Goal: Task Accomplishment & Management: Manage account settings

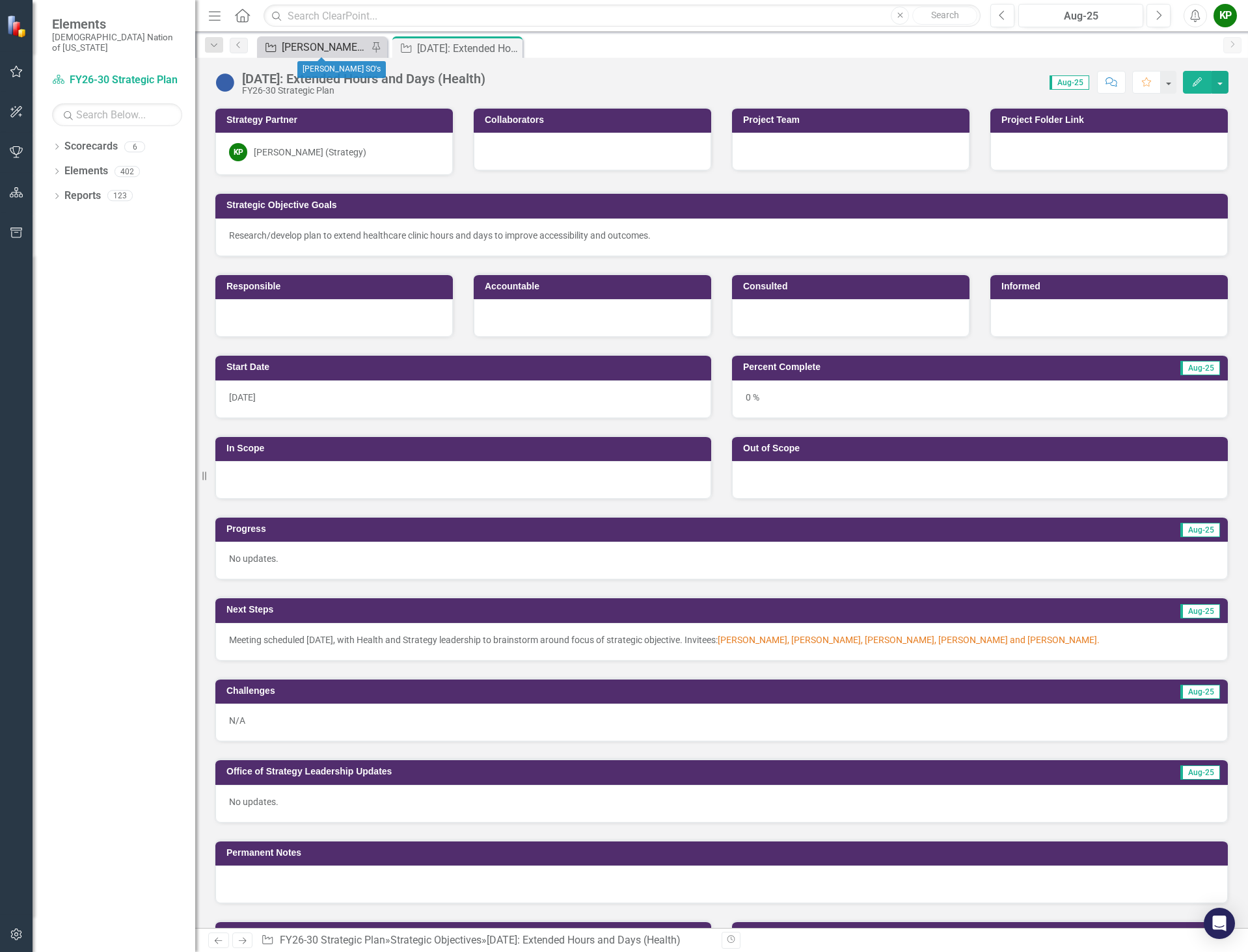
click at [312, 48] on div "[PERSON_NAME] SO's" at bounding box center [324, 47] width 86 height 16
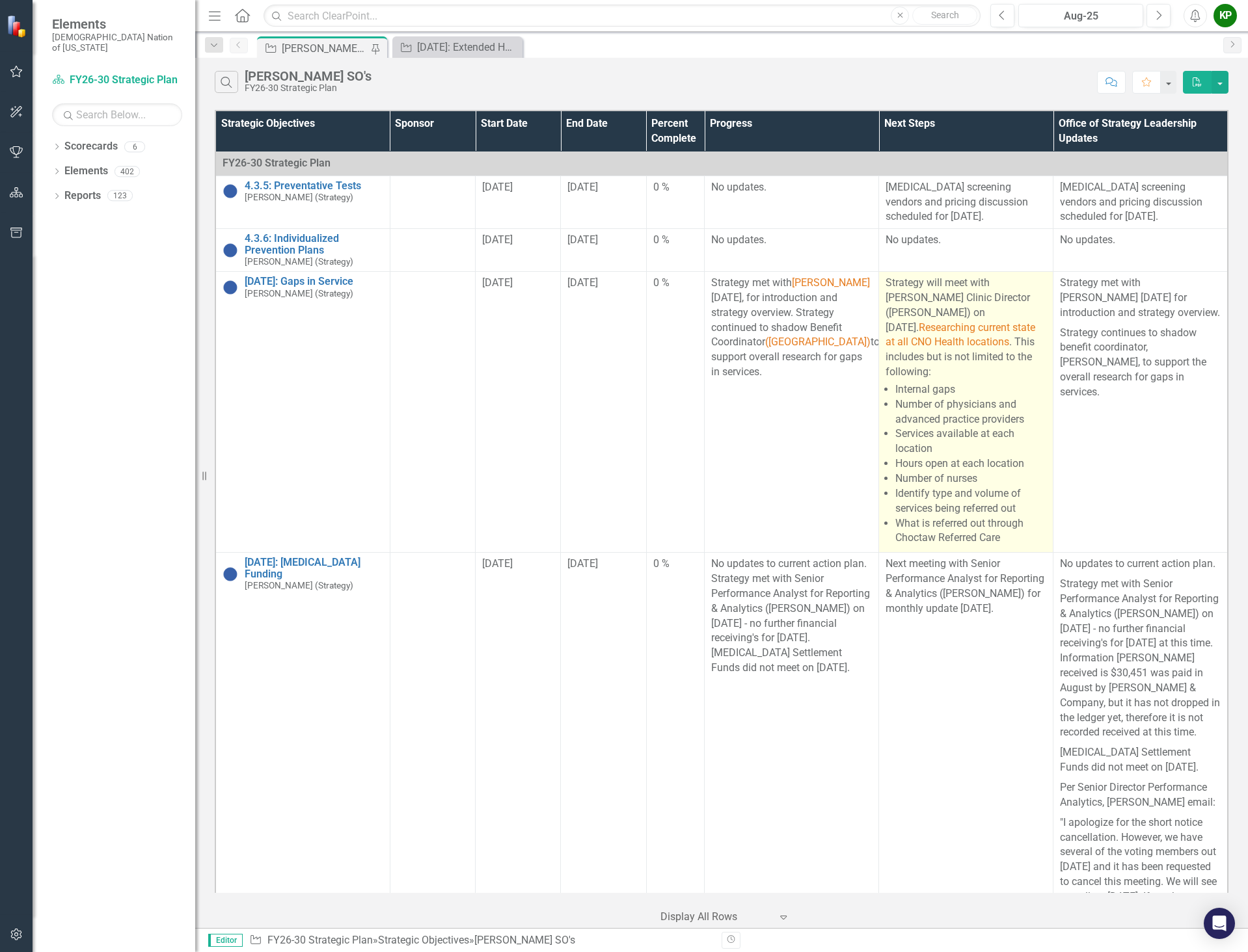
click at [970, 317] on p "Strategy will meet with [PERSON_NAME] Clinic Director ([PERSON_NAME]) on [DATE]…" at bounding box center [966, 327] width 161 height 104
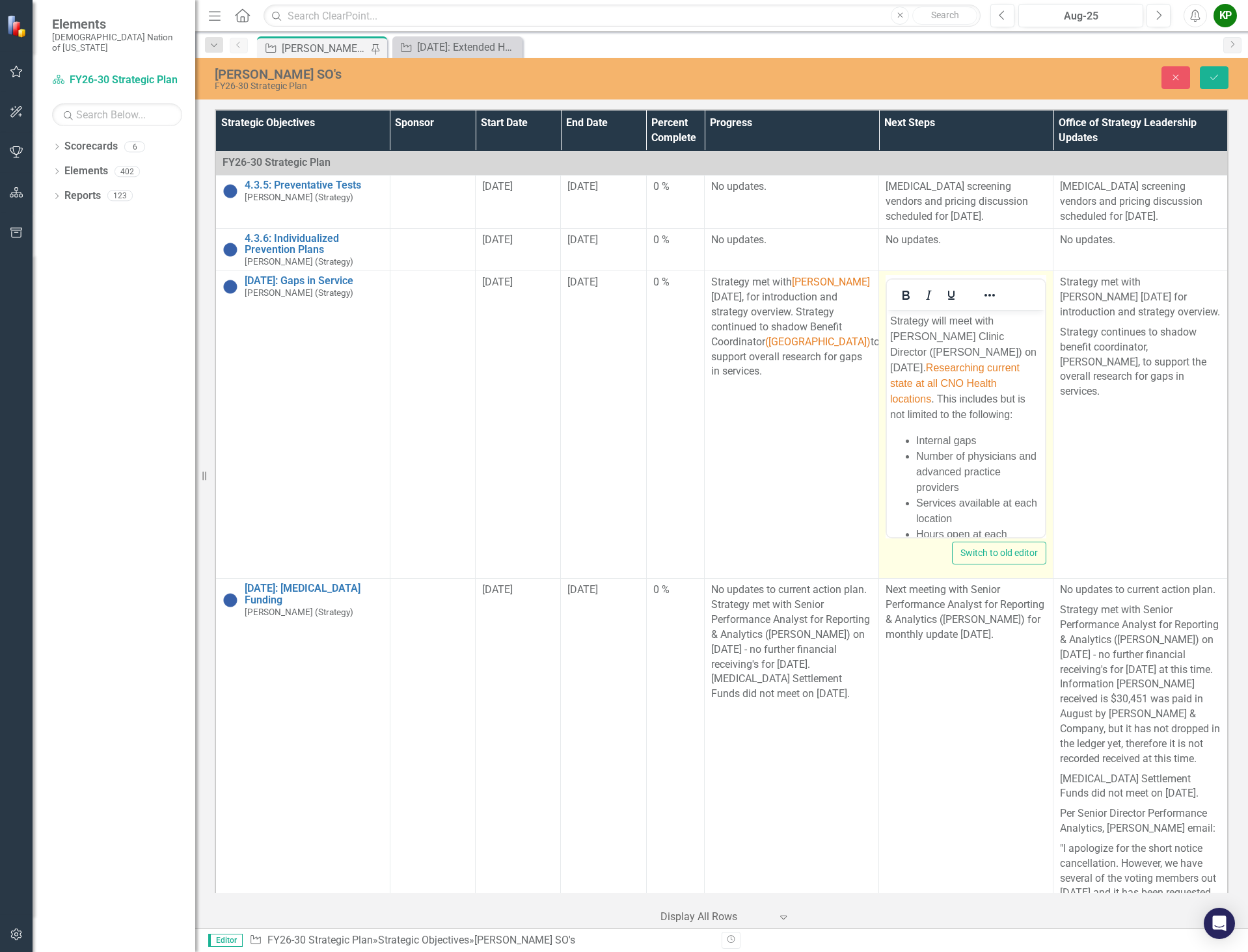
click at [934, 368] on p "Strategy will meet with [PERSON_NAME] Clinic Director ([PERSON_NAME]) on [DATE]…" at bounding box center [966, 367] width 151 height 110
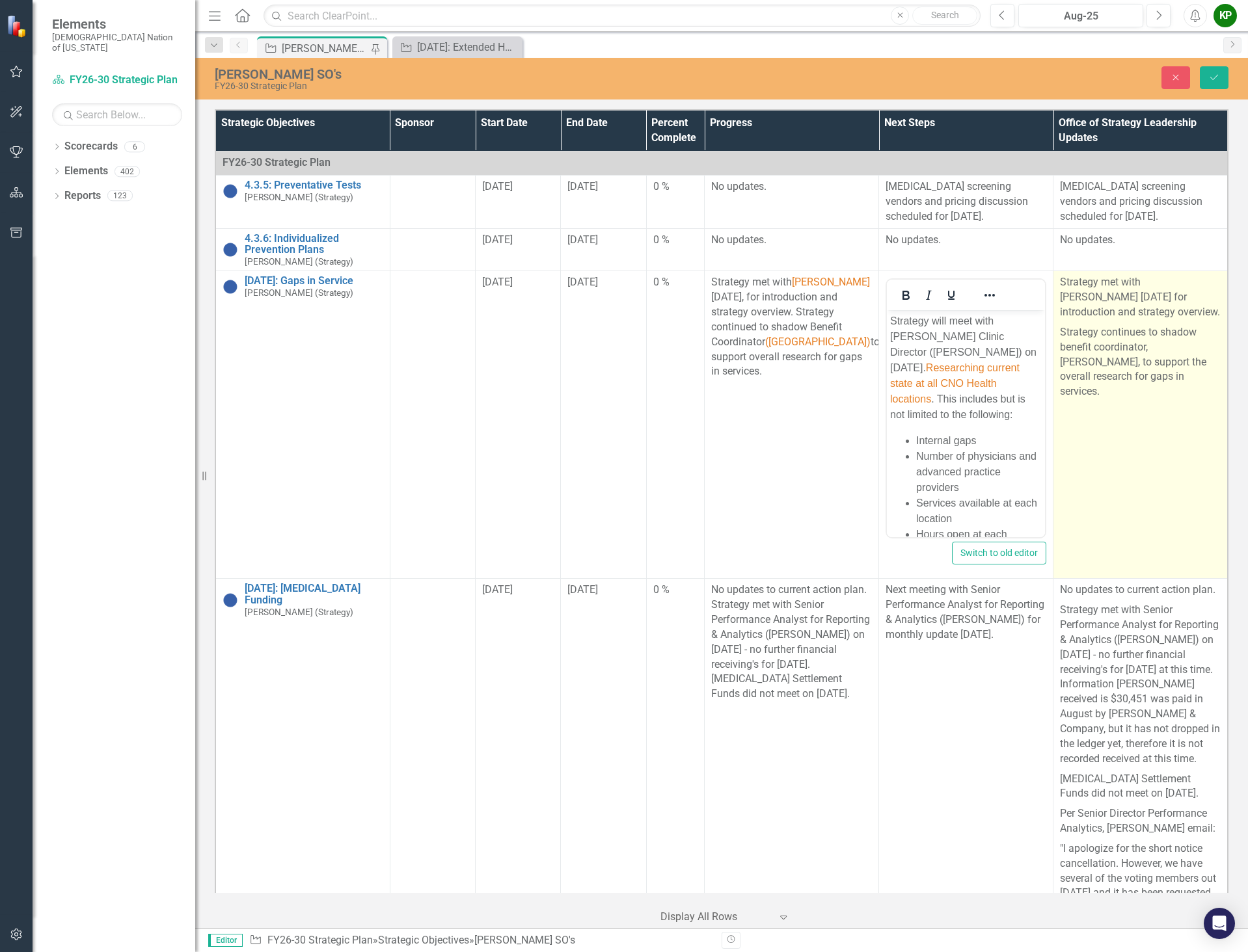
click at [1128, 489] on td "Strategy met with [PERSON_NAME] [DATE] for introduction and strategy overview. …" at bounding box center [1140, 425] width 175 height 307
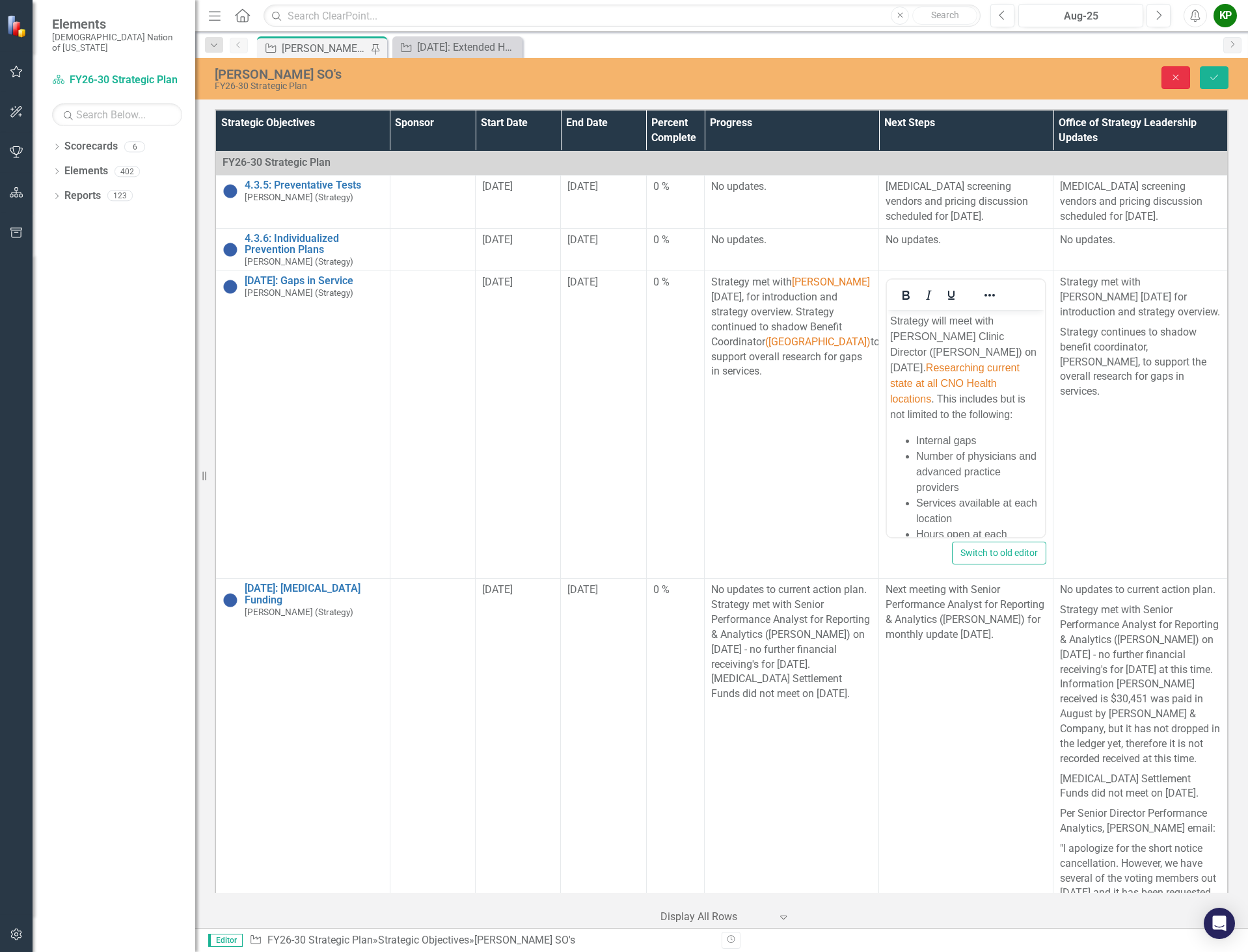
click at [1185, 81] on button "Close" at bounding box center [1175, 77] width 29 height 22
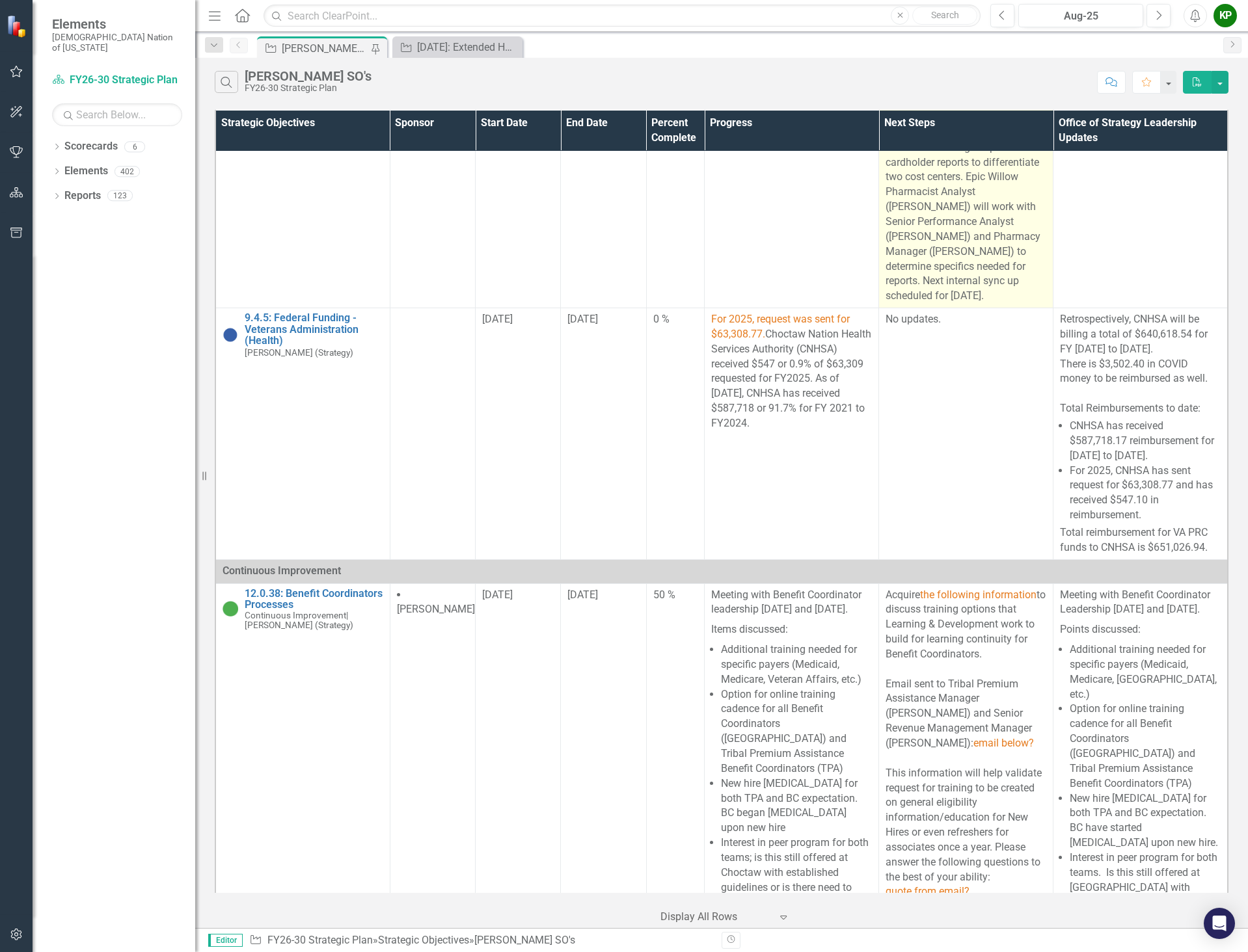
scroll to position [1236, 0]
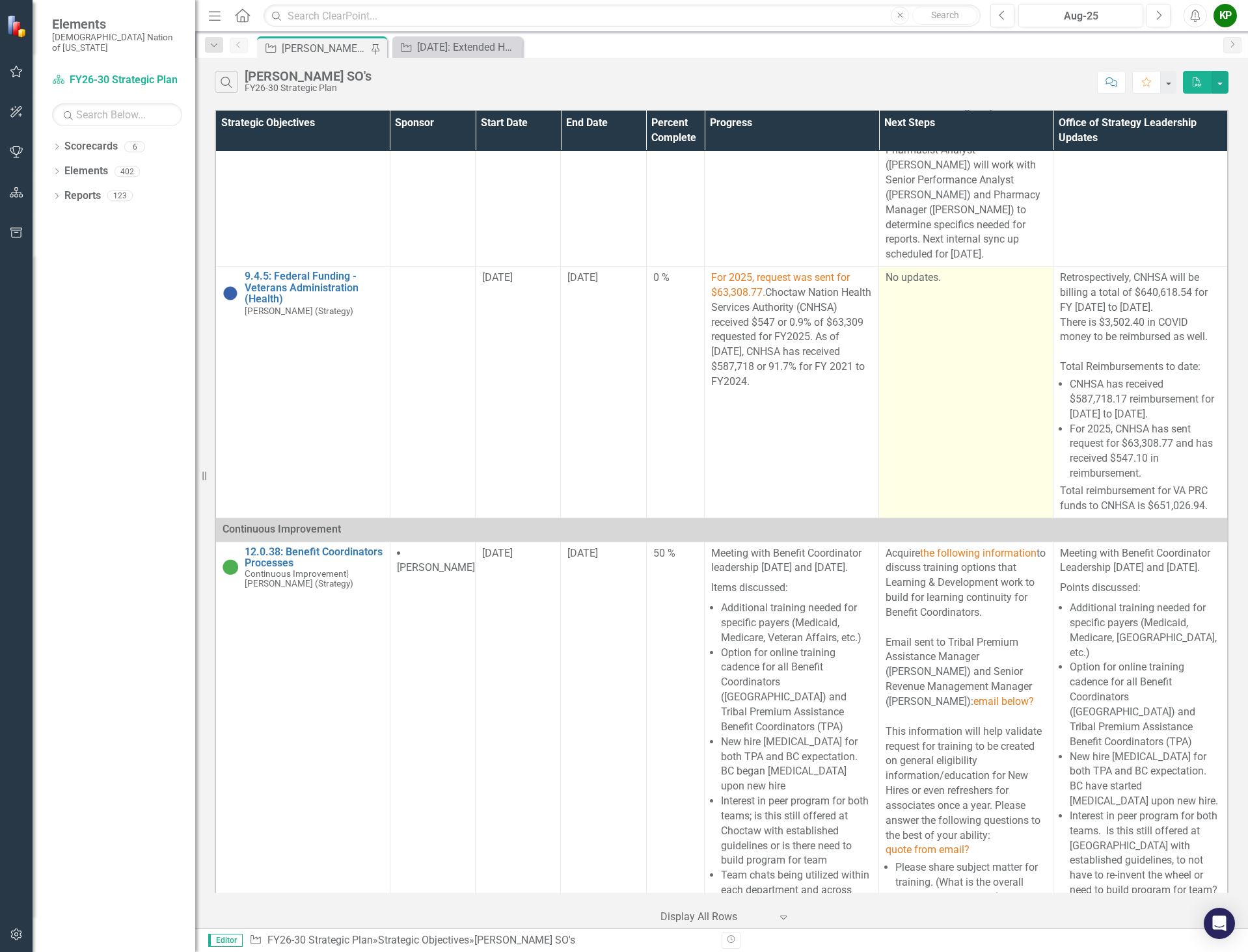
drag, startPoint x: 792, startPoint y: 526, endPoint x: 968, endPoint y: 412, distance: 209.7
click at [968, 412] on td "No updates." at bounding box center [966, 393] width 175 height 252
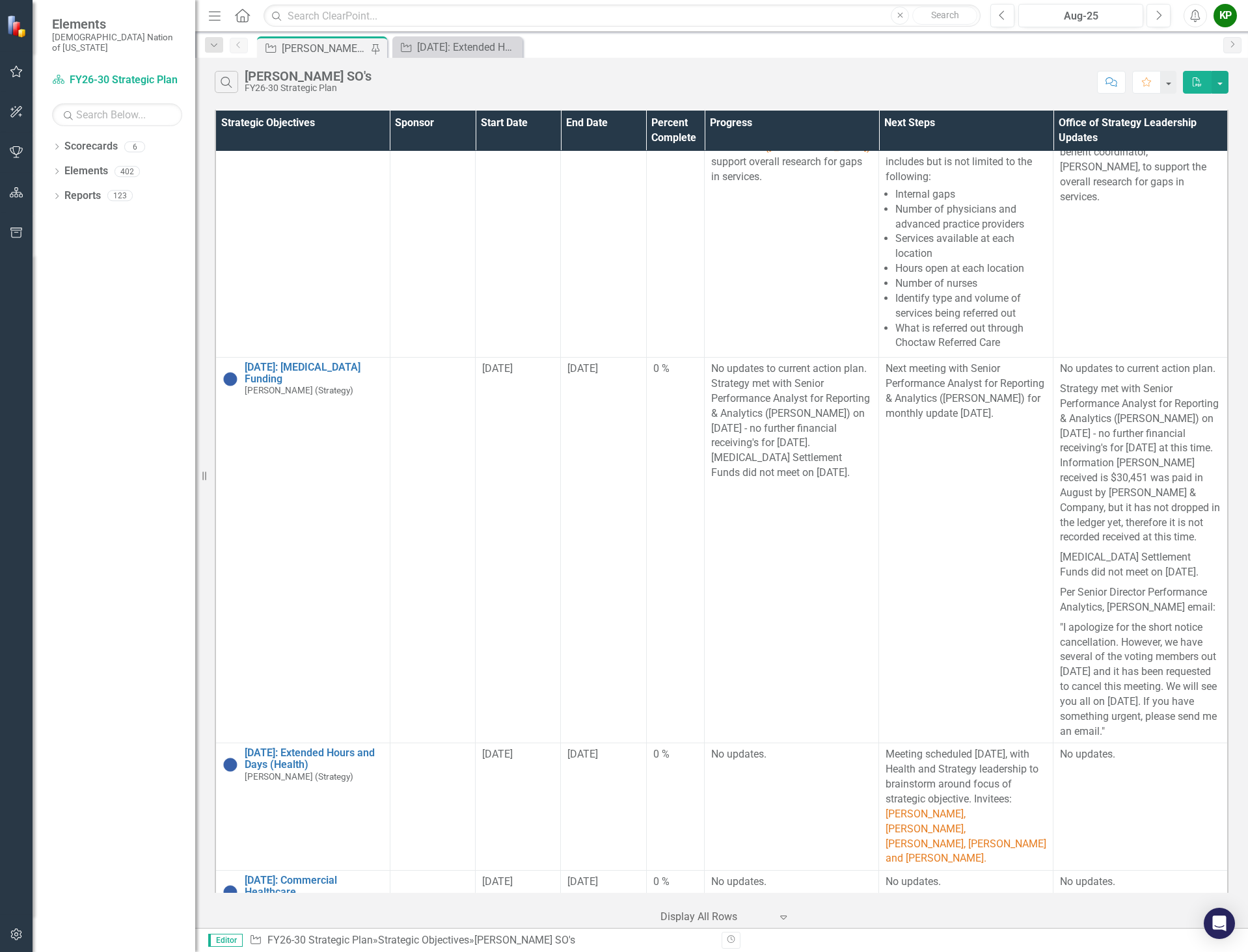
scroll to position [0, 0]
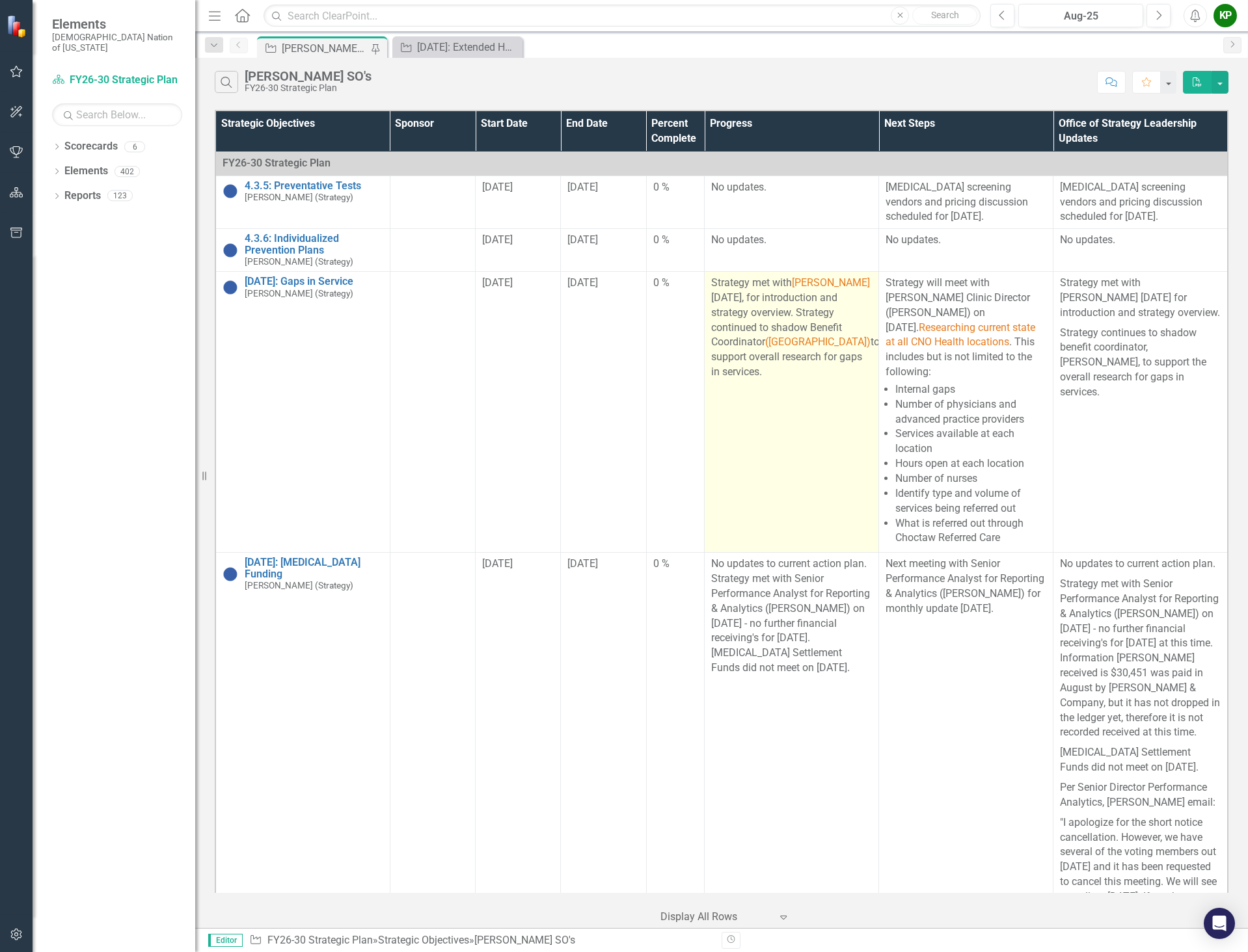
click at [768, 419] on p at bounding box center [791, 411] width 161 height 17
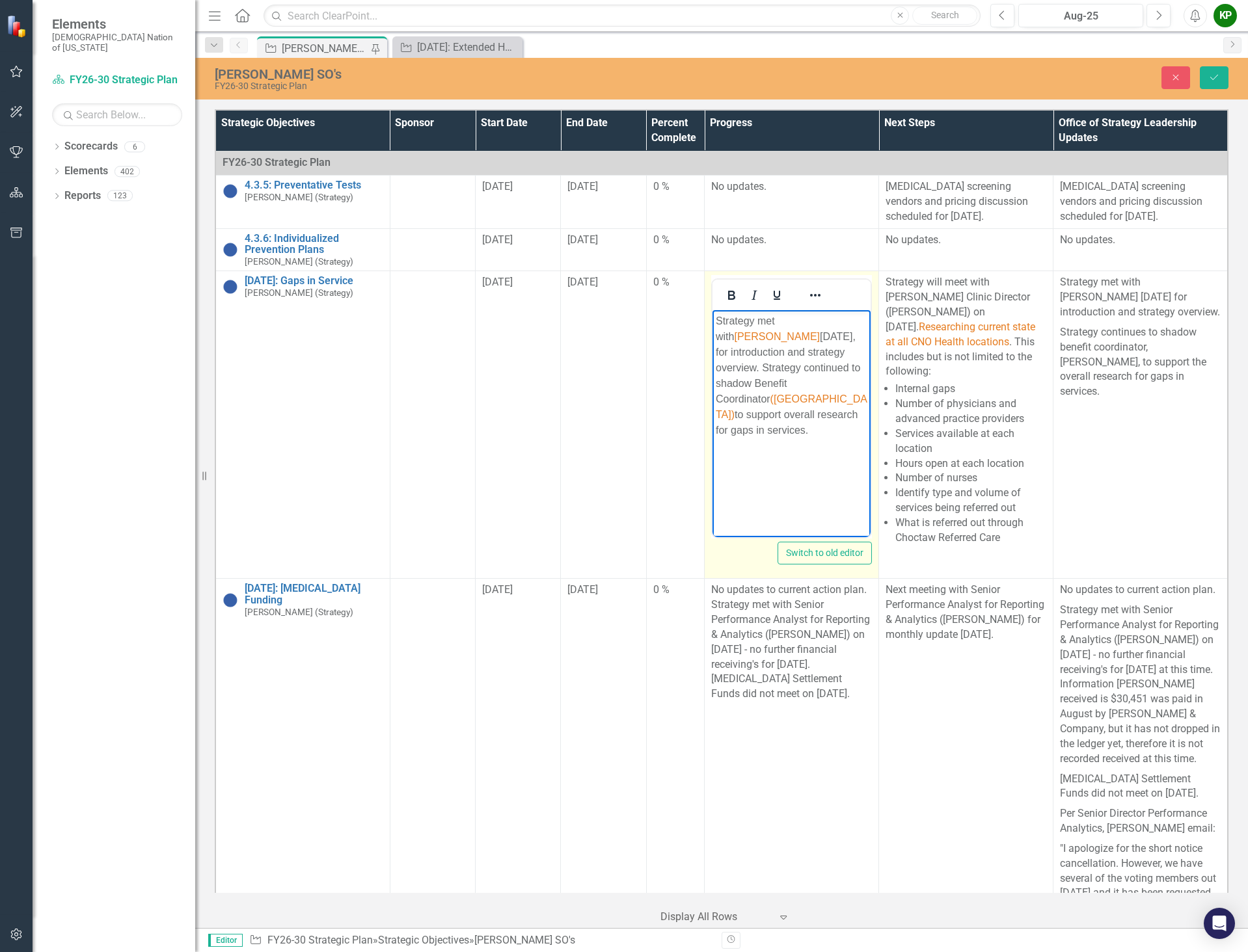
drag, startPoint x: 799, startPoint y: 321, endPoint x: 740, endPoint y: 332, distance: 60.0
click at [740, 332] on p "Strategy met with [PERSON_NAME] [DATE], for introduction and strategy overview.…" at bounding box center [791, 375] width 151 height 125
click at [798, 321] on span "Clinical Operations Director" at bounding box center [772, 329] width 113 height 27
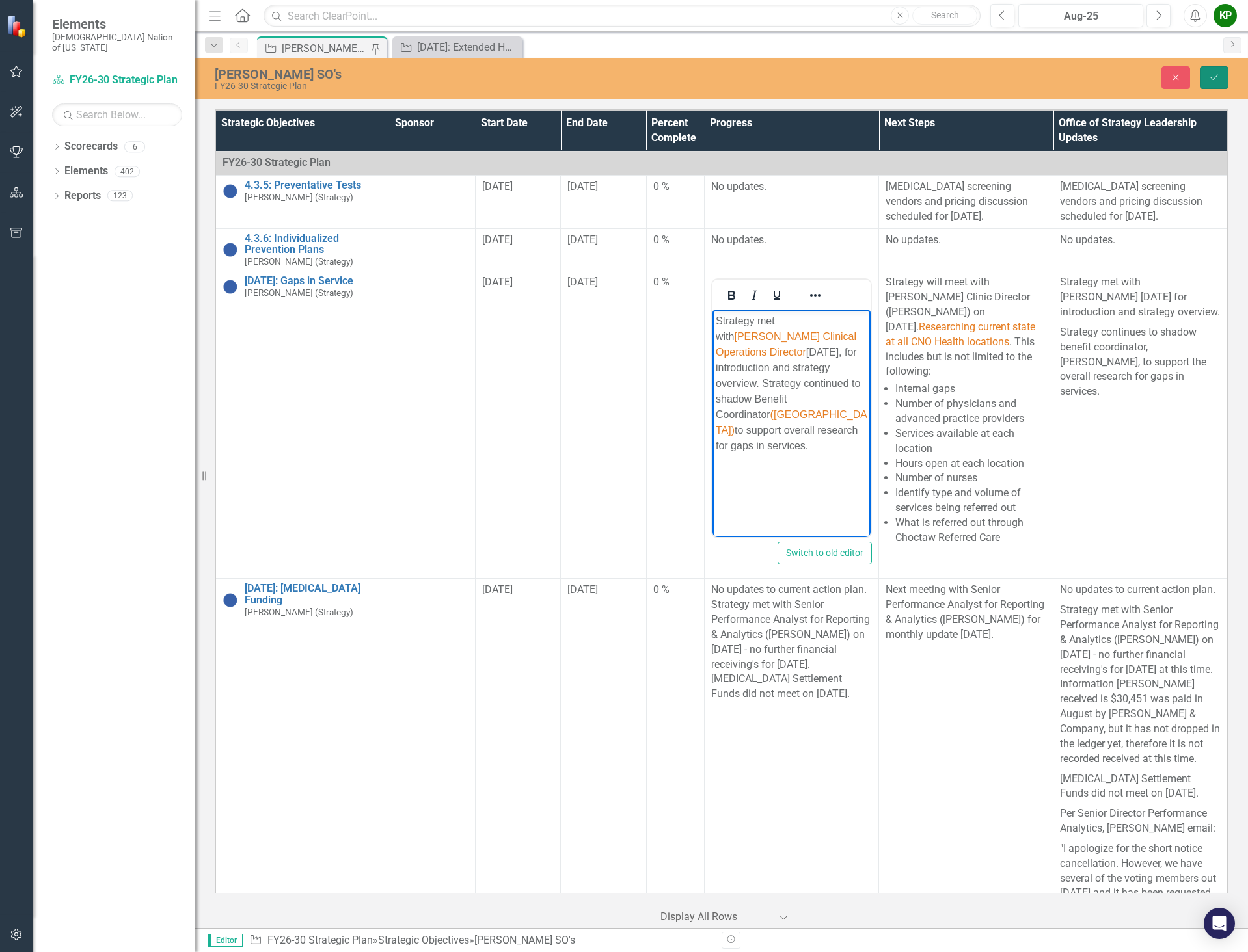
click at [1218, 74] on icon "Save" at bounding box center [1214, 77] width 12 height 9
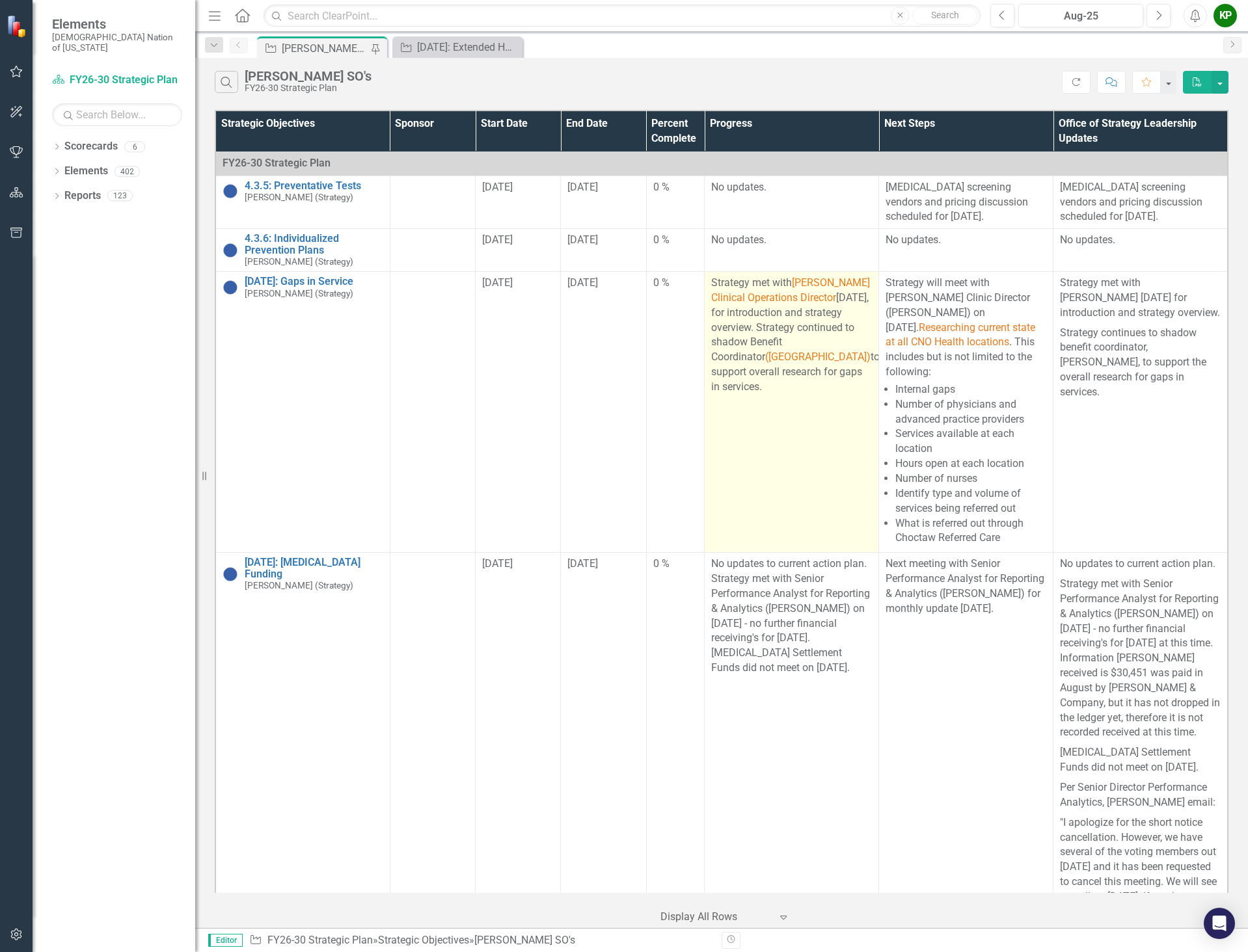
click at [770, 426] on p at bounding box center [791, 427] width 161 height 17
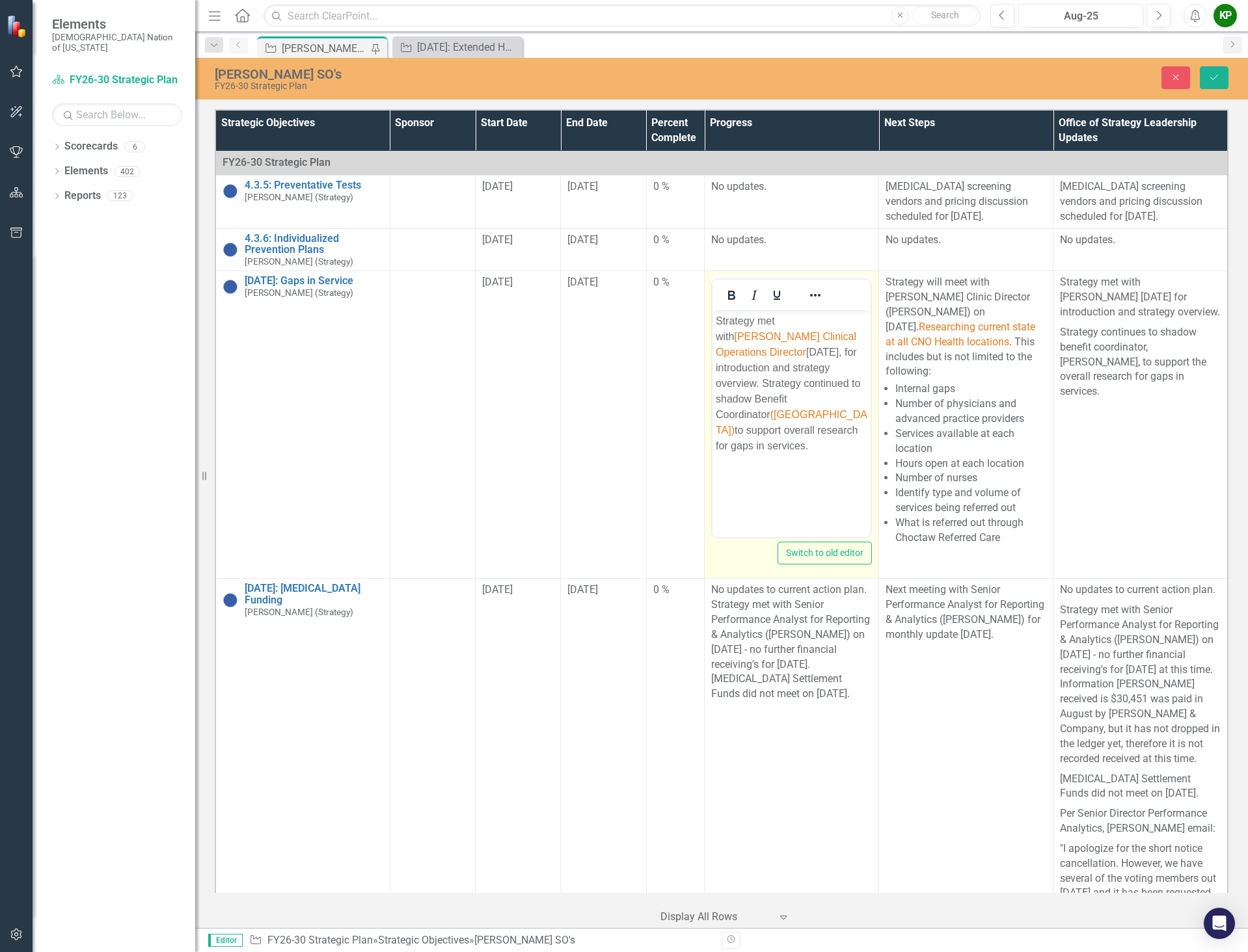
click at [758, 414] on p "Strategy met with [PERSON_NAME] Clinical Operations Director [DATE], for introd…" at bounding box center [791, 383] width 151 height 141
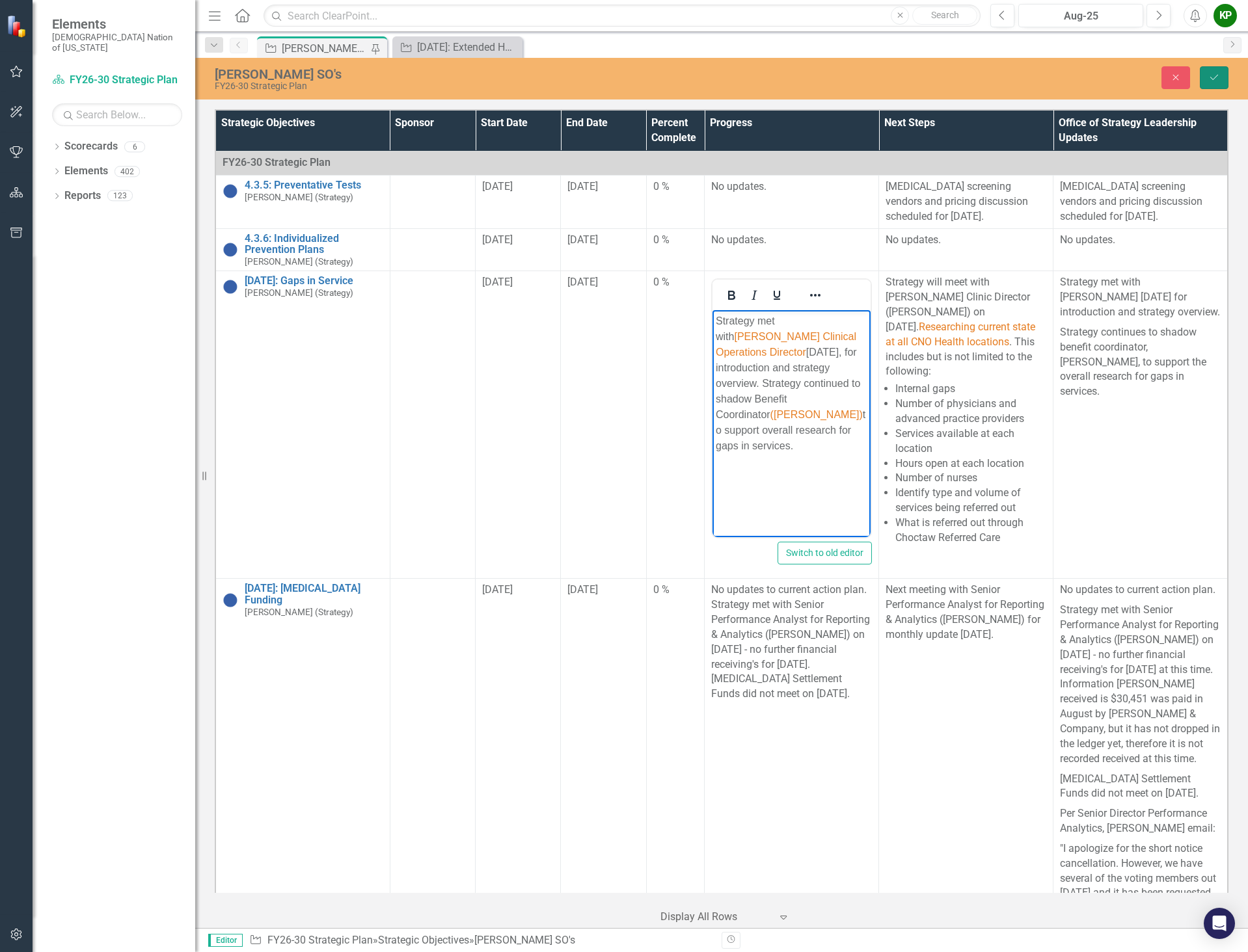
click at [1213, 81] on icon "Save" at bounding box center [1214, 77] width 12 height 9
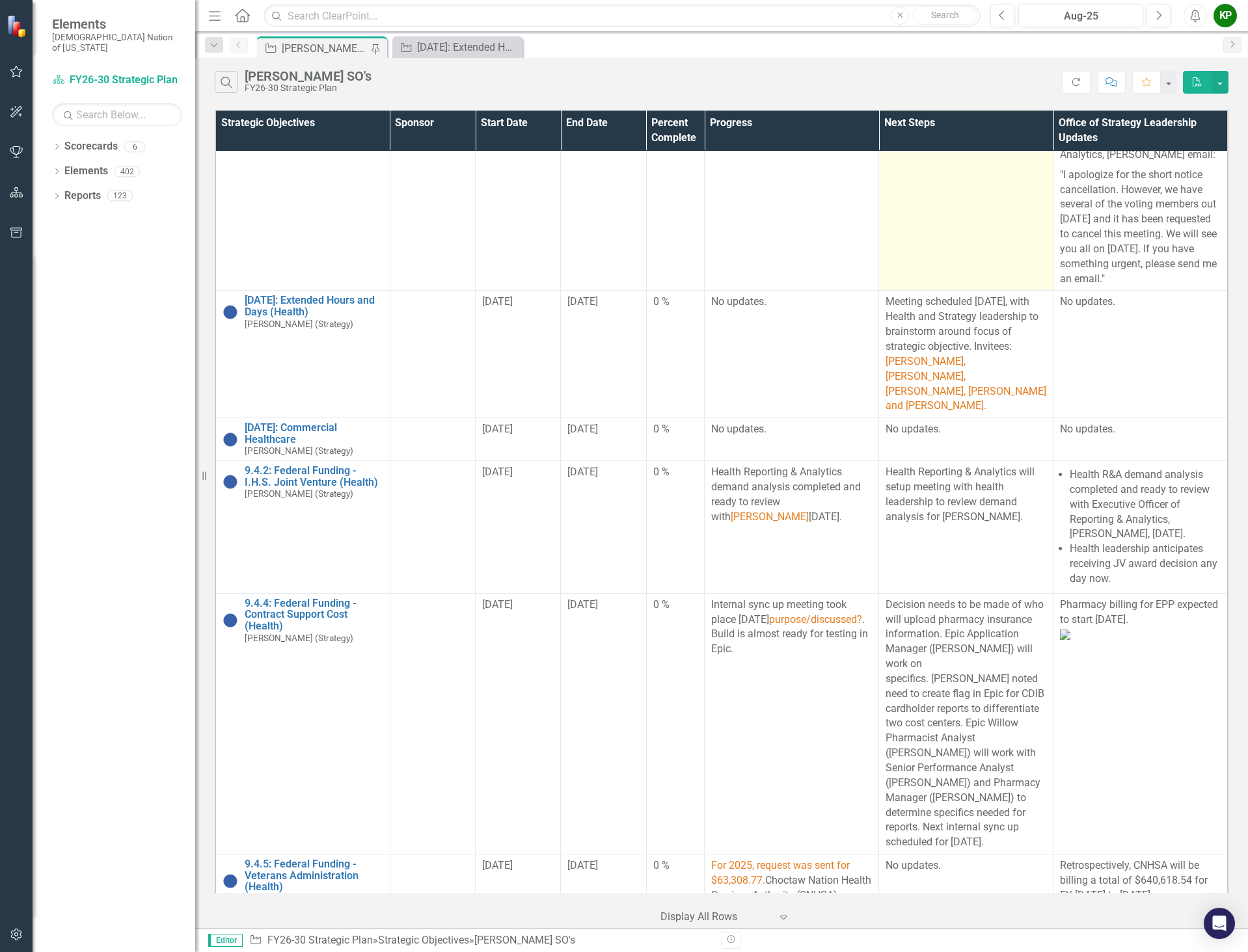
scroll to position [651, 0]
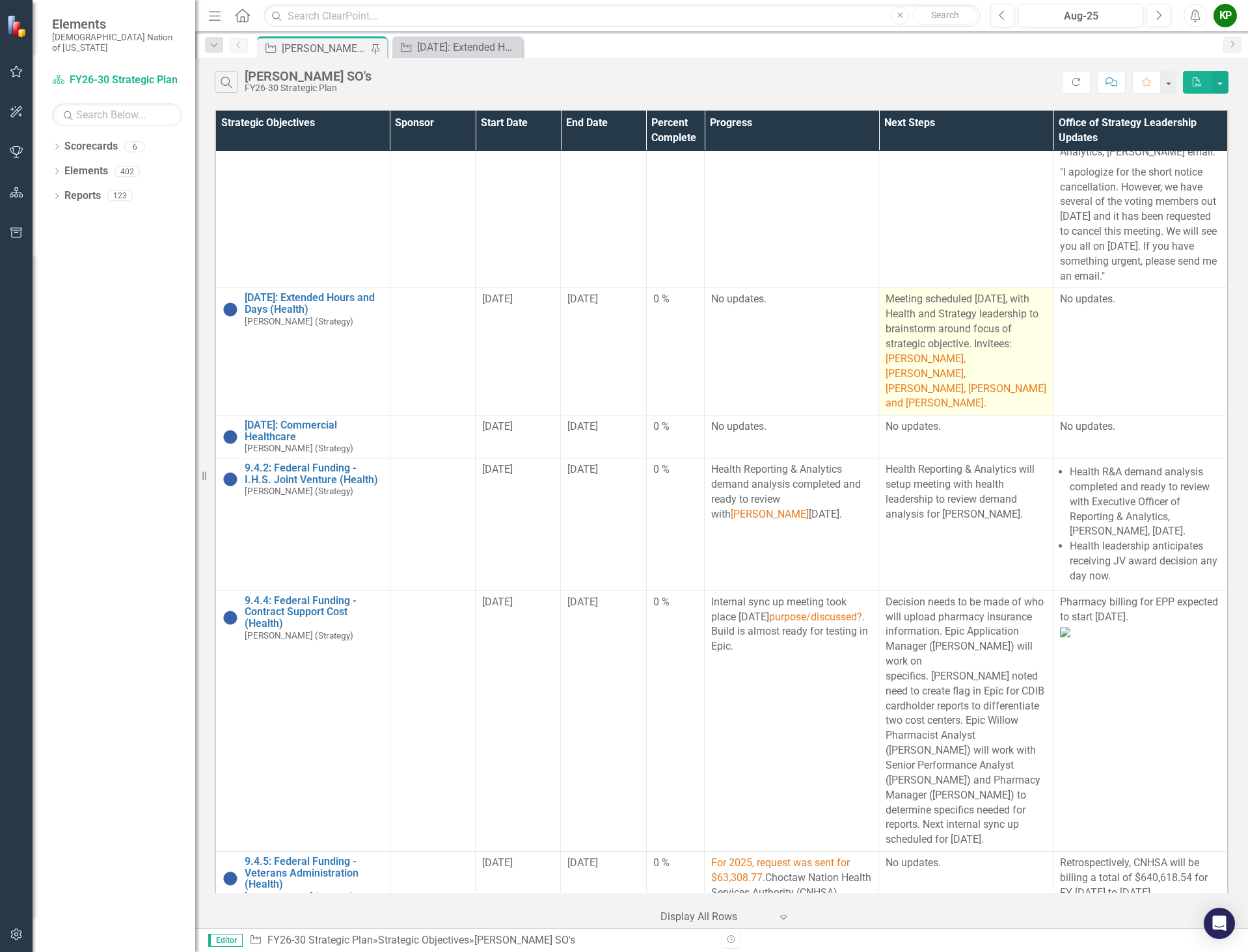
click at [974, 366] on span "[PERSON_NAME], [PERSON_NAME], [PERSON_NAME], [PERSON_NAME] and [PERSON_NAME]." at bounding box center [966, 381] width 161 height 57
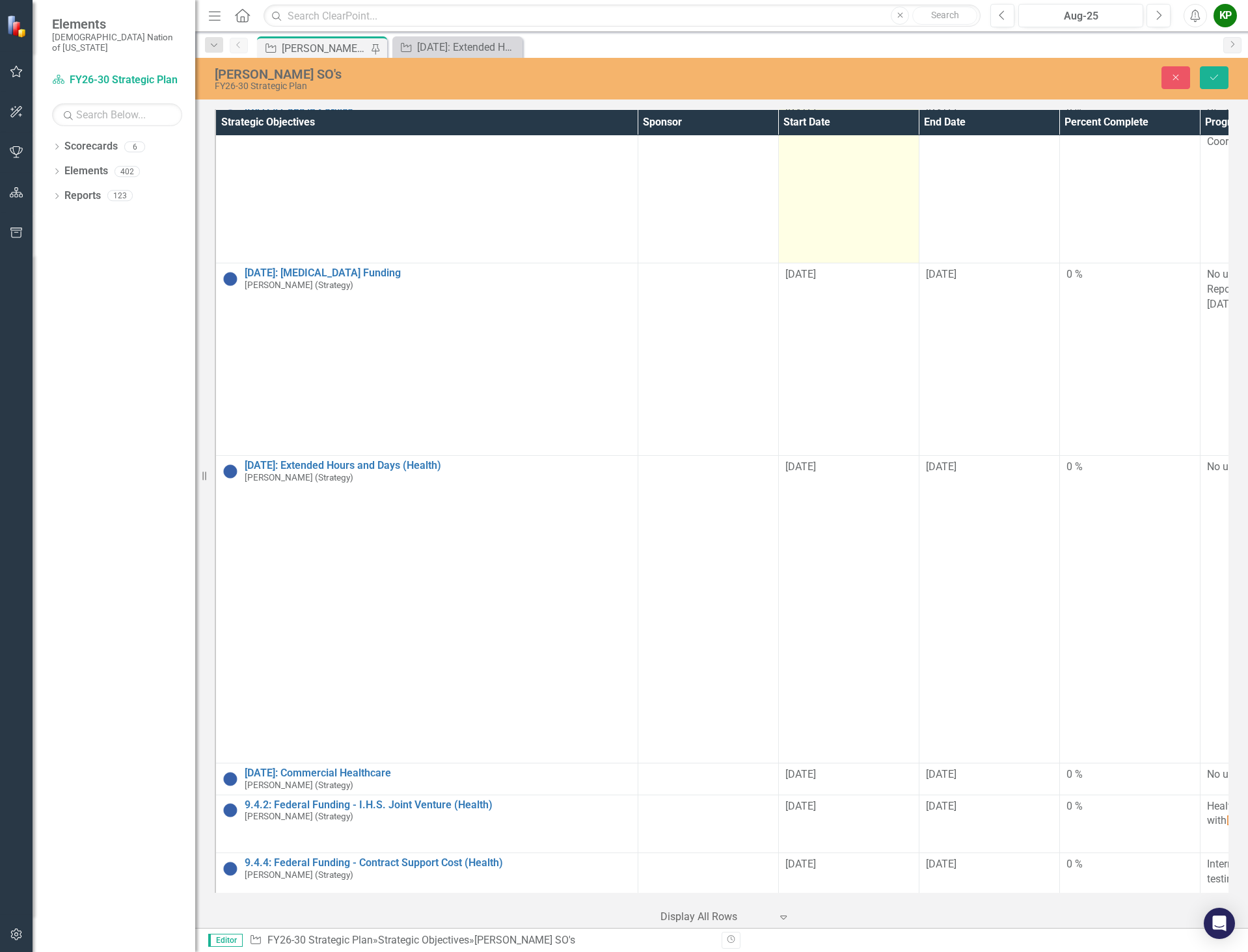
scroll to position [130, 0]
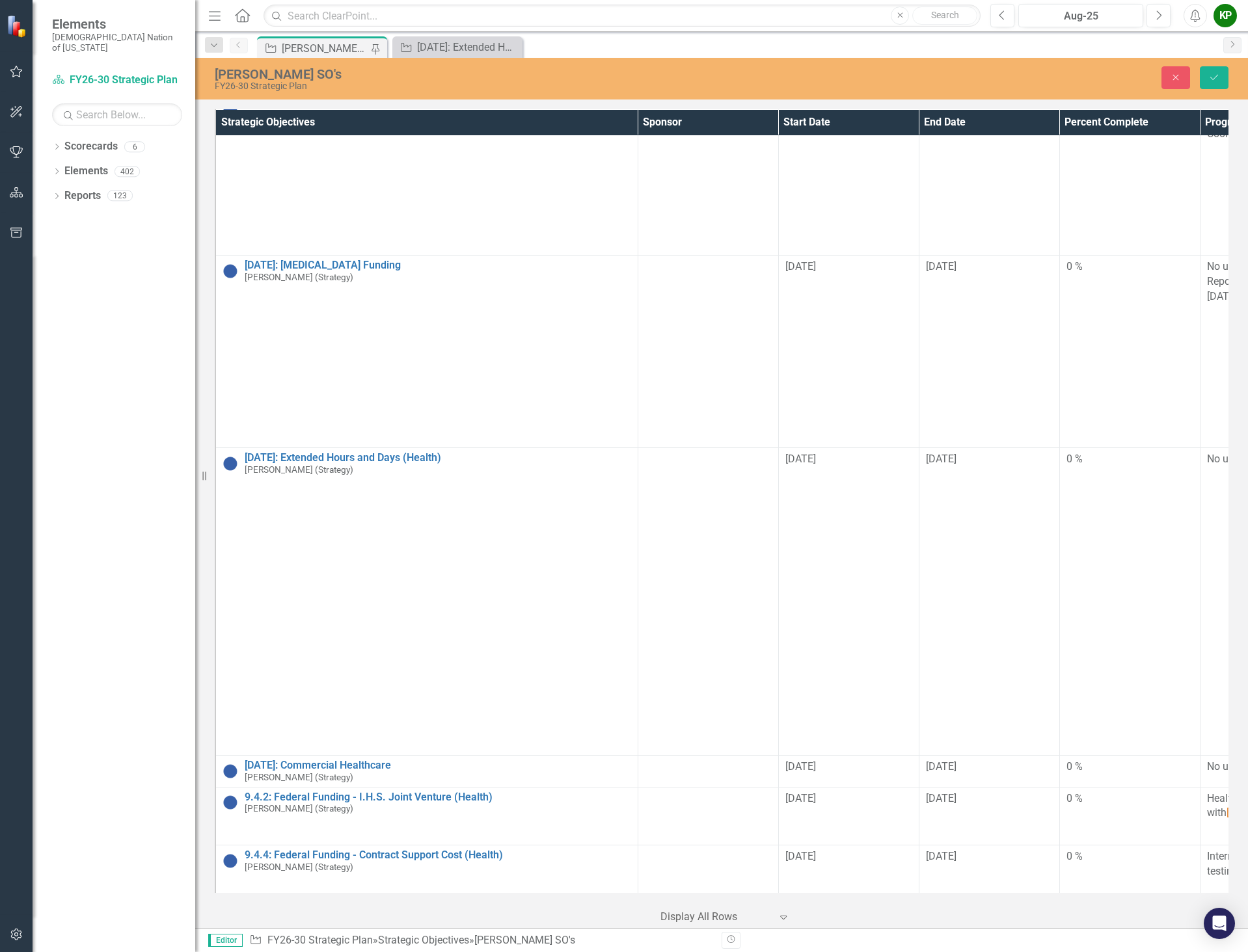
click at [985, 77] on div "Close Save" at bounding box center [1029, 77] width 419 height 22
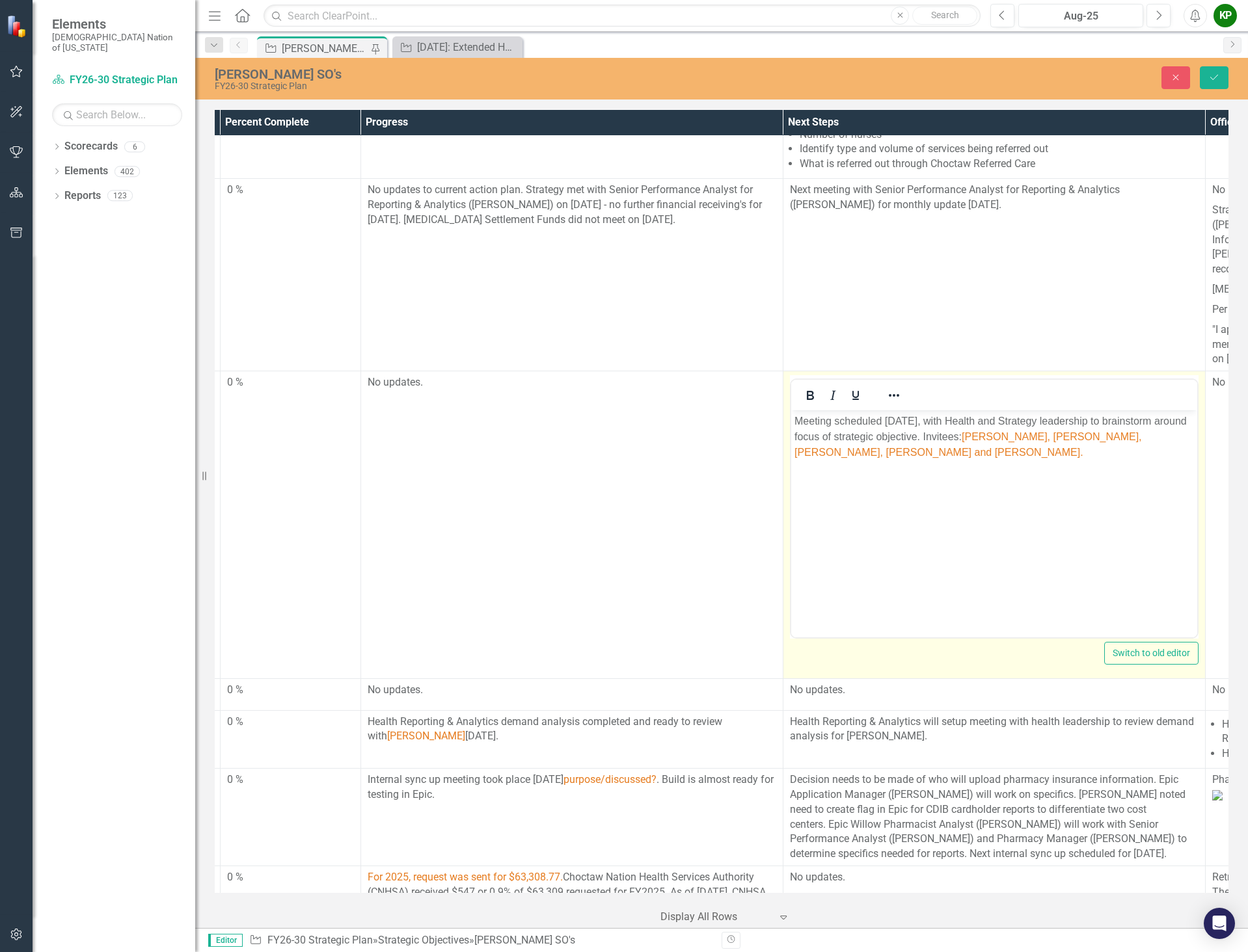
scroll to position [195, 839]
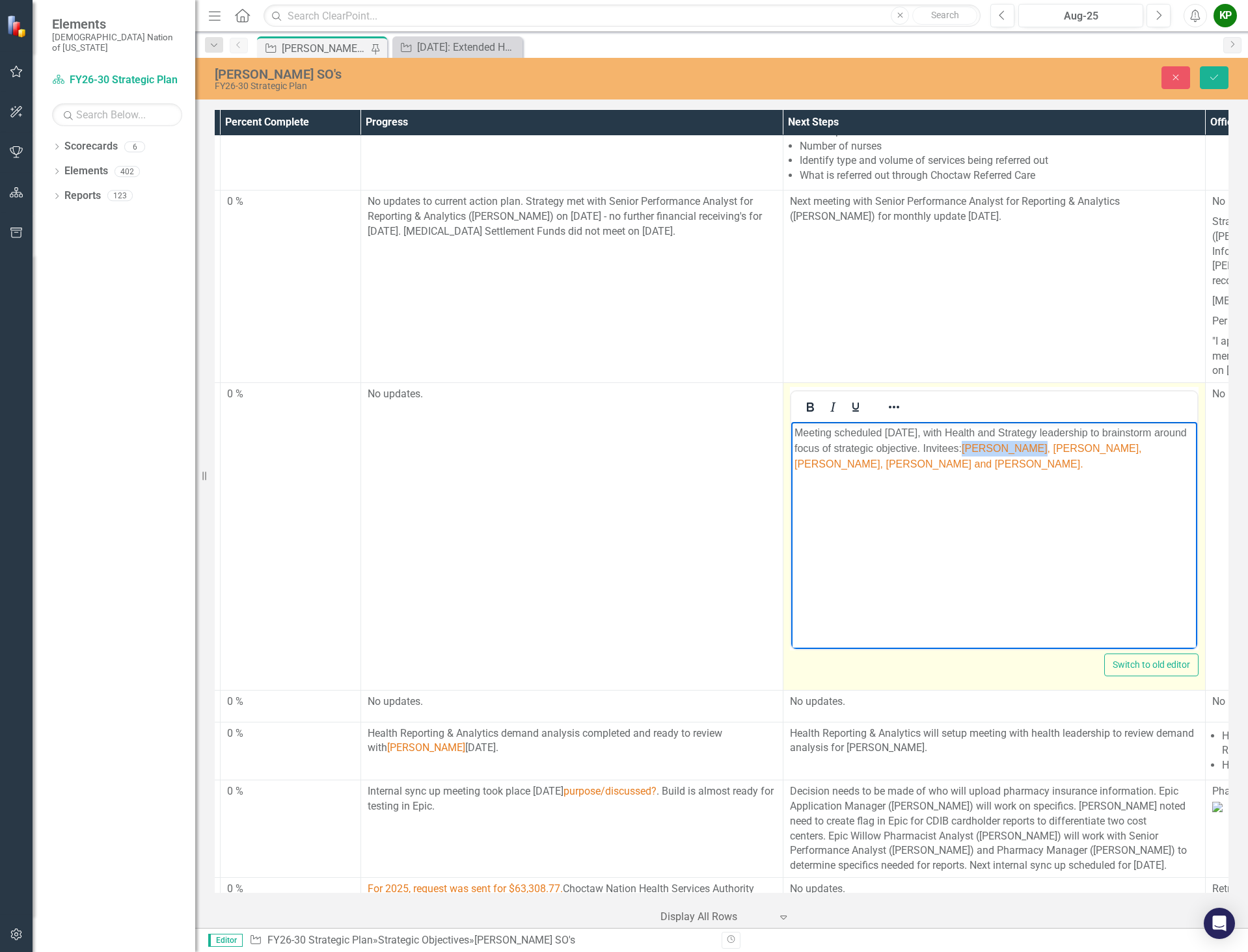
drag, startPoint x: 1052, startPoint y: 446, endPoint x: 1115, endPoint y: 446, distance: 63.0
click at [1115, 446] on span "[PERSON_NAME], [PERSON_NAME], [PERSON_NAME], [PERSON_NAME] and [PERSON_NAME]." at bounding box center [967, 457] width 347 height 27
drag, startPoint x: 951, startPoint y: 461, endPoint x: 884, endPoint y: 463, distance: 67.0
click at [884, 463] on span "Executive Office of Health, [PERSON_NAME], [PERSON_NAME], [PERSON_NAME] and [PE…" at bounding box center [983, 457] width 381 height 27
drag, startPoint x: 1069, startPoint y: 464, endPoint x: 1186, endPoint y: 481, distance: 118.2
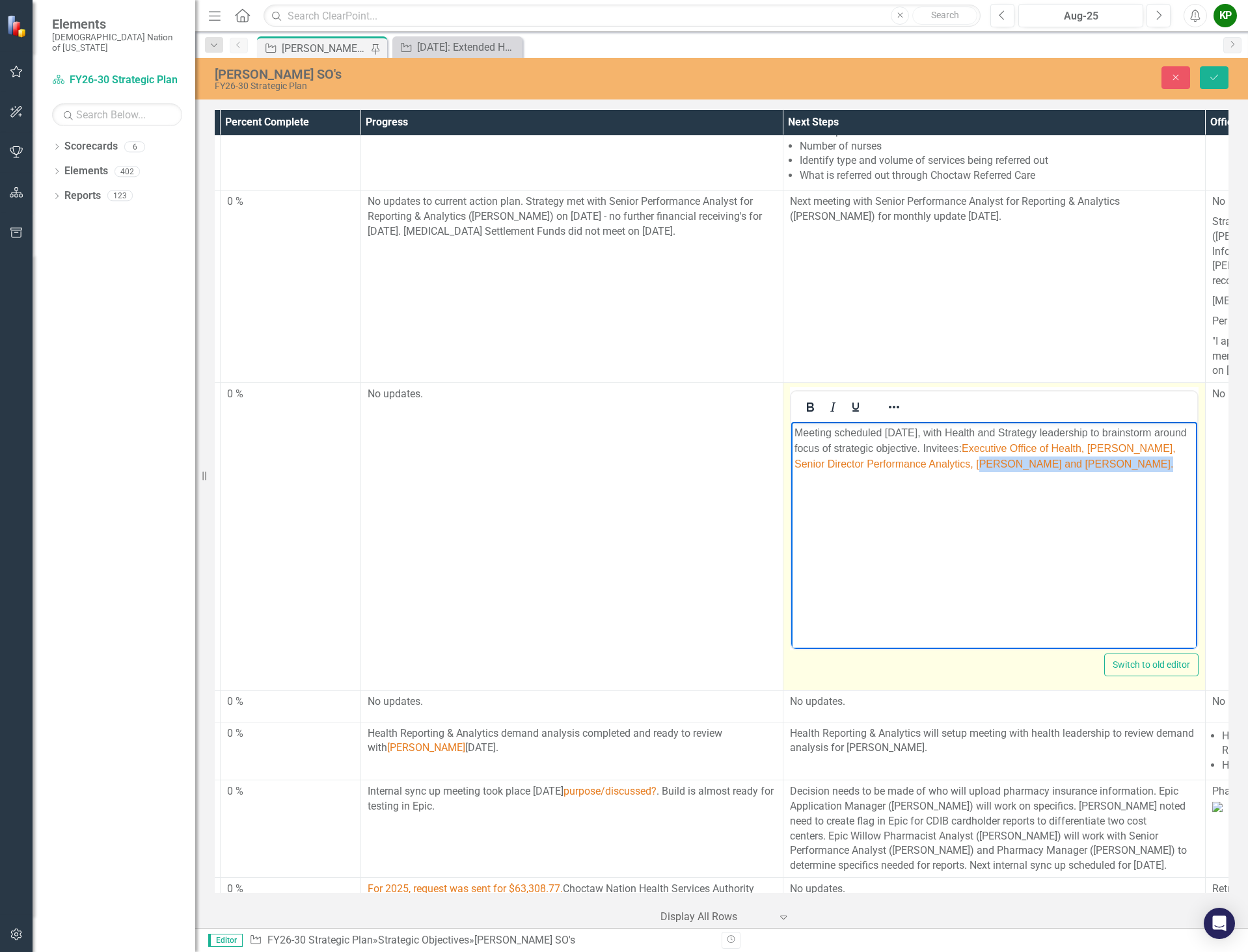
click at [1186, 472] on p "Meeting scheduled [DATE], with Health and Strategy leadership to brainstorm aro…" at bounding box center [993, 449] width 400 height 47
drag, startPoint x: 877, startPoint y: 460, endPoint x: 845, endPoint y: 461, distance: 32.0
click at [845, 461] on span "Executive Office of Health, [PERSON_NAME], Senior Director Performance Analytic…" at bounding box center [983, 457] width 381 height 27
drag, startPoint x: 879, startPoint y: 461, endPoint x: 793, endPoint y: 460, distance: 86.0
click at [793, 460] on span "Executive Office of Health, [PERSON_NAME], Senior Director Performance Analytic…" at bounding box center [983, 457] width 381 height 27
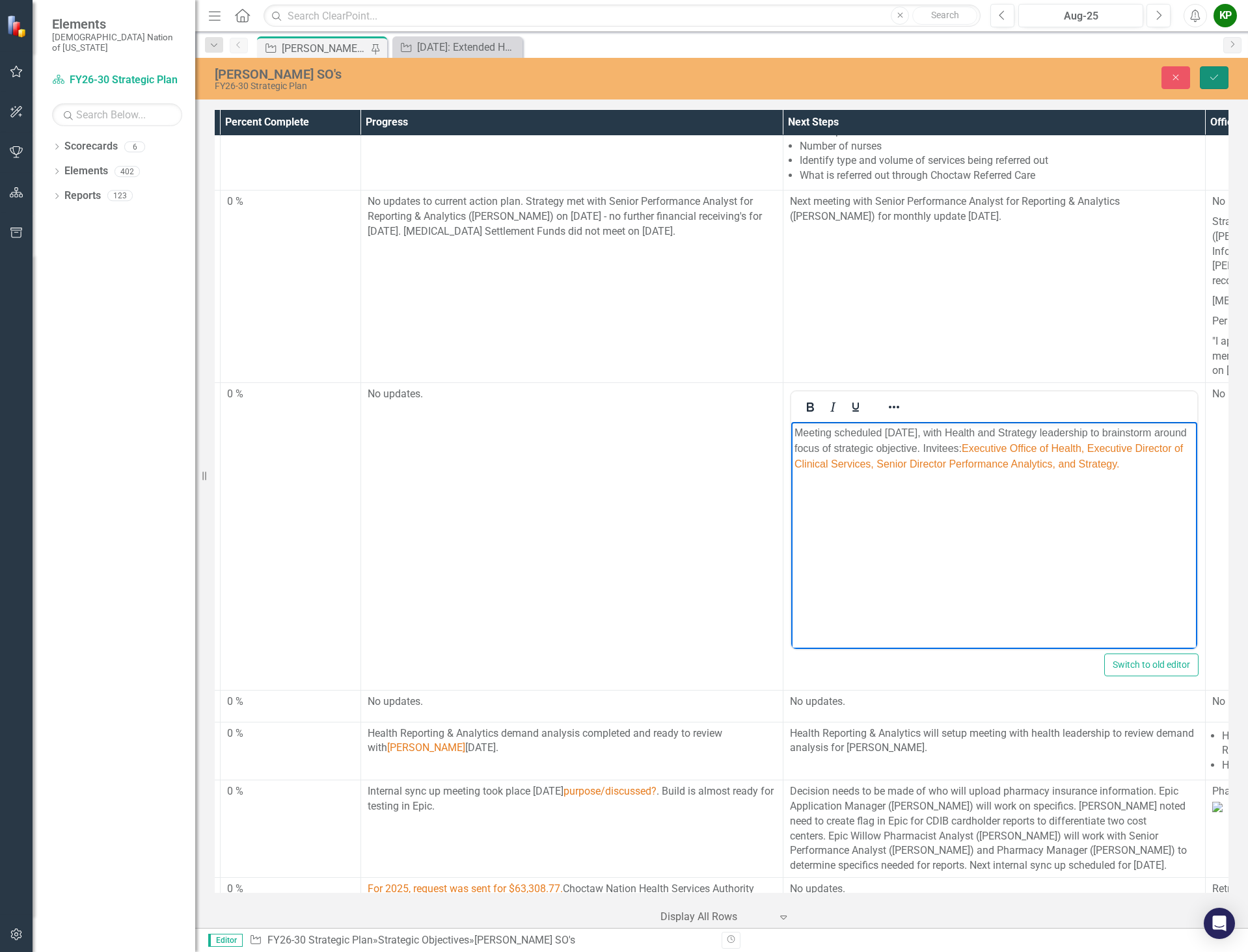
click at [1218, 76] on icon "Save" at bounding box center [1214, 77] width 12 height 9
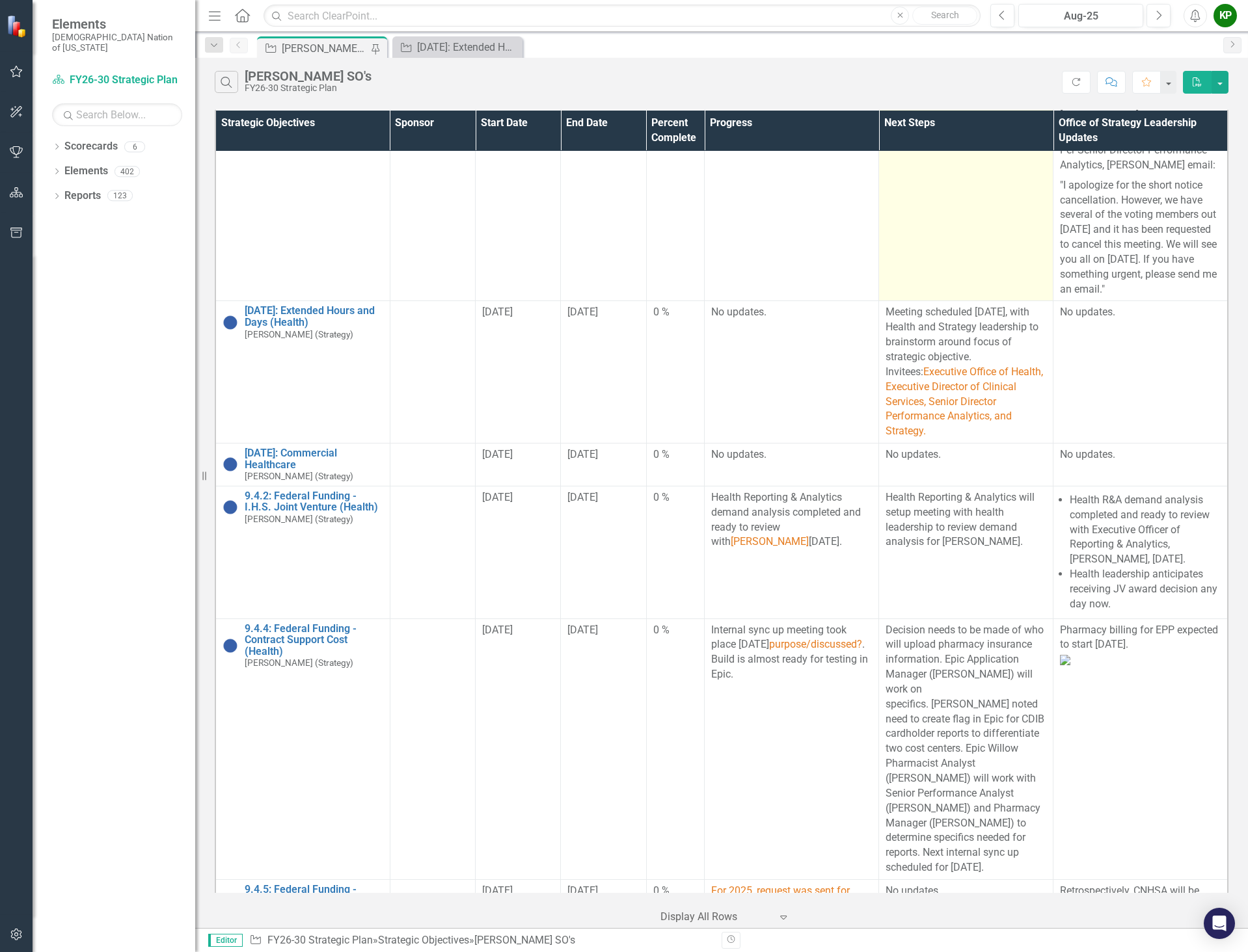
scroll to position [651, 0]
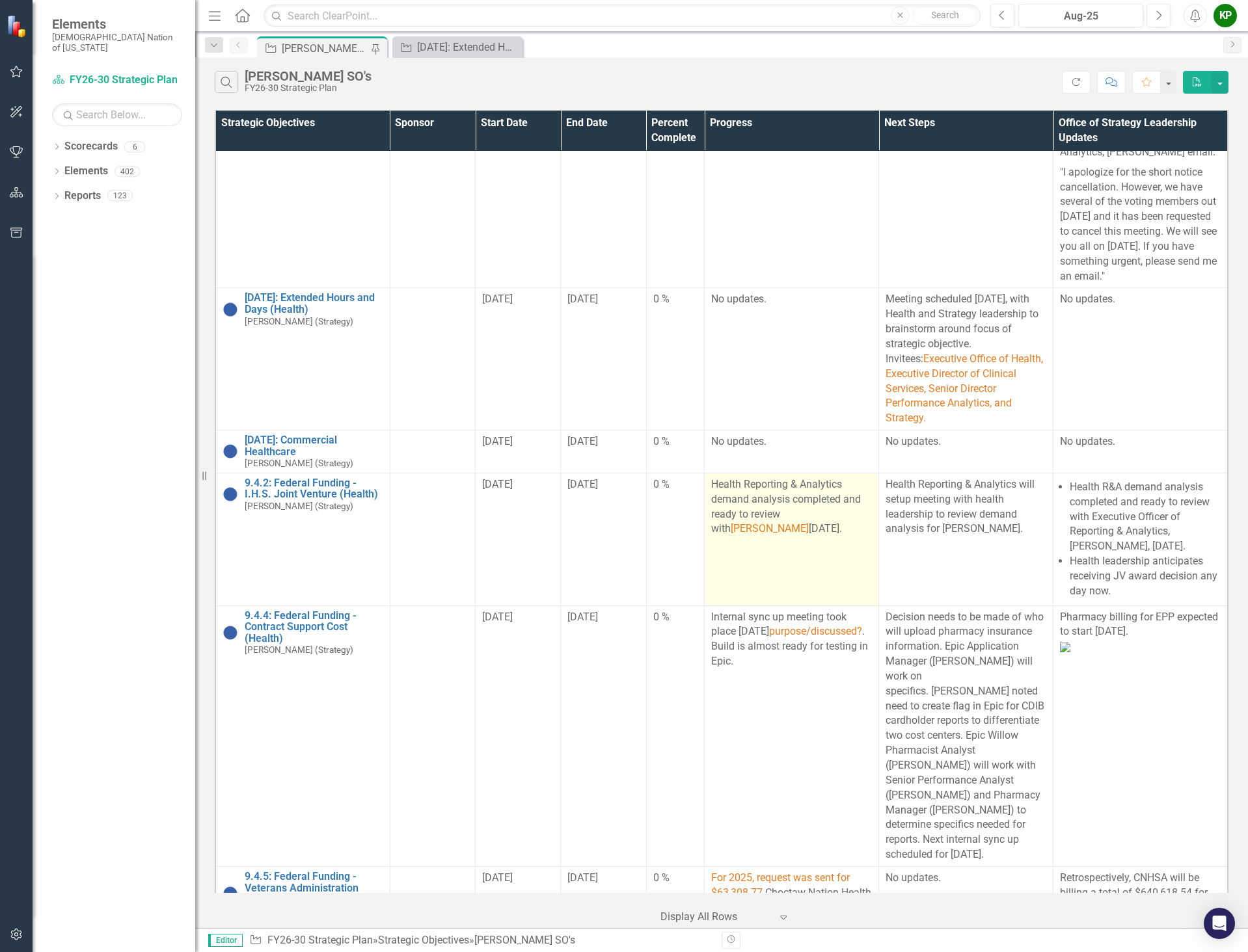
click at [829, 536] on div "Health Reporting & Analytics demand analysis completed and ready to review with…" at bounding box center [791, 506] width 161 height 59
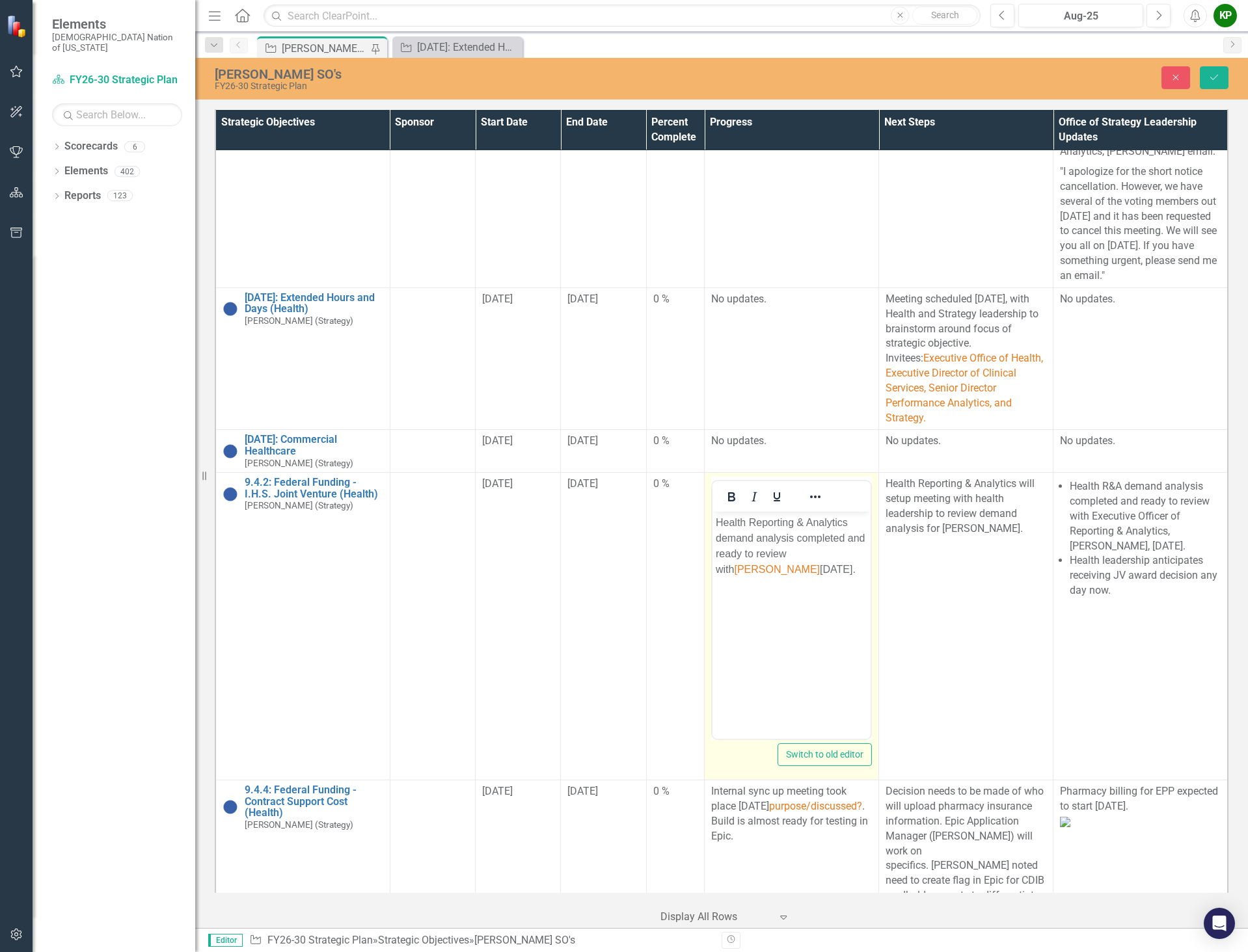
scroll to position [0, 0]
drag, startPoint x: 812, startPoint y: 555, endPoint x: 848, endPoint y: 548, distance: 36.7
click at [848, 548] on div "Health Reporting & Analytics demand analysis completed and ready to review with…" at bounding box center [791, 546] width 151 height 62
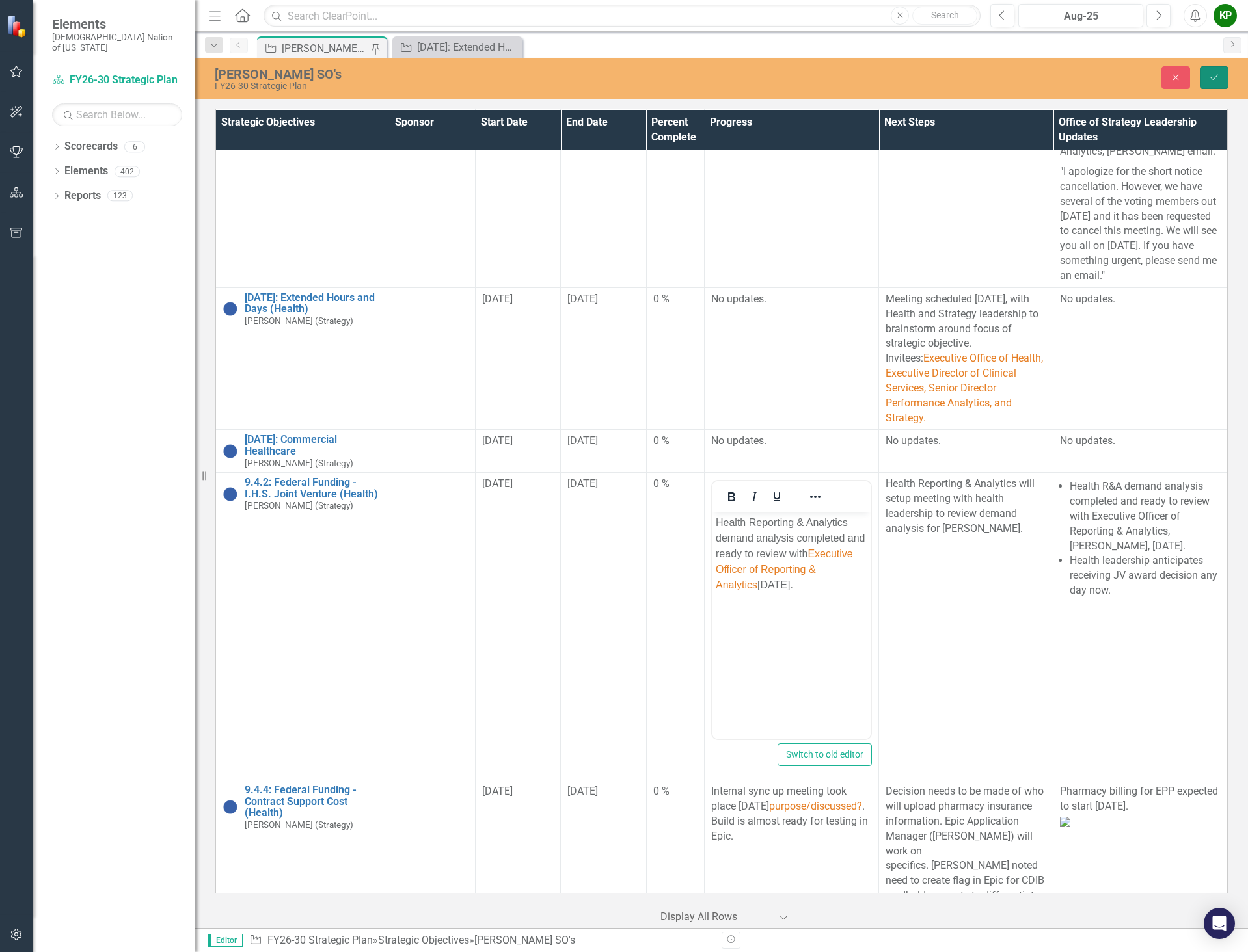
click at [1220, 78] on button "Save" at bounding box center [1214, 77] width 29 height 22
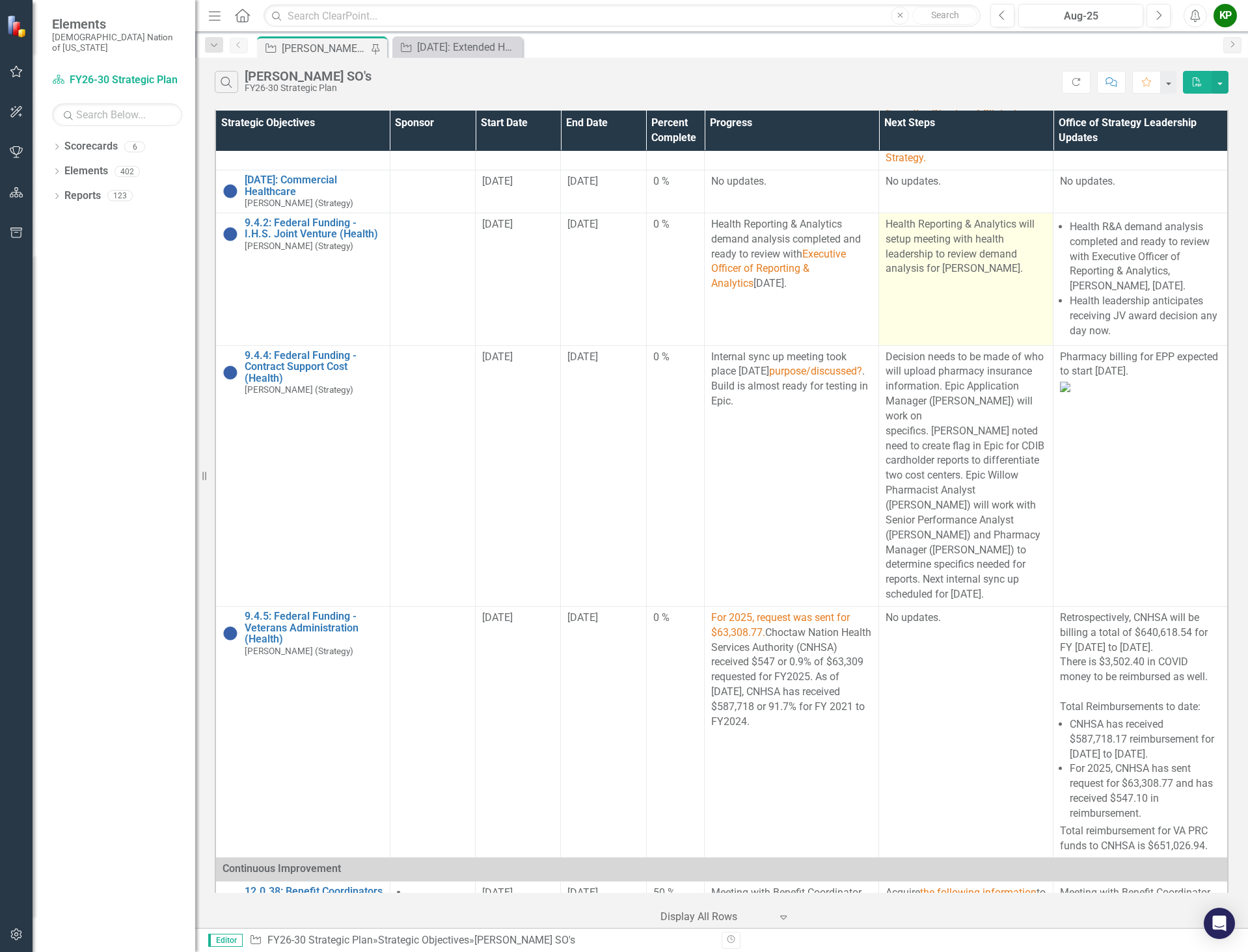
scroll to position [975, 0]
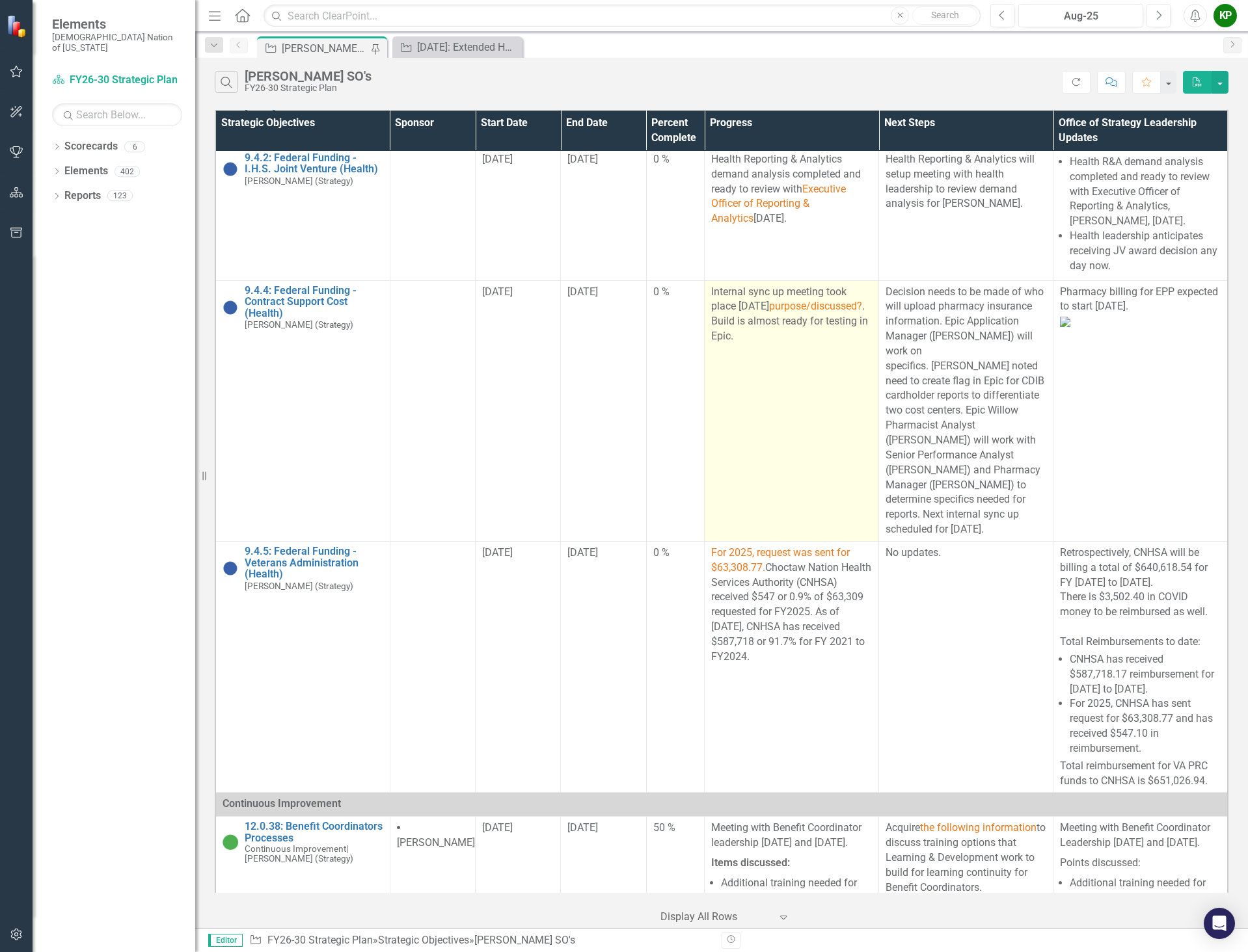
click at [785, 312] on span "purpose/discussed?" at bounding box center [816, 305] width 93 height 13
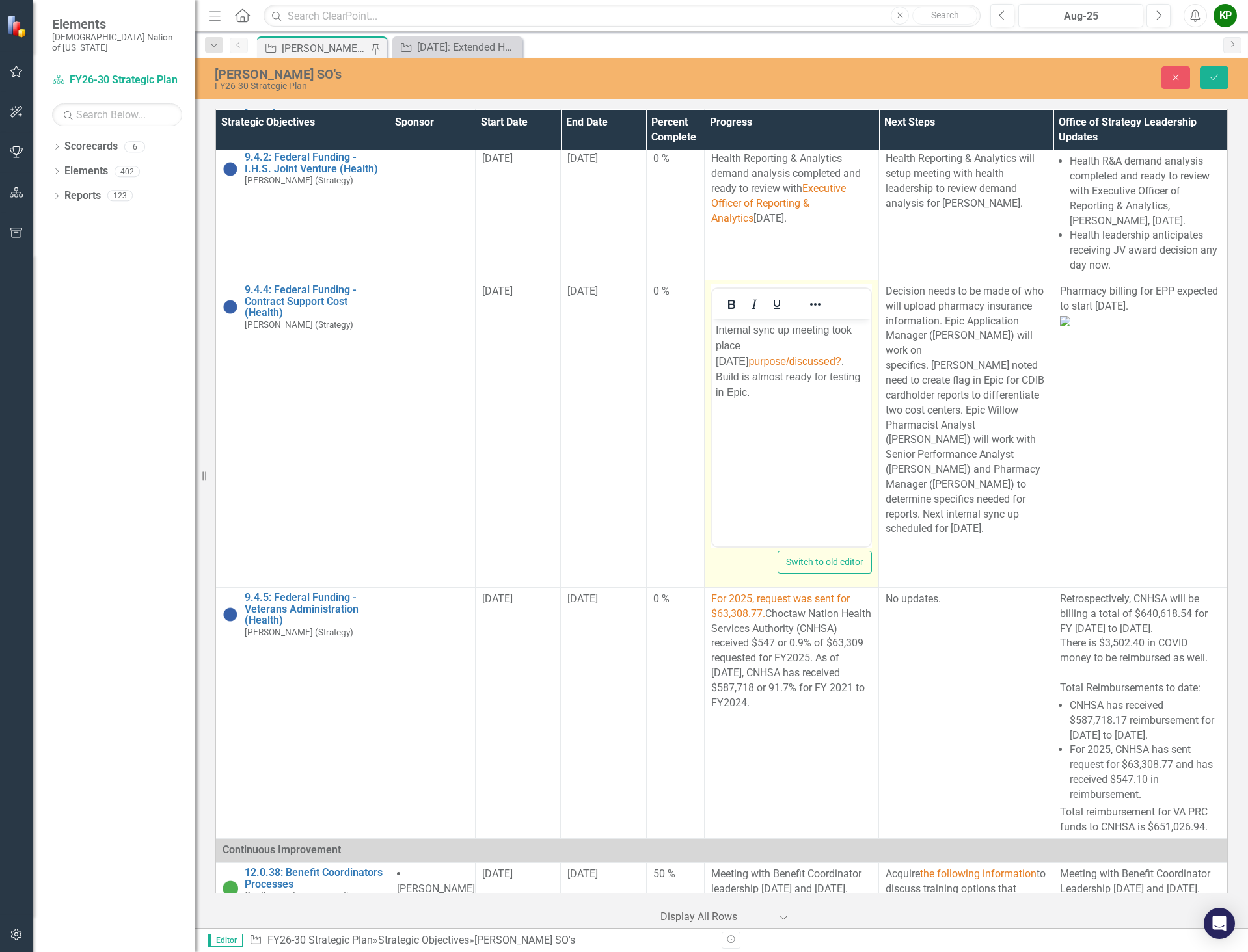
scroll to position [0, 0]
drag, startPoint x: 805, startPoint y: 358, endPoint x: 712, endPoint y: 364, distance: 93.2
click at [713, 364] on body "Internal sync up meeting took place [DATE] purpose/discussed? . Build is almost…" at bounding box center [791, 416] width 158 height 195
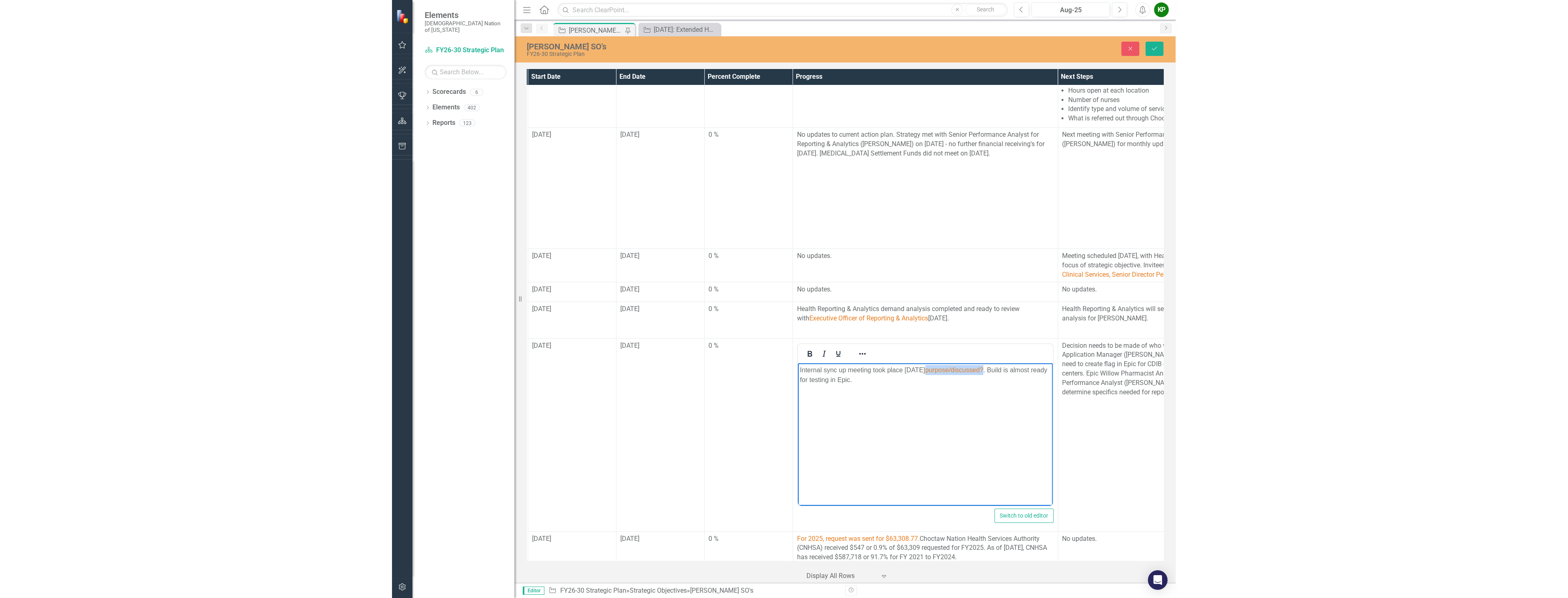
scroll to position [114, 413]
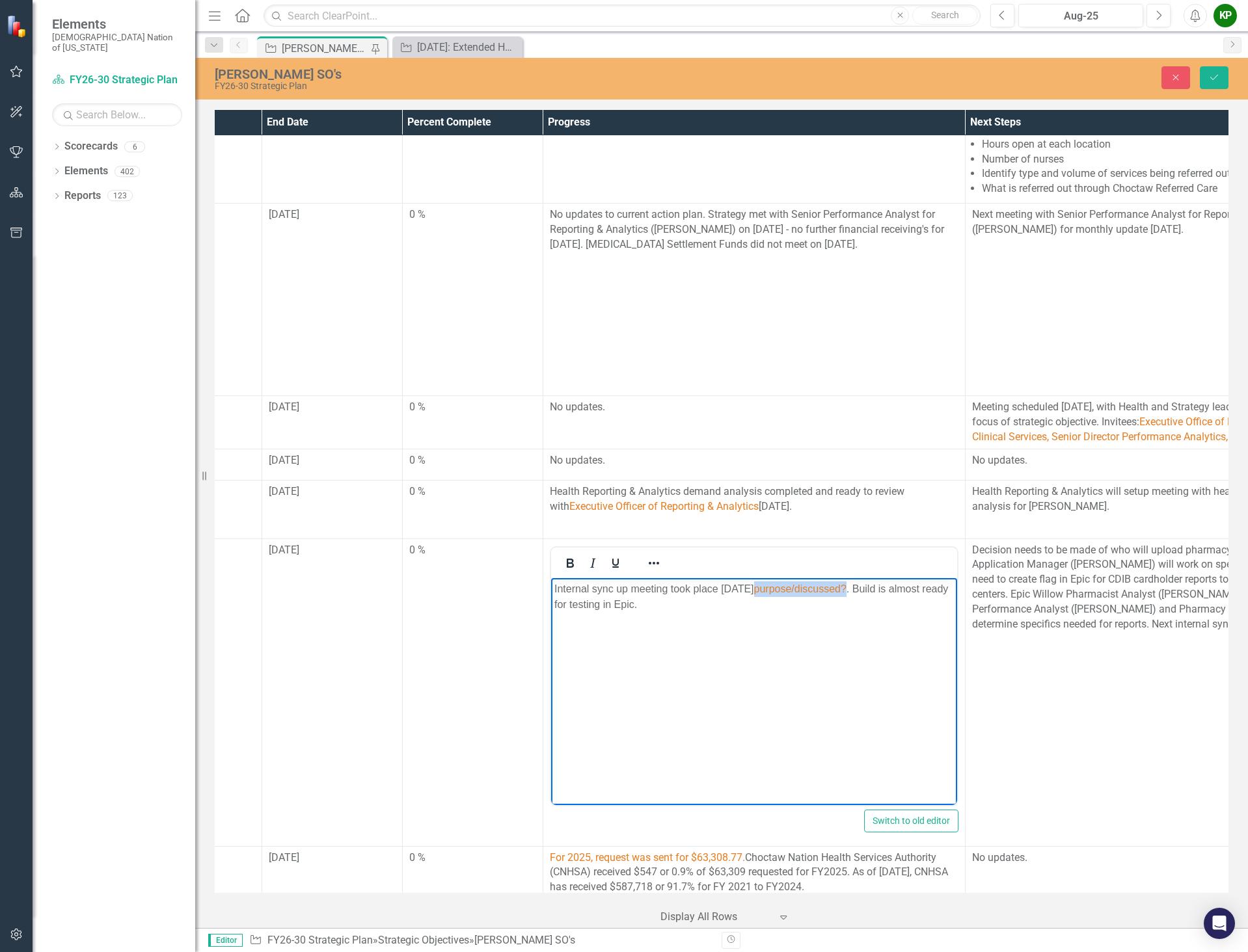
drag, startPoint x: 624, startPoint y: 887, endPoint x: 320, endPoint y: 179, distance: 770.5
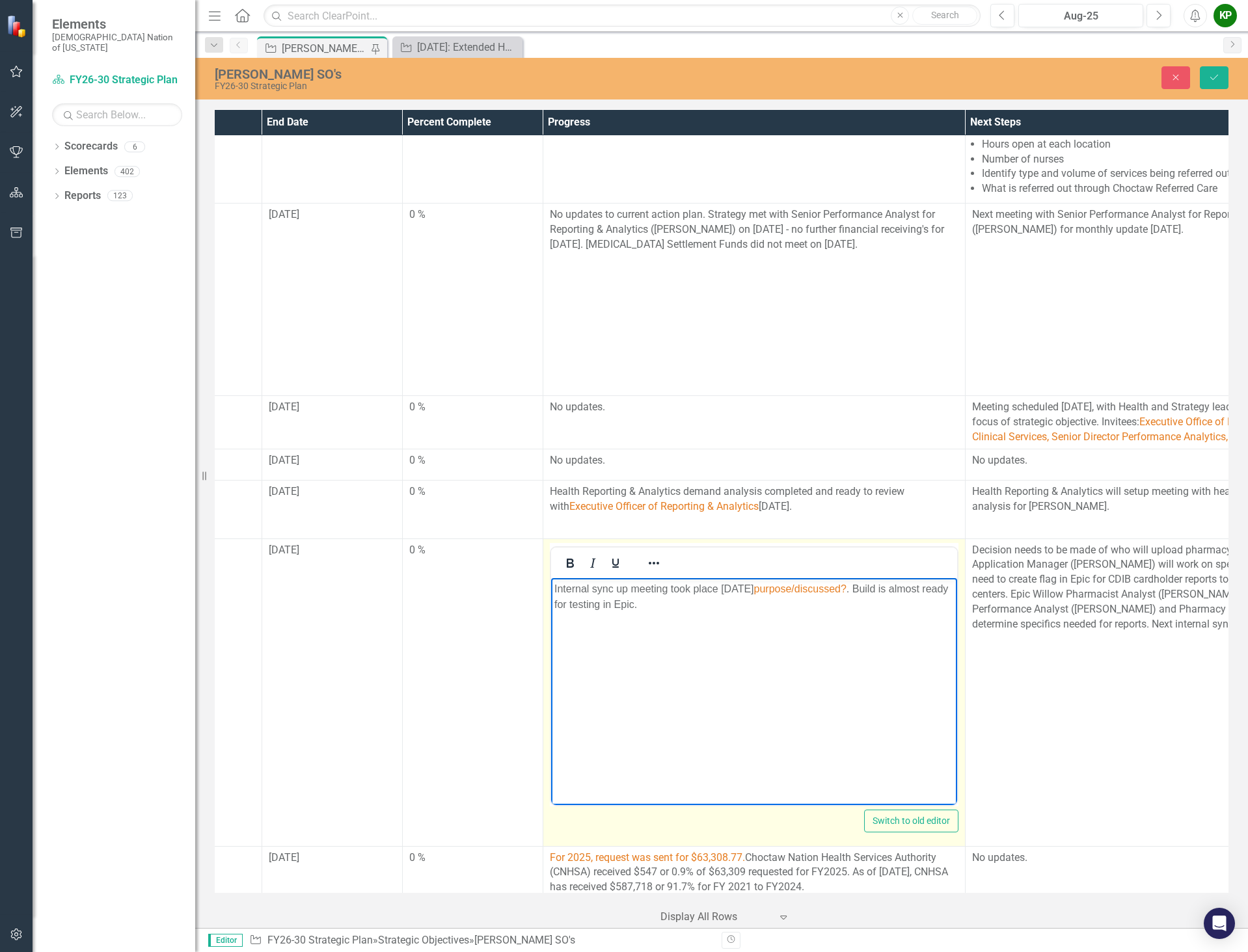
click at [737, 606] on p "Internal sync up meeting took place [DATE] purpose/discussed? . Build is almost…" at bounding box center [753, 596] width 400 height 31
drag, startPoint x: 799, startPoint y: 589, endPoint x: 890, endPoint y: 589, distance: 91.0
click at [846, 589] on span "purpose/discussed?" at bounding box center [799, 587] width 92 height 11
click at [891, 582] on p "Internal sync up meeting took place [DATE] purpose/discussed? . Build is almost…" at bounding box center [753, 596] width 400 height 31
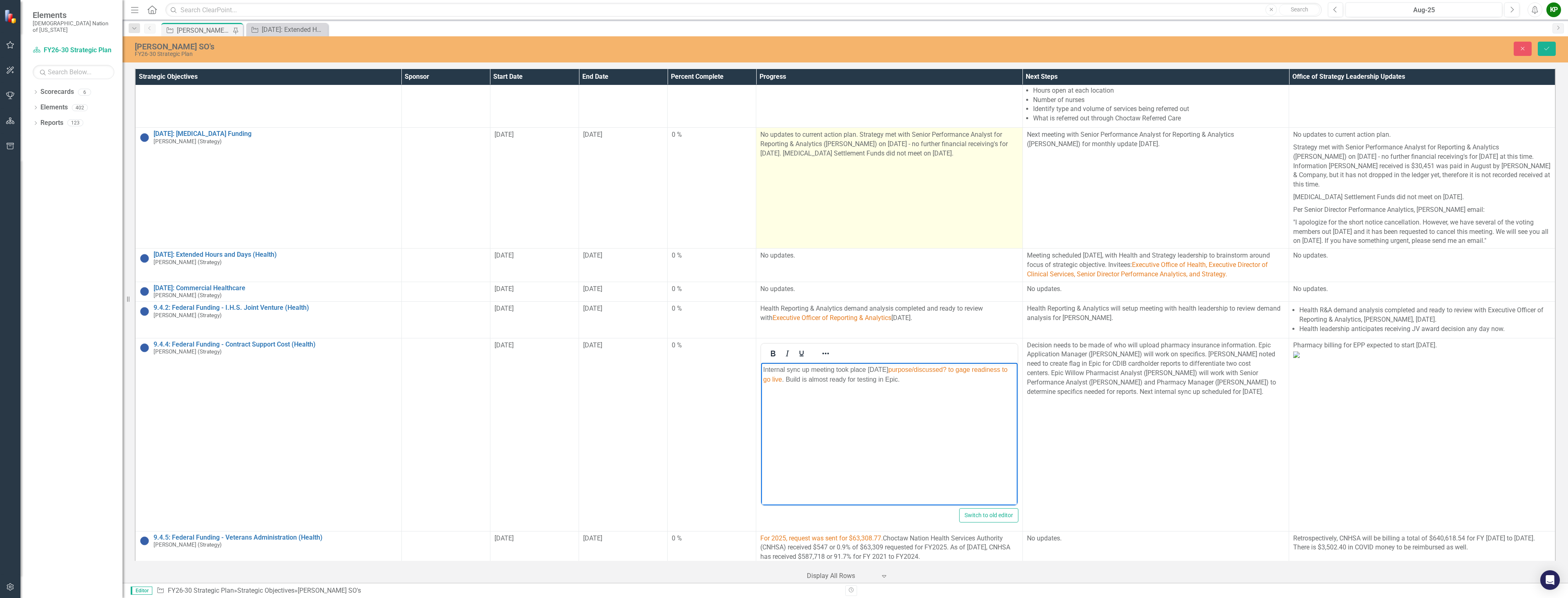
scroll to position [114, 0]
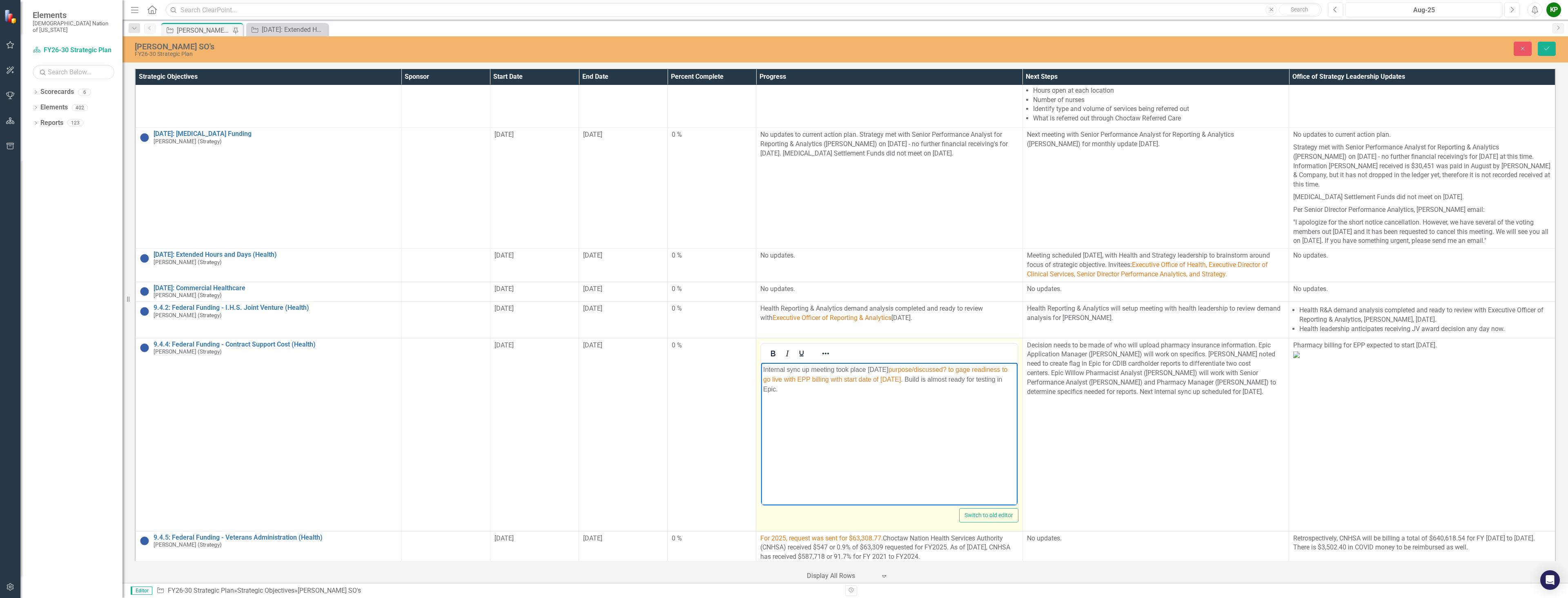
click at [783, 381] on span "purpose/discussed? to gage readiness to go live with EPP billing with start dat…" at bounding box center [885, 374] width 244 height 17
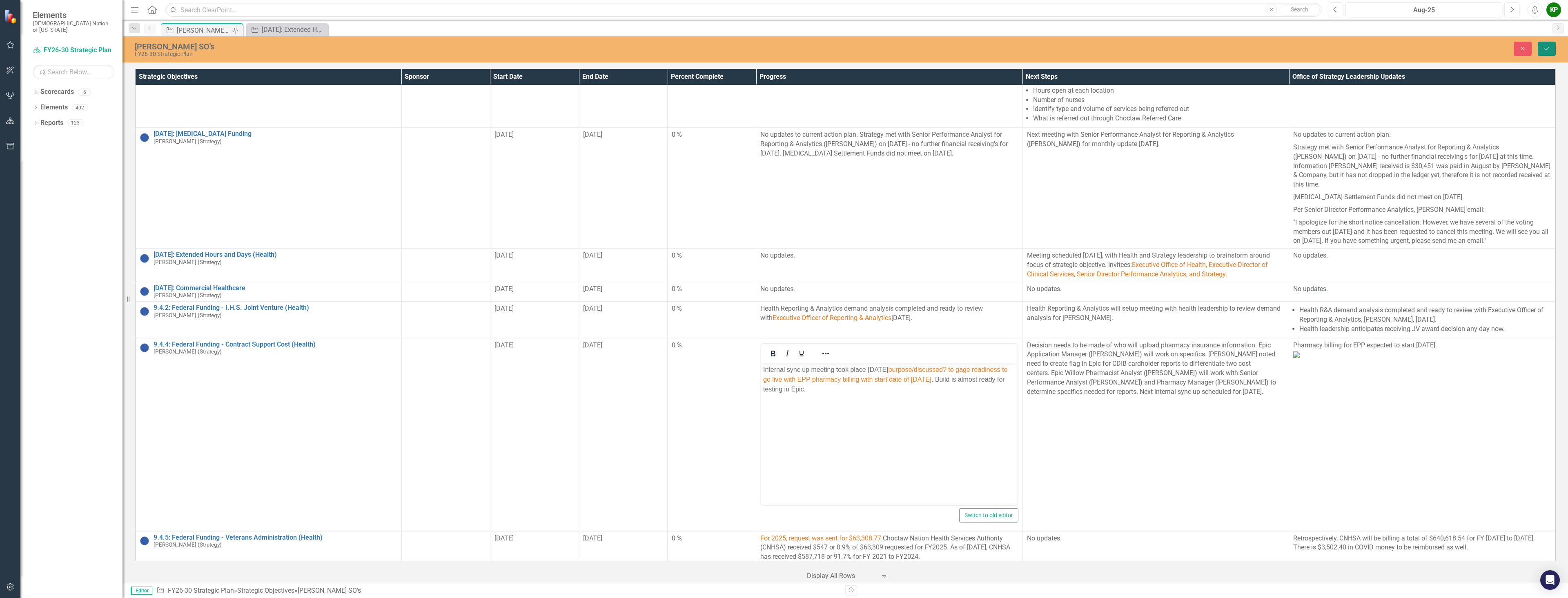
click at [783, 49] on icon "Save" at bounding box center [1547, 48] width 7 height 5
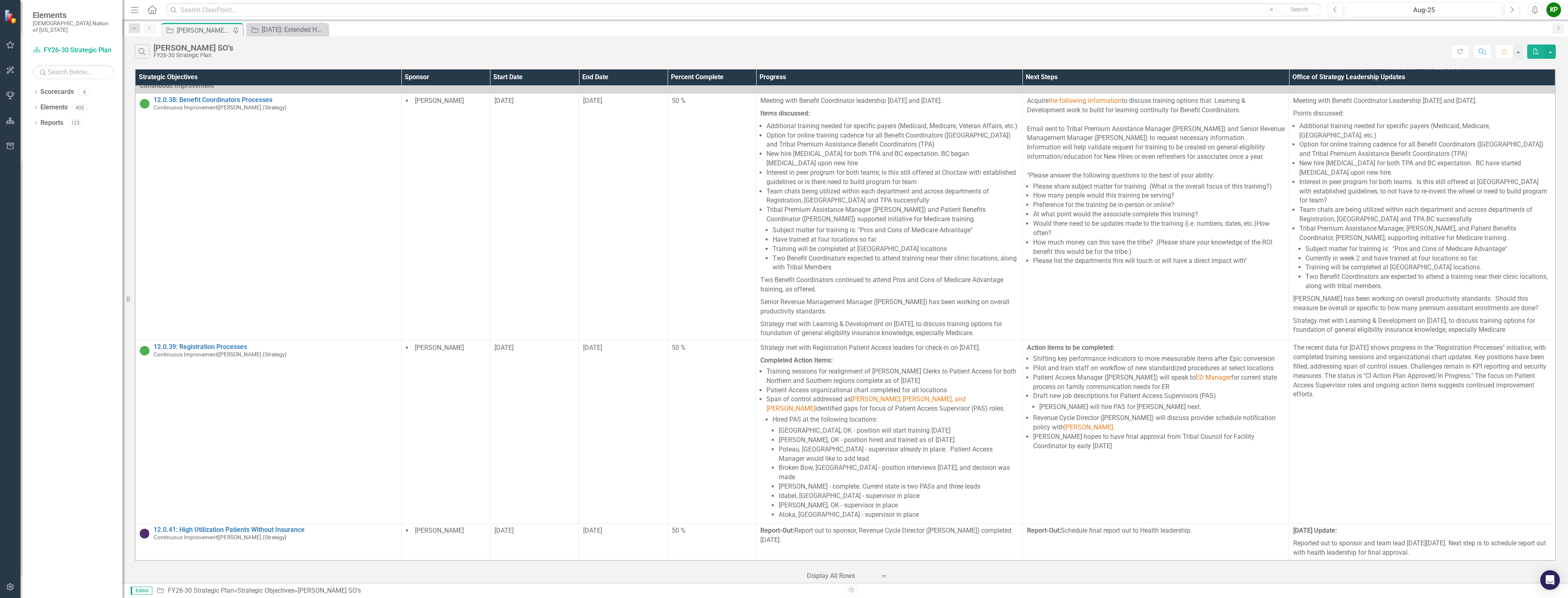
scroll to position [612, 0]
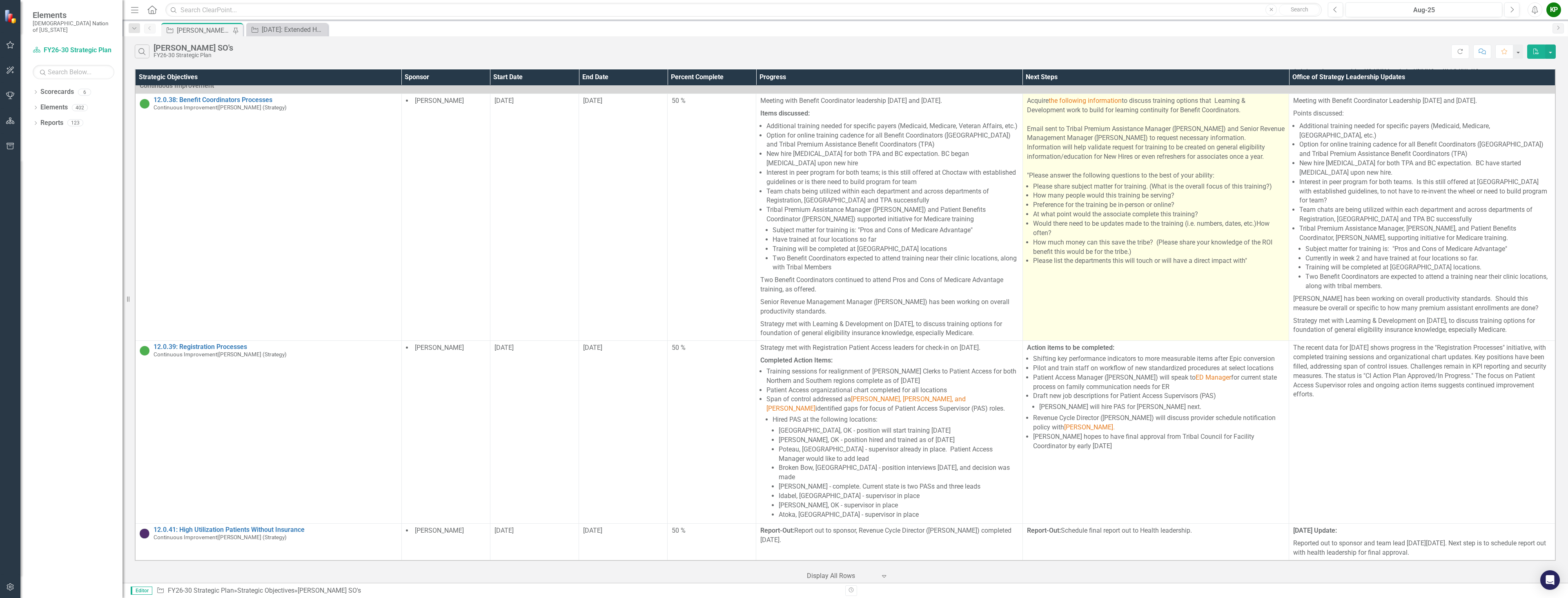
click at [783, 341] on td "Acquire the following information to discuss training options that Learning & D…" at bounding box center [1155, 217] width 266 height 247
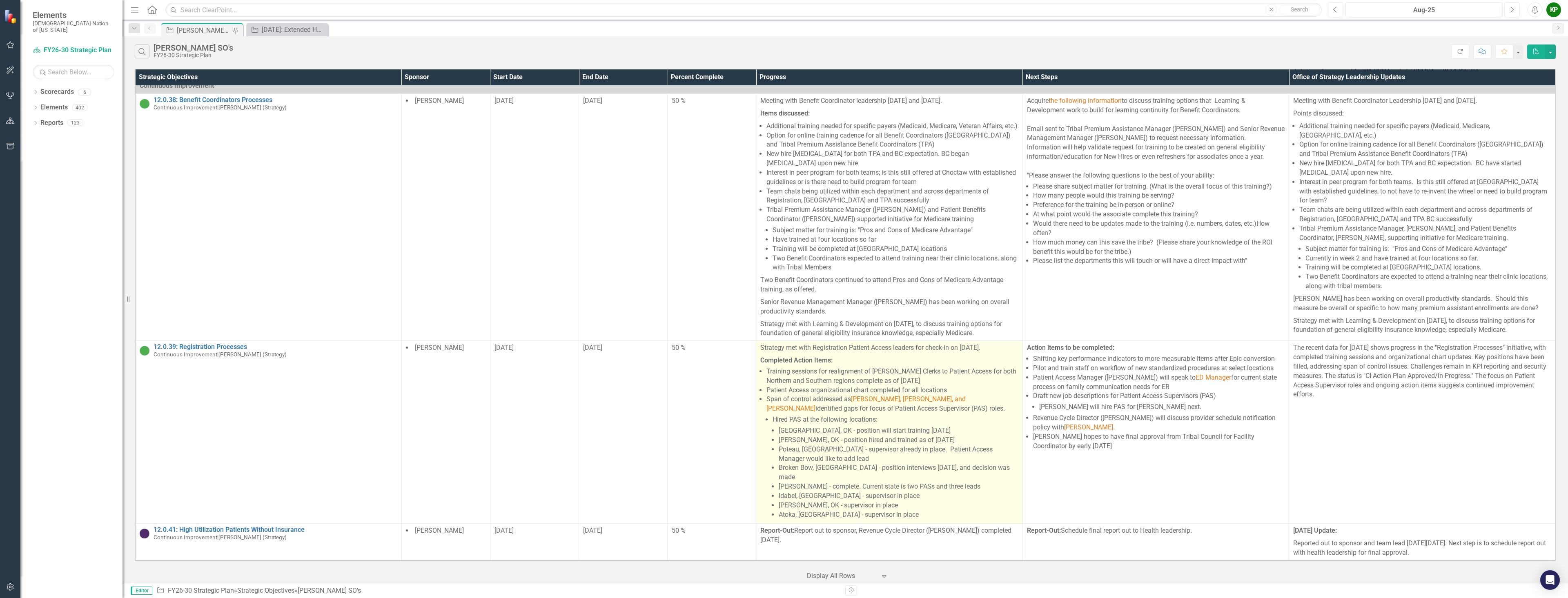
click at [783, 422] on li "Span of control addressed as [PERSON_NAME], [PERSON_NAME], and [PERSON_NAME] id…" at bounding box center [892, 457] width 251 height 125
click at [783, 421] on li "Span of control addressed as [PERSON_NAME], [PERSON_NAME], and [PERSON_NAME] id…" at bounding box center [892, 457] width 251 height 125
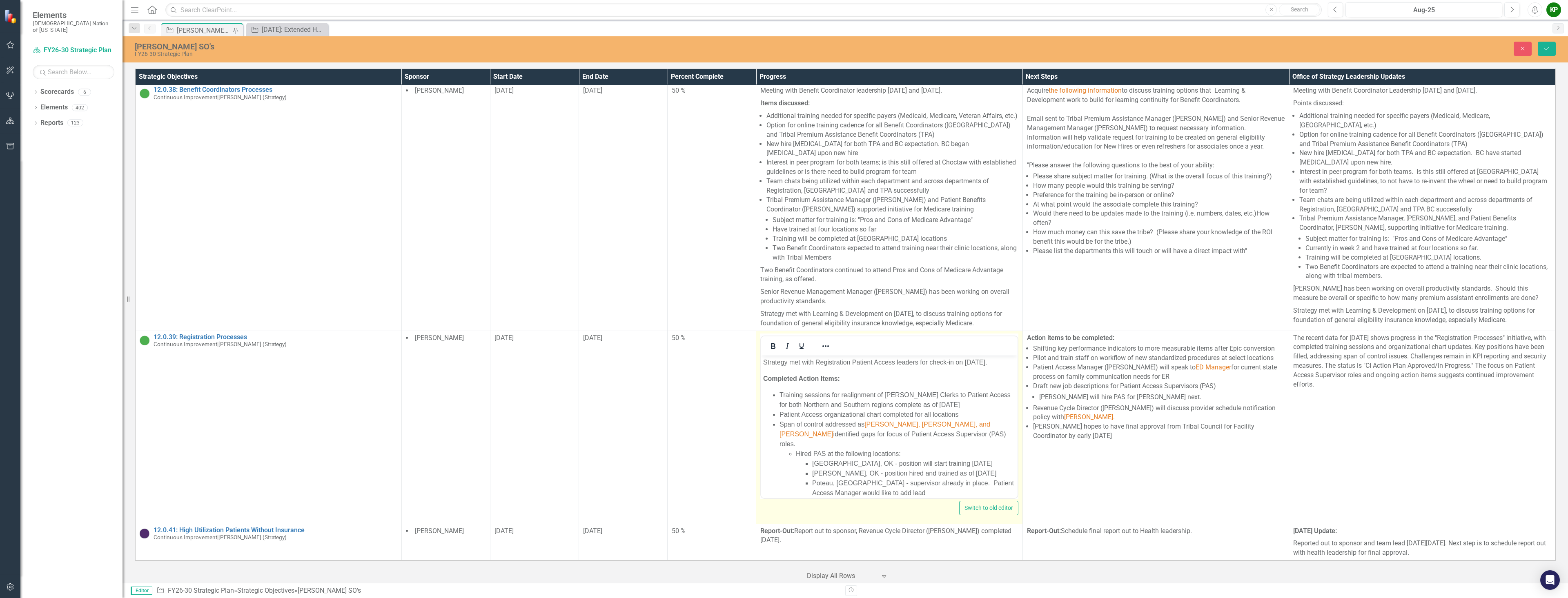
scroll to position [0, 0]
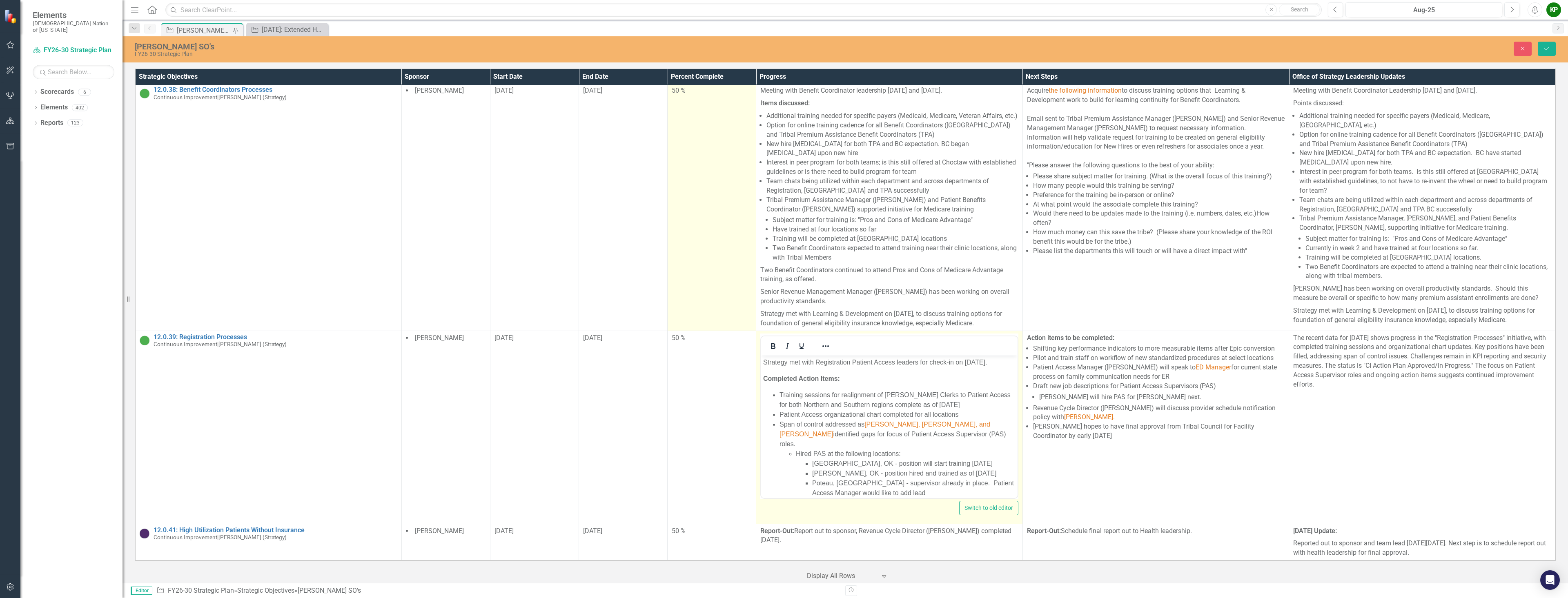
click at [701, 263] on td "50 %" at bounding box center [712, 207] width 89 height 247
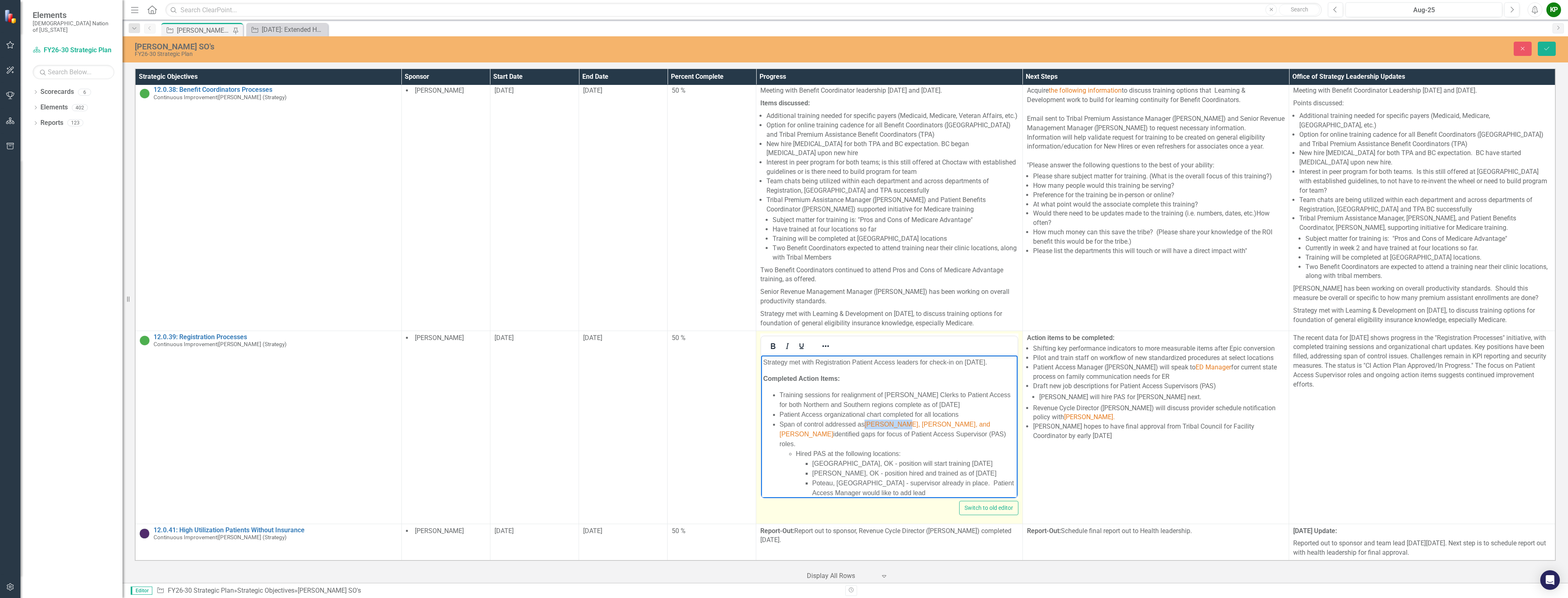
drag, startPoint x: 902, startPoint y: 433, endPoint x: 864, endPoint y: 434, distance: 38.0
click at [783, 434] on li "Span of control addressed as [PERSON_NAME], [PERSON_NAME], and [PERSON_NAME] id…" at bounding box center [897, 492] width 236 height 147
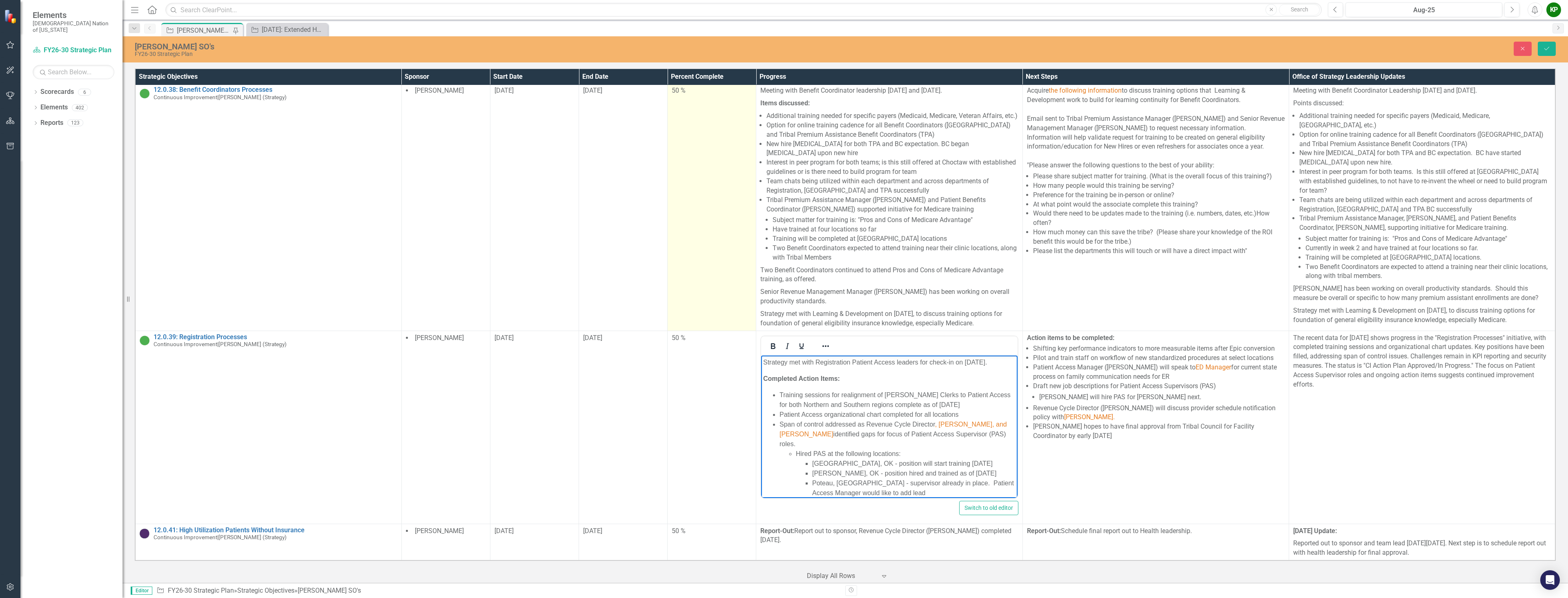
click at [688, 252] on td "50 %" at bounding box center [712, 207] width 89 height 247
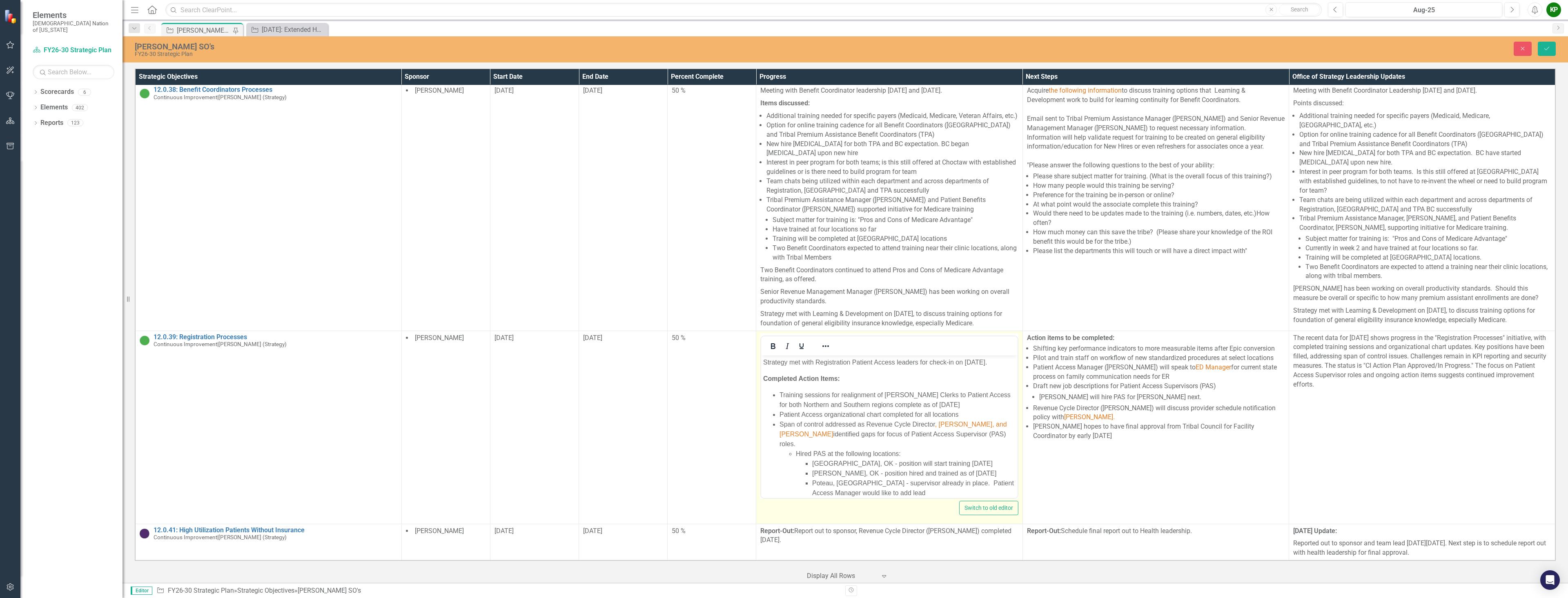
click at [783, 434] on span ", [PERSON_NAME], and [PERSON_NAME]" at bounding box center [894, 429] width 228 height 17
drag, startPoint x: 980, startPoint y: 442, endPoint x: 872, endPoint y: 442, distance: 108.0
click at [783, 443] on li "Span of control addressed as Revenue Cycle Director , and both North and South …" at bounding box center [897, 492] width 236 height 147
click at [783, 436] on span ", and both North and South Patient Access Managers" at bounding box center [897, 429] width 234 height 17
click at [783, 434] on span "and both North and South Patient Access Managers" at bounding box center [895, 429] width 231 height 17
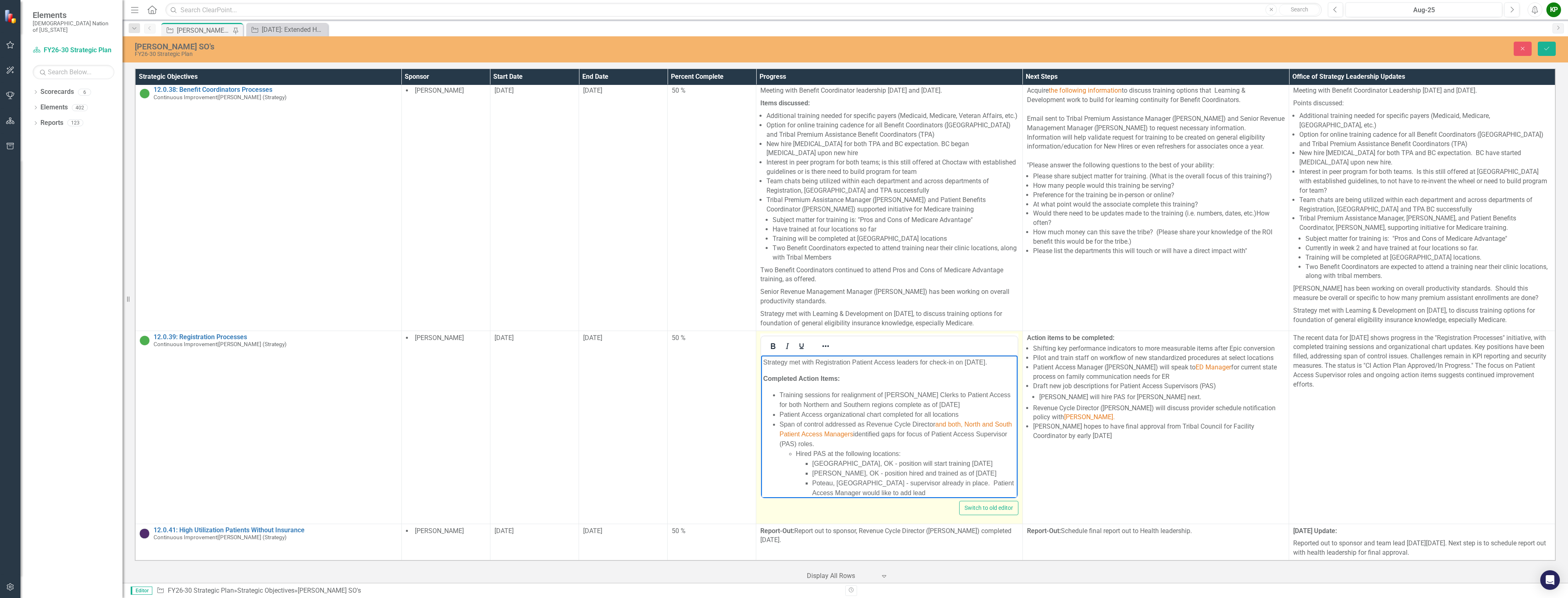
click at [783, 441] on li "Span of control addressed as Revenue Cycle Director and both, North and South P…" at bounding box center [897, 492] width 236 height 147
click at [783, 50] on button "Save" at bounding box center [1547, 48] width 18 height 14
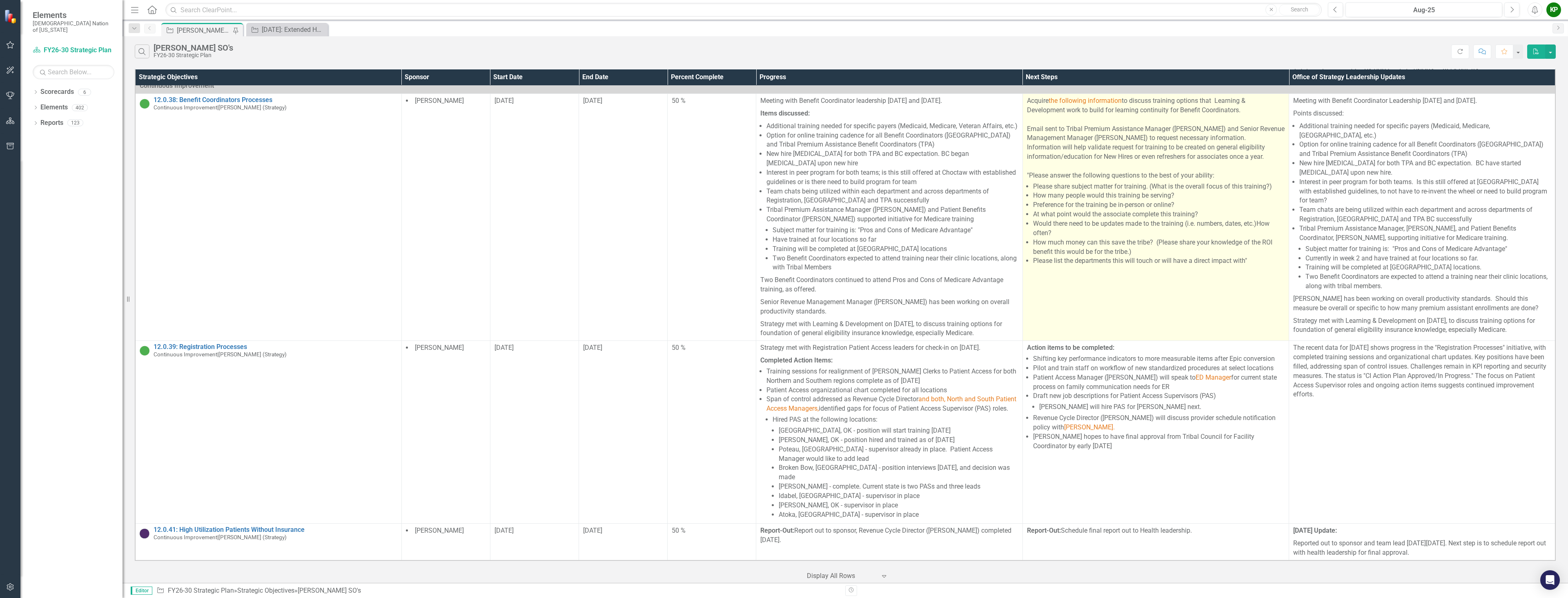
scroll to position [689, 0]
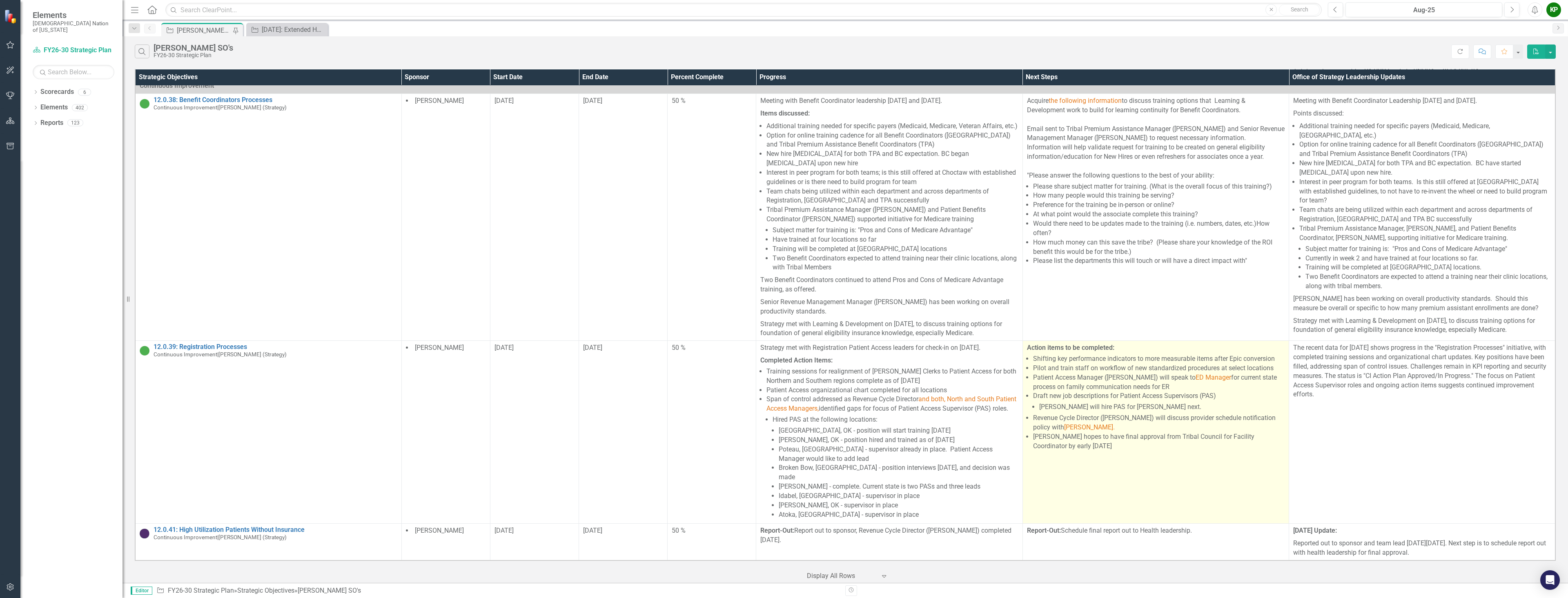
click at [783, 432] on li "[PERSON_NAME] hopes to have final approval from Tribal Council for Facility Coo…" at bounding box center [1158, 441] width 251 height 19
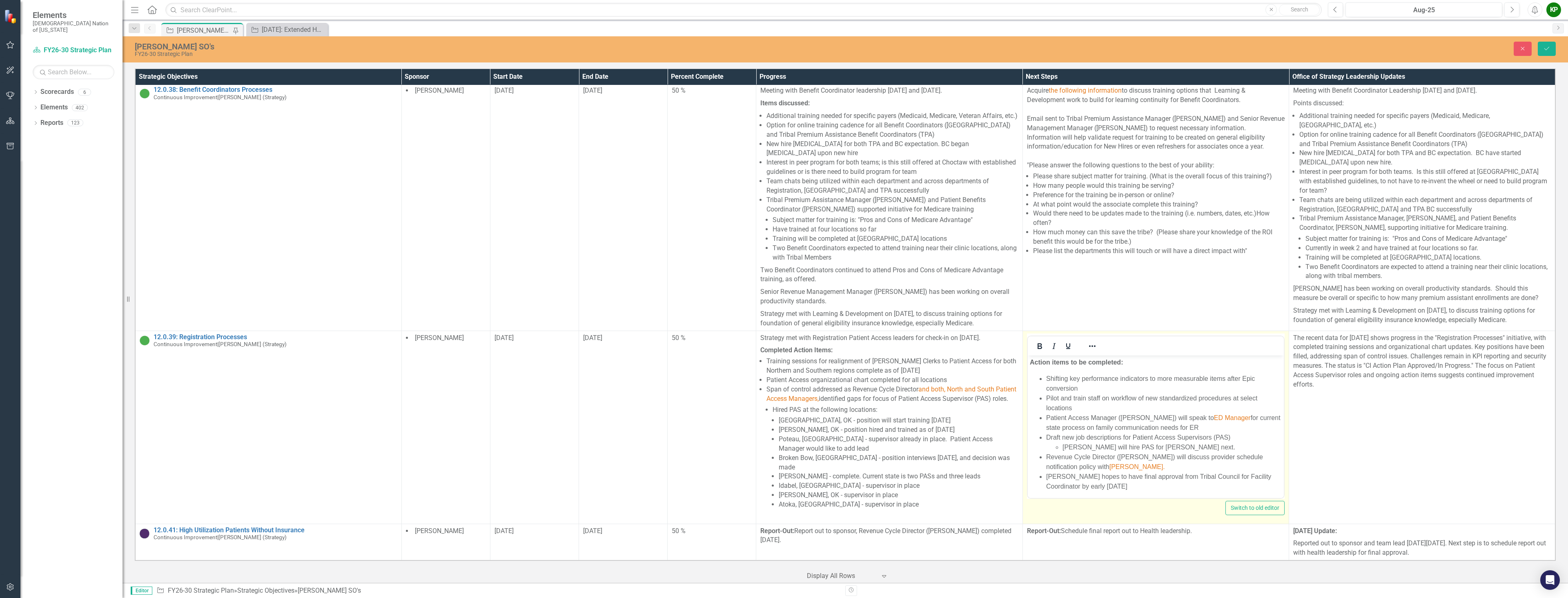
scroll to position [0, 0]
drag, startPoint x: 1152, startPoint y: 464, endPoint x: 1113, endPoint y: 462, distance: 39.1
click at [783, 463] on span "[PERSON_NAME]." at bounding box center [1136, 466] width 55 height 7
click at [783, 488] on li "[PERSON_NAME] hopes to have final approval from Tribal Council for Facility Coo…" at bounding box center [1163, 481] width 236 height 19
click at [783, 467] on li "Revenue Cycle Director ([PERSON_NAME]) will discuss provider schedule notificat…" at bounding box center [1163, 462] width 236 height 19
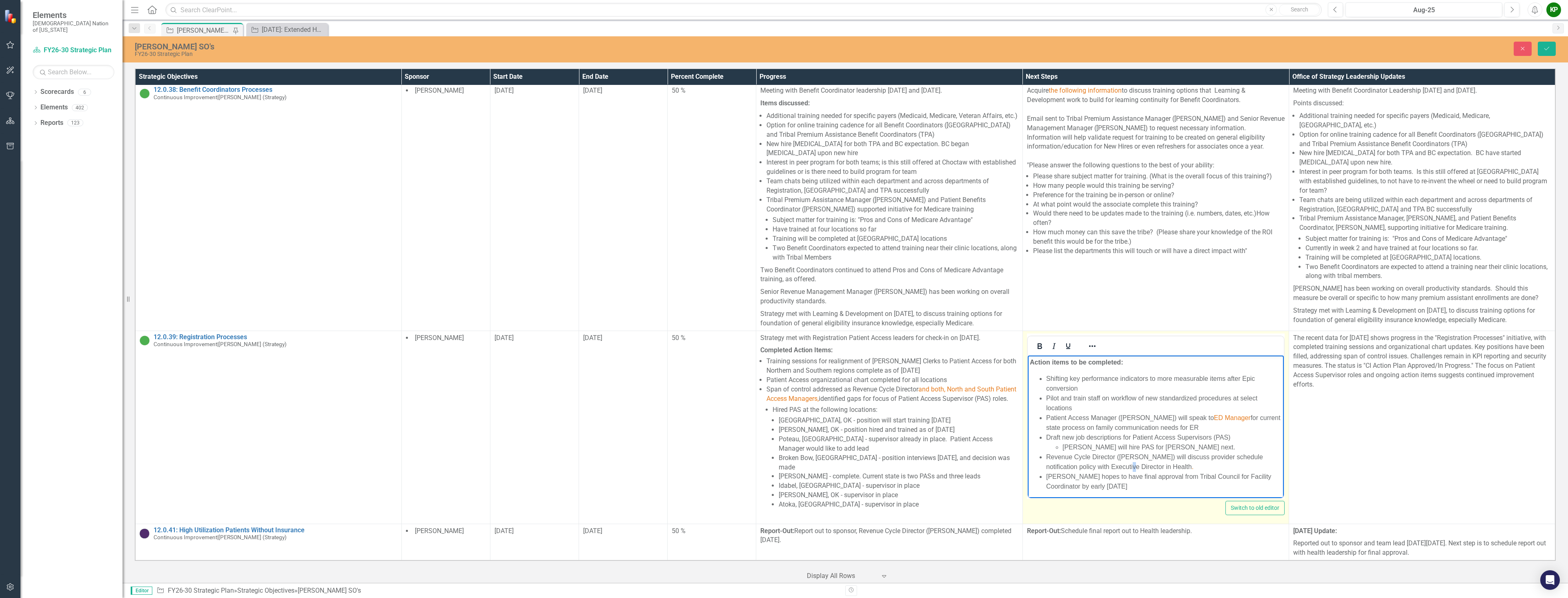
click at [783, 467] on li "Revenue Cycle Director ([PERSON_NAME]) will discuss provider schedule notificat…" at bounding box center [1163, 462] width 236 height 19
drag, startPoint x: 1191, startPoint y: 464, endPoint x: 1110, endPoint y: 465, distance: 81.0
click at [783, 465] on li "Revenue Cycle Director ([PERSON_NAME]) will discuss provider schedule notificat…" at bounding box center [1163, 462] width 236 height 19
drag, startPoint x: 1135, startPoint y: 466, endPoint x: 1123, endPoint y: 483, distance: 20.8
click at [783, 483] on li "[PERSON_NAME] hopes to have final approval from Tribal Council for Facility Coo…" at bounding box center [1163, 481] width 236 height 19
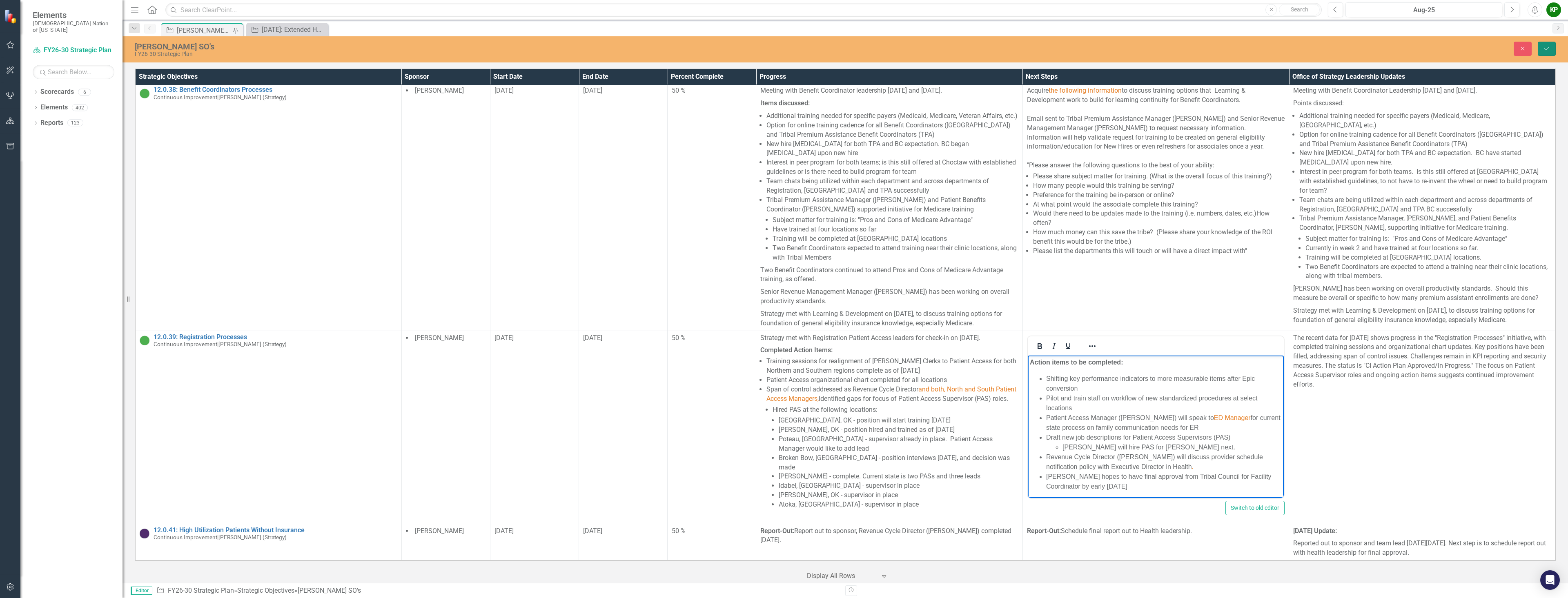
click at [783, 47] on button "Save" at bounding box center [1547, 48] width 18 height 14
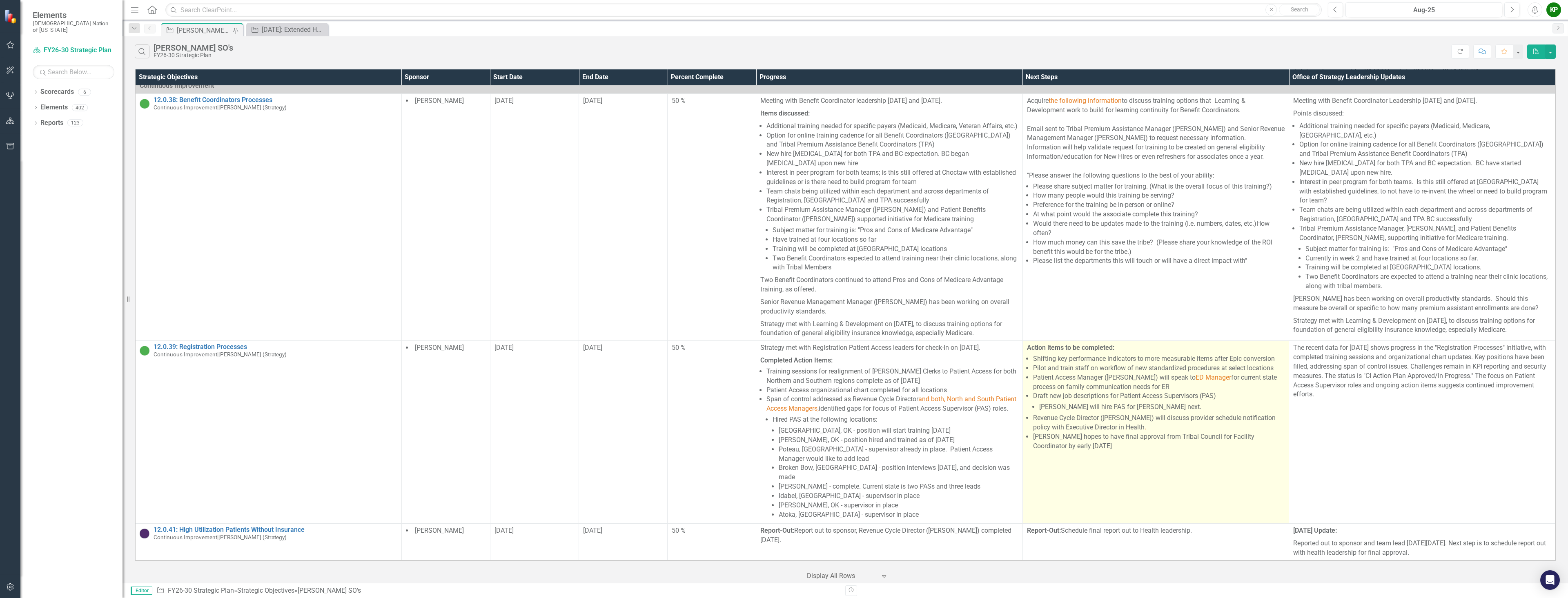
scroll to position [689, 0]
click at [783, 426] on li "Revenue Cycle Director ([PERSON_NAME]) will discuss provider schedule notificat…" at bounding box center [1158, 423] width 251 height 19
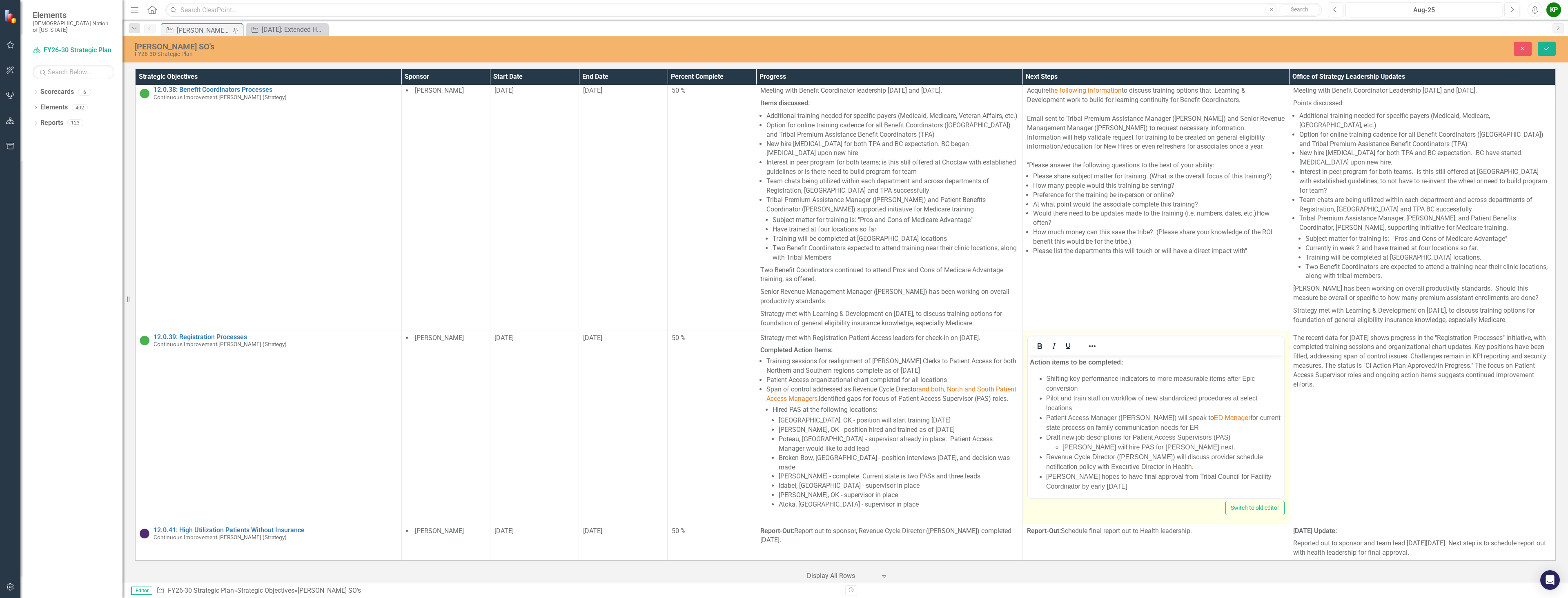
scroll to position [0, 0]
drag, startPoint x: 1112, startPoint y: 466, endPoint x: 1191, endPoint y: 463, distance: 79.1
click at [783, 463] on li "Revenue Cycle Director ([PERSON_NAME]) will discuss provider schedule notificat…" at bounding box center [1163, 462] width 236 height 19
click at [783, 351] on icon "Reveal or hide additional toolbar items" at bounding box center [1092, 346] width 10 height 10
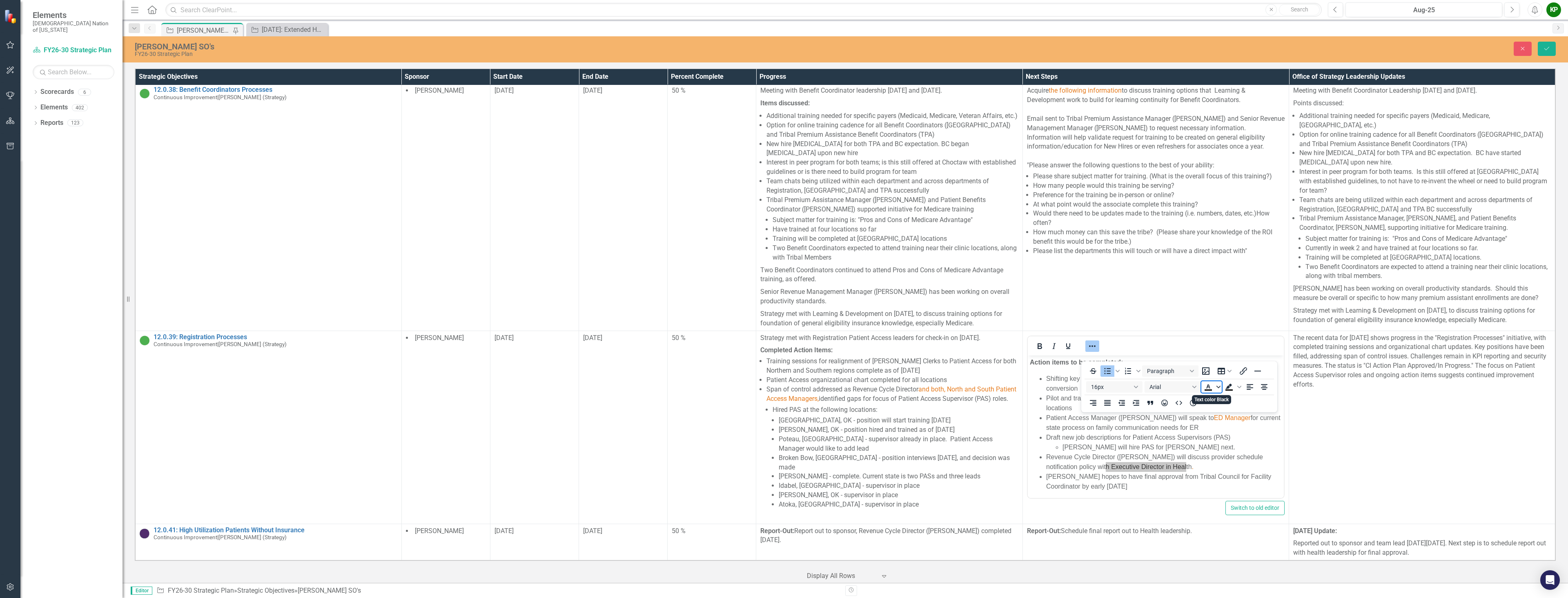
click at [783, 388] on icon "Text color Black" at bounding box center [1218, 387] width 4 height 4
click at [783, 425] on div "Orange" at bounding box center [1220, 423] width 10 height 10
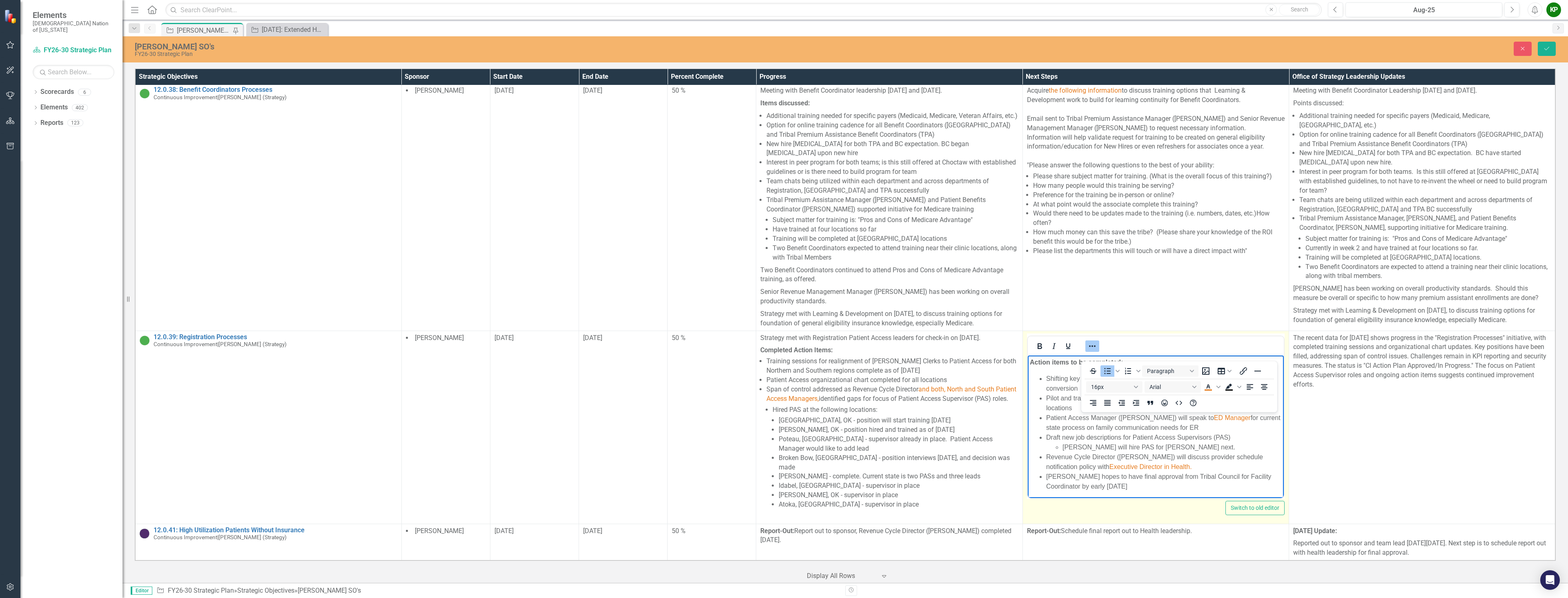
click at [783, 472] on li "[PERSON_NAME] hopes to have final approval from Tribal Council for Facility Coo…" at bounding box center [1163, 481] width 236 height 19
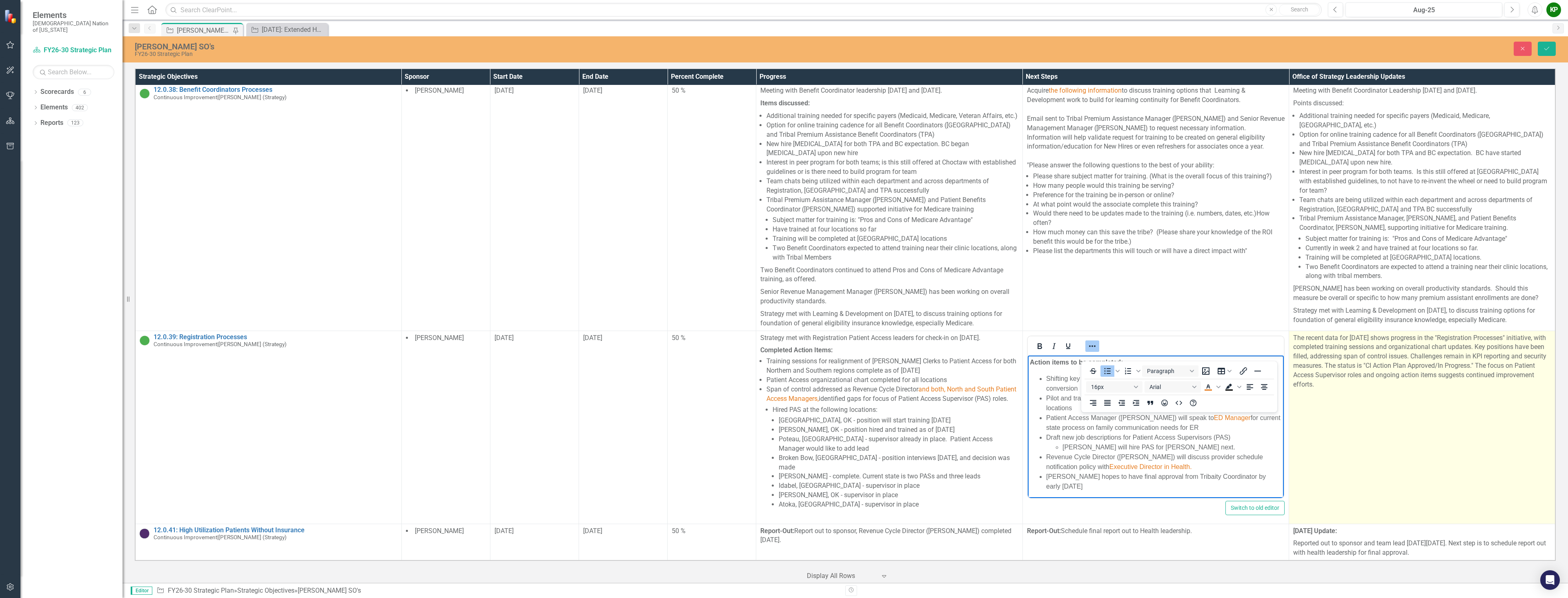
click at [783, 448] on td "The recent data for [DATE] shows progress in the "Registration Processes" initi…" at bounding box center [1422, 426] width 266 height 193
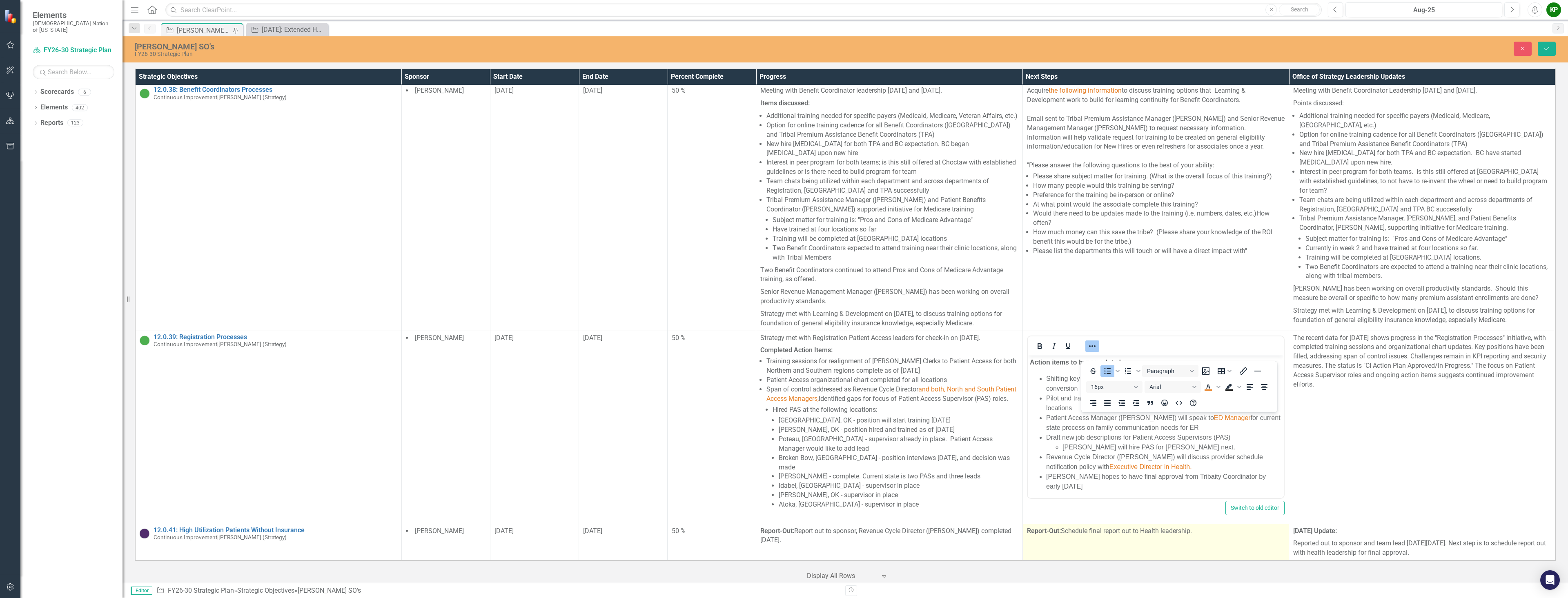
click at [783, 558] on td "Report-Out: Schedule final report out to Health leadership." at bounding box center [1155, 542] width 266 height 37
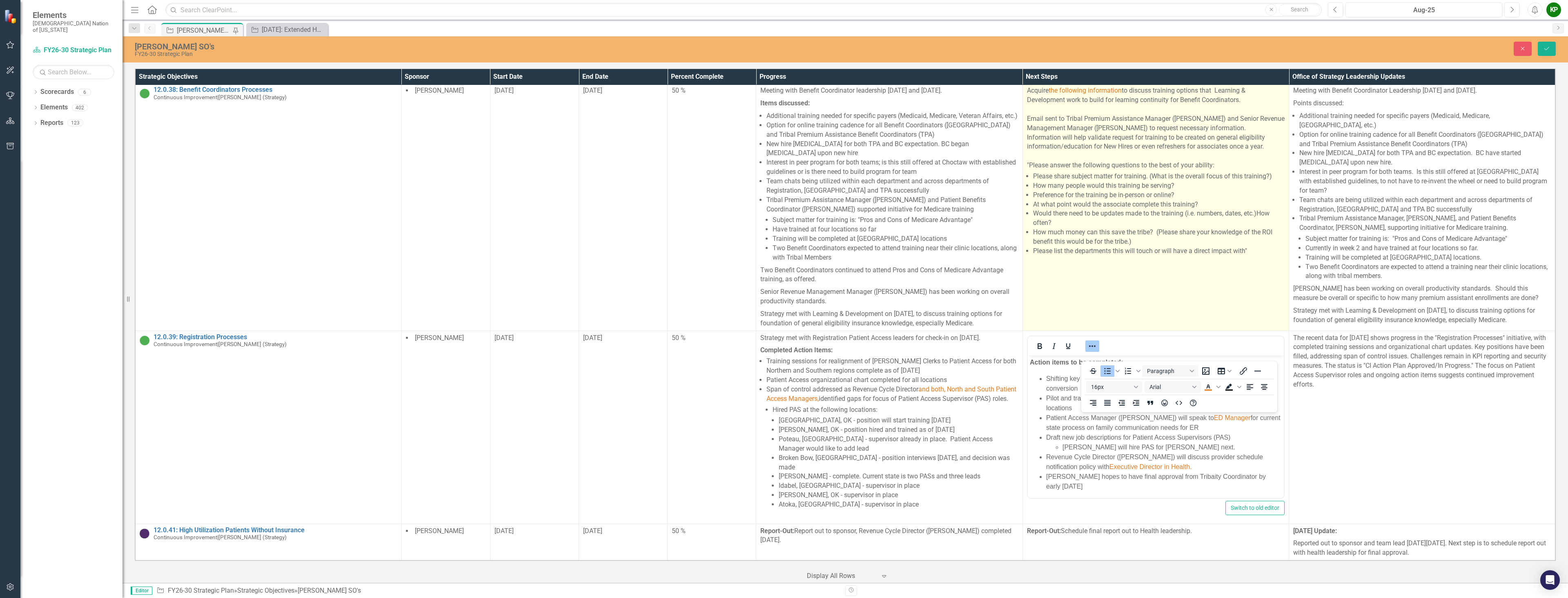
click at [783, 309] on td "Acquire the following information to discuss training options that Learning & D…" at bounding box center [1155, 207] width 266 height 247
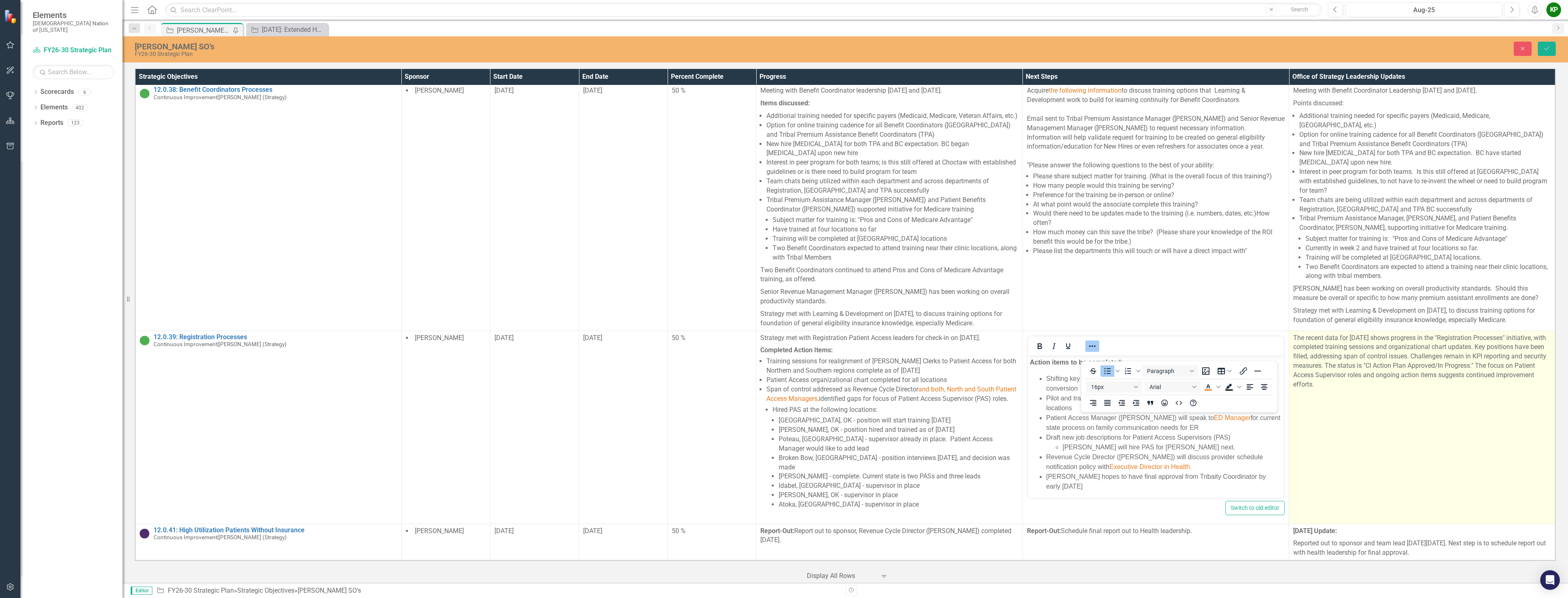
click at [783, 450] on td "The recent data for [DATE] shows progress in the "Registration Processes" initi…" at bounding box center [1422, 426] width 266 height 193
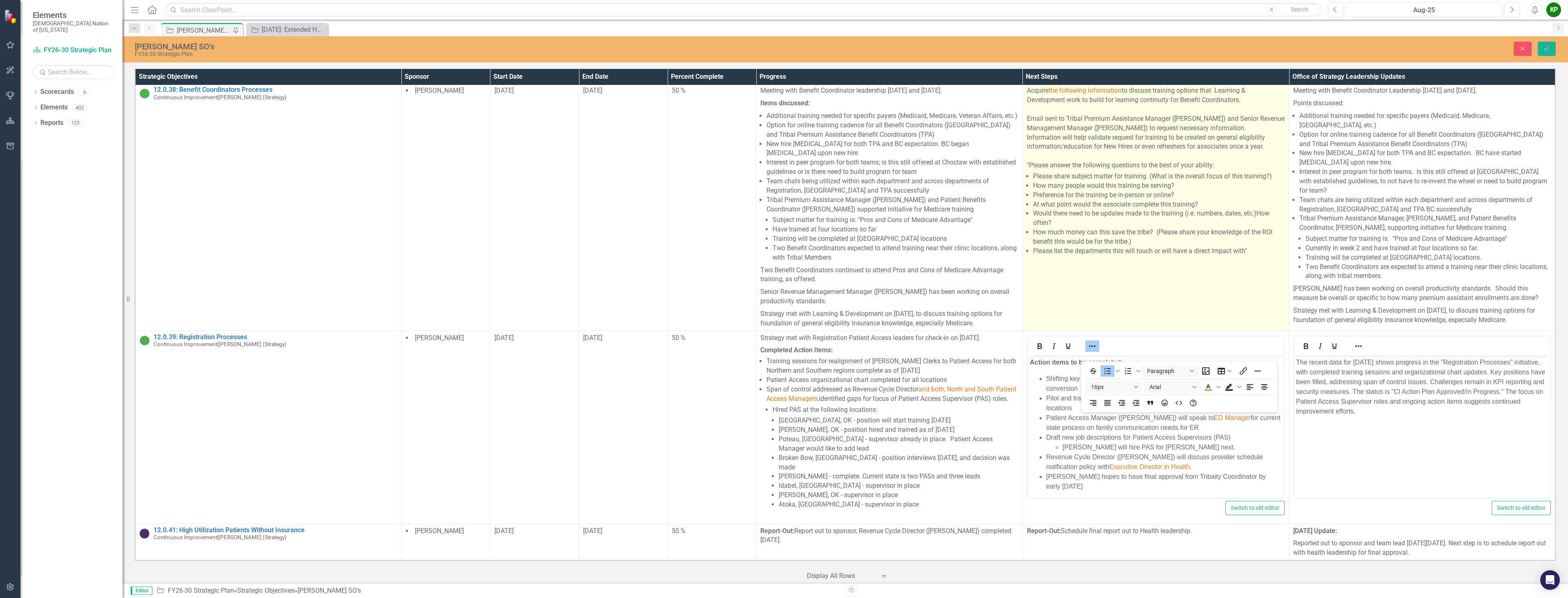
click at [783, 301] on td "Acquire the following information to discuss training options that Learning & D…" at bounding box center [1155, 207] width 266 height 247
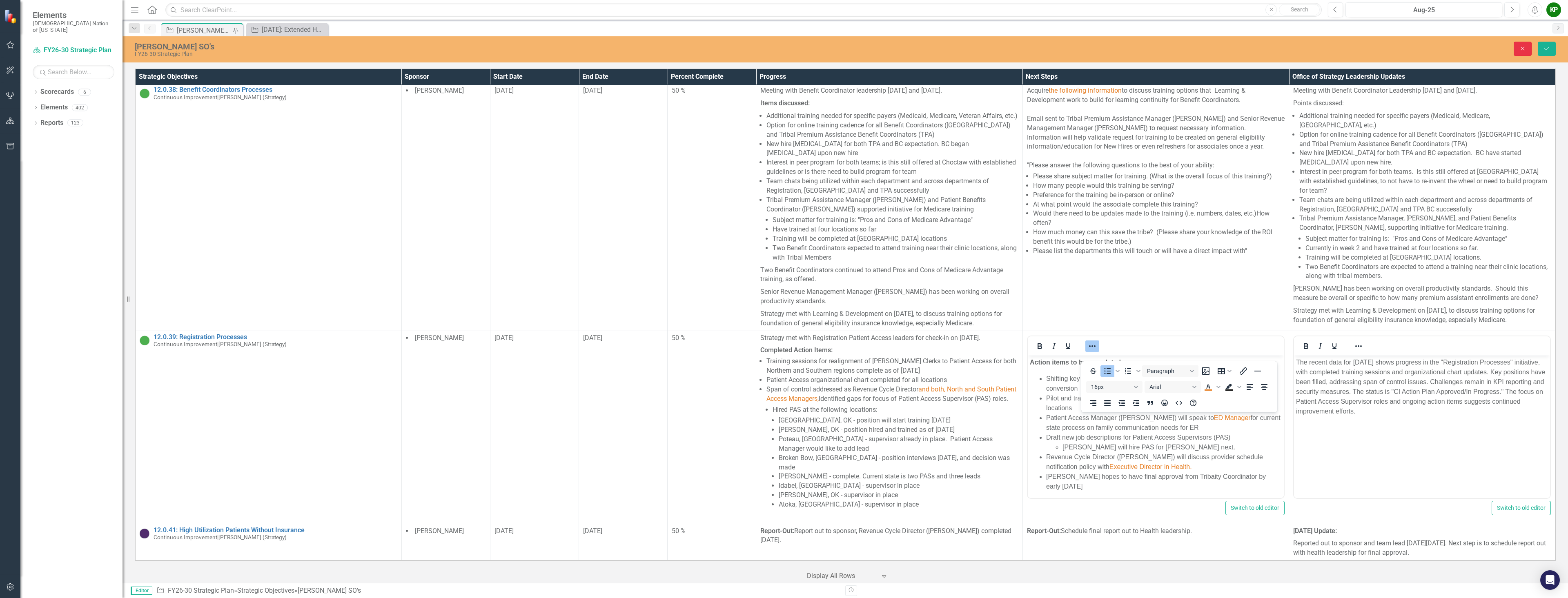
click at [783, 47] on icon "Close" at bounding box center [1523, 48] width 7 height 5
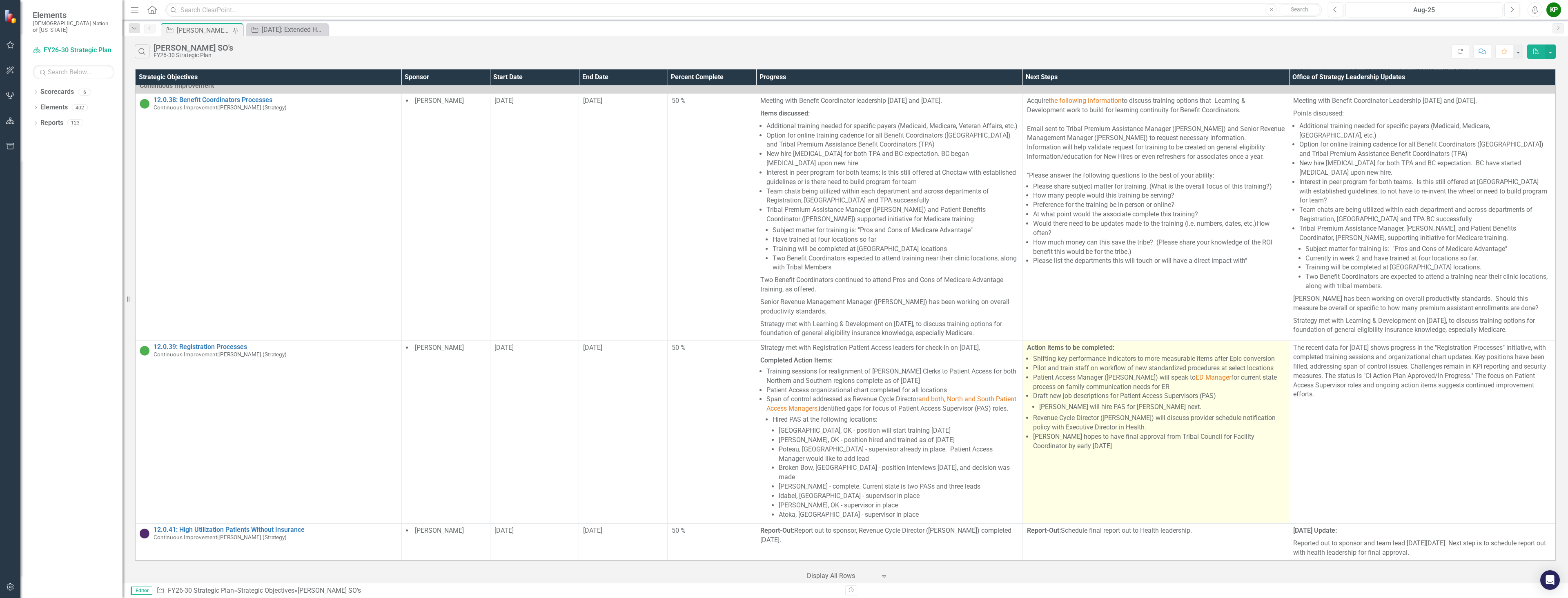
click at [783, 461] on td "Action items to be completed: Shifting key performance indicators to more measu…" at bounding box center [1155, 432] width 266 height 183
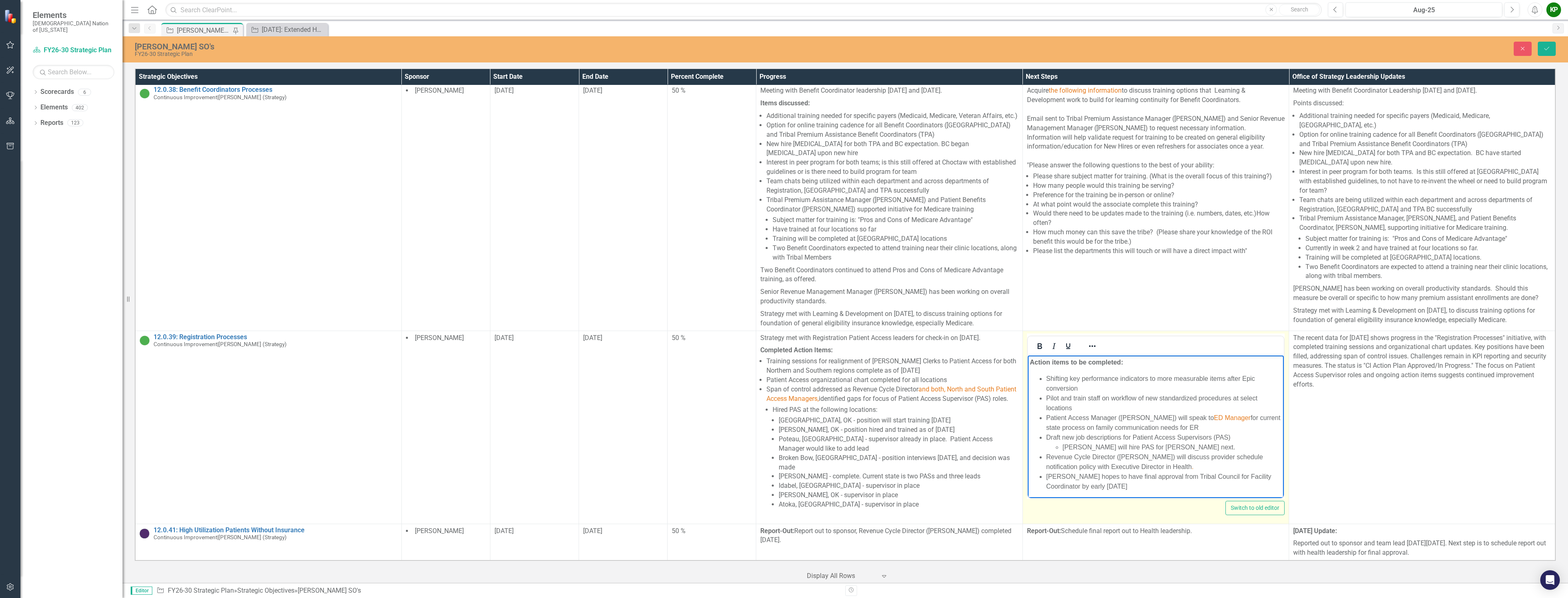
click at [783, 467] on li "Revenue Cycle Director ([PERSON_NAME]) will discuss provider schedule notificat…" at bounding box center [1163, 462] width 236 height 19
drag, startPoint x: 1189, startPoint y: 466, endPoint x: 1111, endPoint y: 468, distance: 78.0
click at [783, 468] on li "Revenue Cycle Director ([PERSON_NAME]) will discuss provider schedule notificat…" at bounding box center [1163, 462] width 236 height 19
drag, startPoint x: 1239, startPoint y: 419, endPoint x: 1203, endPoint y: 419, distance: 36.0
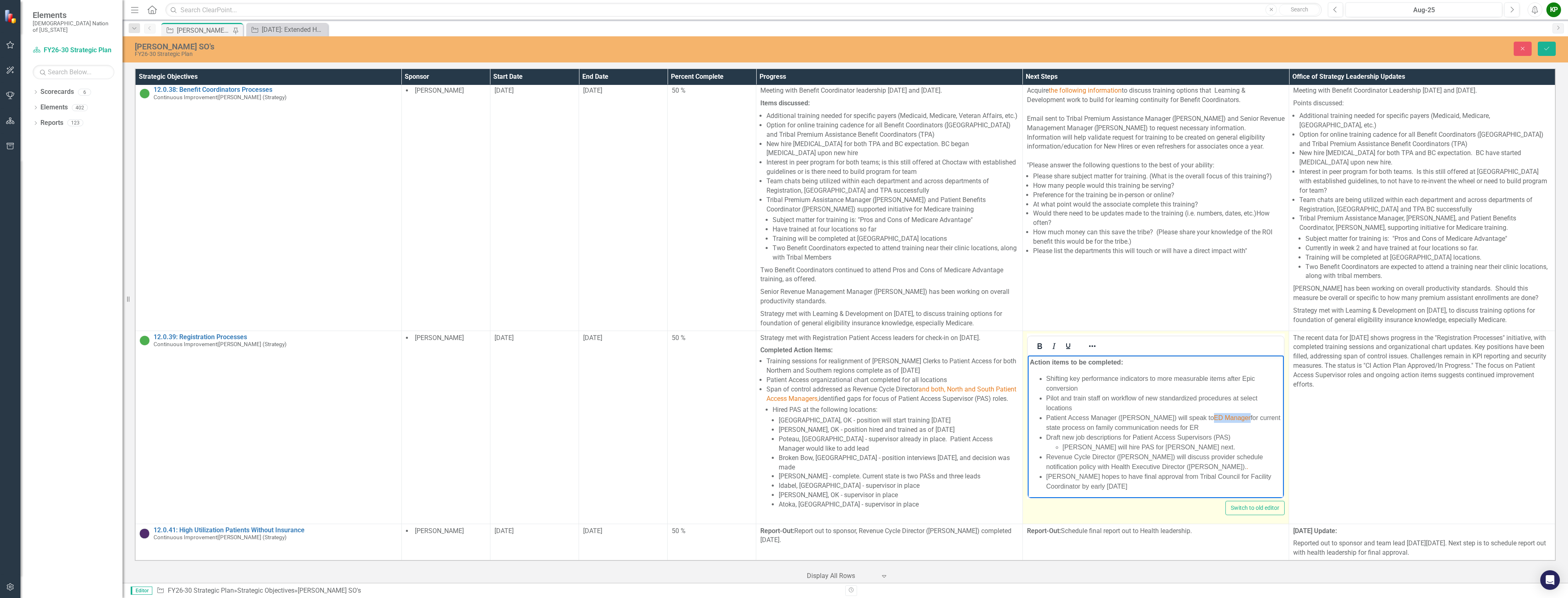
click at [783, 419] on li "Patient Access Manager ([PERSON_NAME]) will speak to ED Manager for current sta…" at bounding box center [1163, 422] width 236 height 19
click at [783, 47] on button "Save" at bounding box center [1547, 48] width 18 height 14
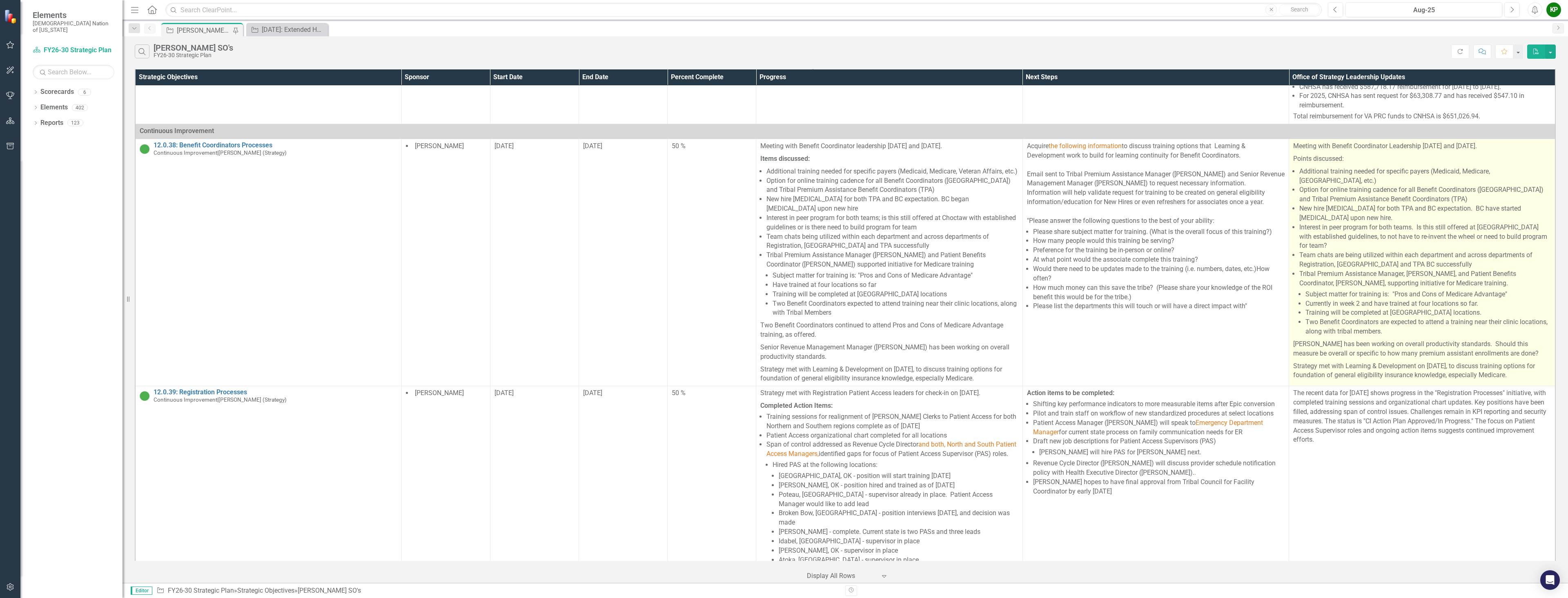
scroll to position [689, 0]
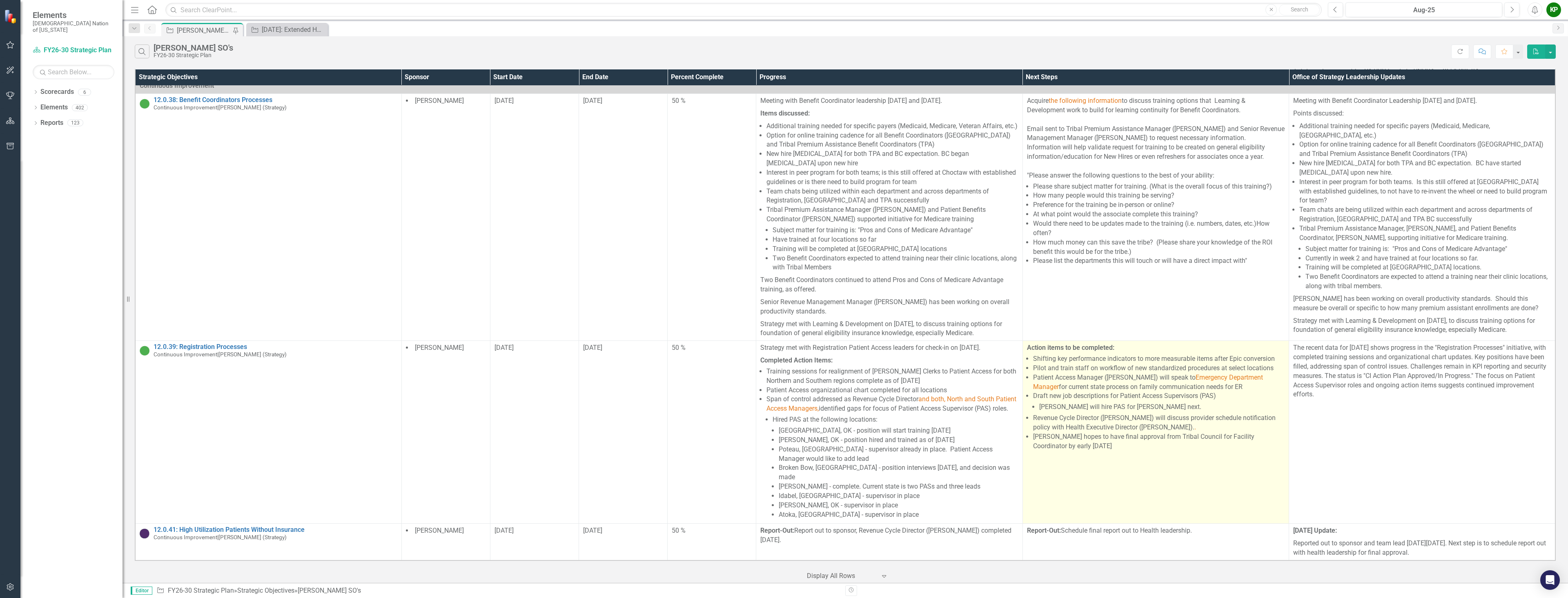
click at [783, 384] on li "Patient Access Manager ([PERSON_NAME]) will speak to Emergency Department Manag…" at bounding box center [1158, 382] width 251 height 19
click at [783, 385] on li "Patient Access Manager ([PERSON_NAME]) will speak to Emergency Department Manag…" at bounding box center [1158, 382] width 251 height 19
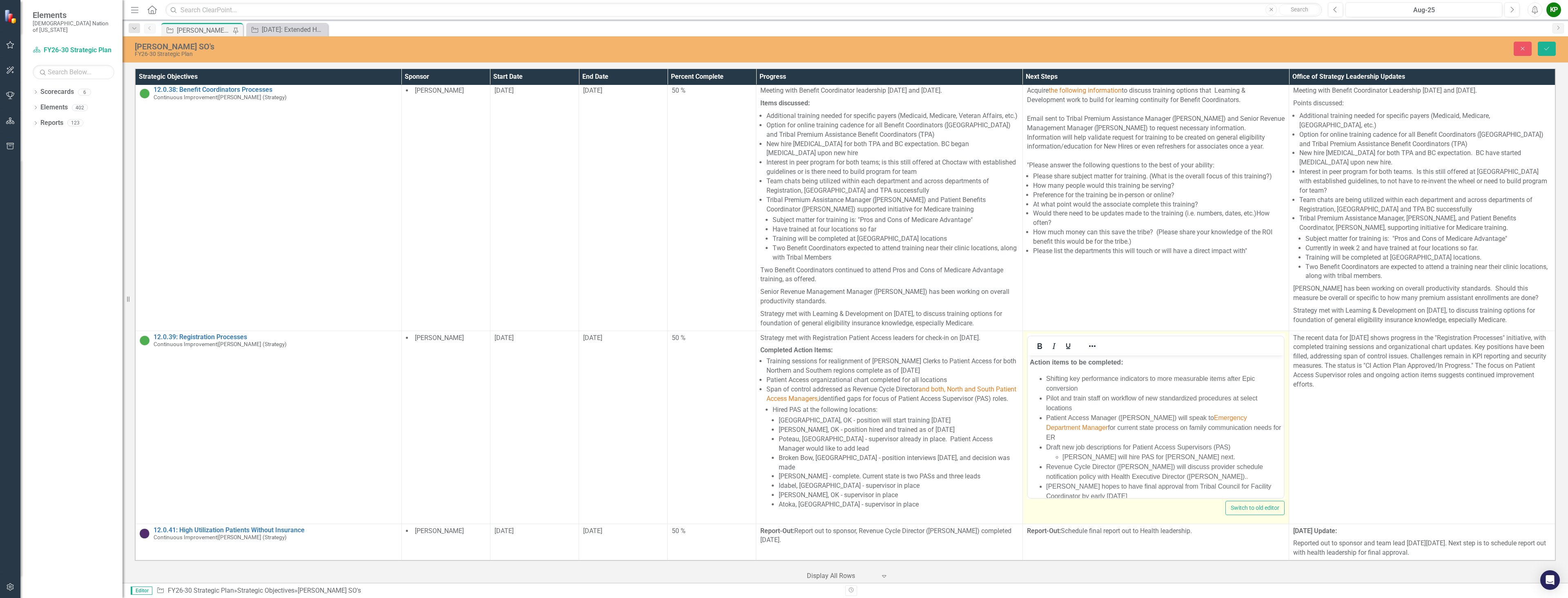
scroll to position [0, 0]
click at [783, 425] on li "Patient Access Manager ([PERSON_NAME]) will speak to Emergency Department Manag…" at bounding box center [1163, 427] width 236 height 29
click at [783, 44] on button "Save" at bounding box center [1547, 48] width 18 height 14
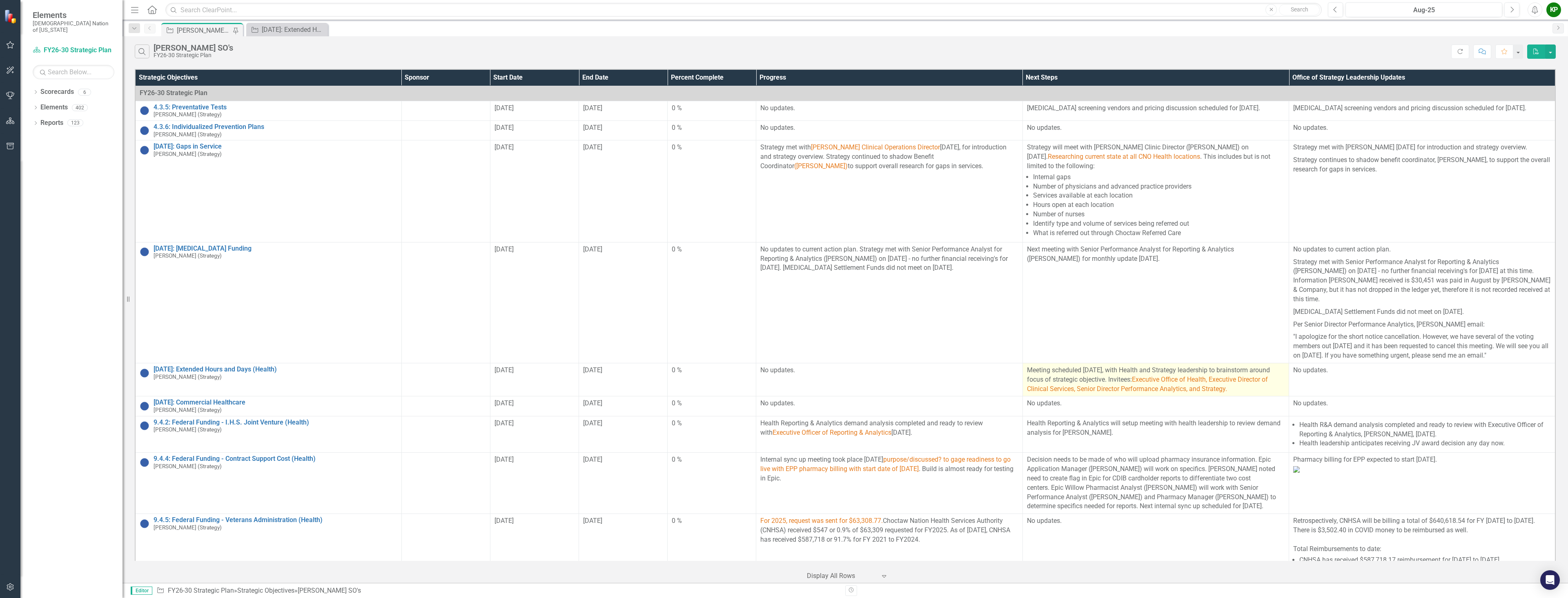
click at [1243, 375] on span "Executive Office of Health, Executive Director of Clinical Services, Senior Dir…" at bounding box center [1147, 384] width 241 height 17
click at [1244, 375] on span "Executive Office of Health, Executive Director of Clinical Services, Senior Dir…" at bounding box center [1147, 384] width 241 height 17
drag, startPoint x: 1204, startPoint y: 372, endPoint x: 1192, endPoint y: 372, distance: 12.0
drag, startPoint x: 1192, startPoint y: 372, endPoint x: 1264, endPoint y: 369, distance: 72.1
click at [1264, 369] on p "Meeting scheduled September 2, 2025, with Health and Strategy leadership to bra…" at bounding box center [1155, 380] width 257 height 28
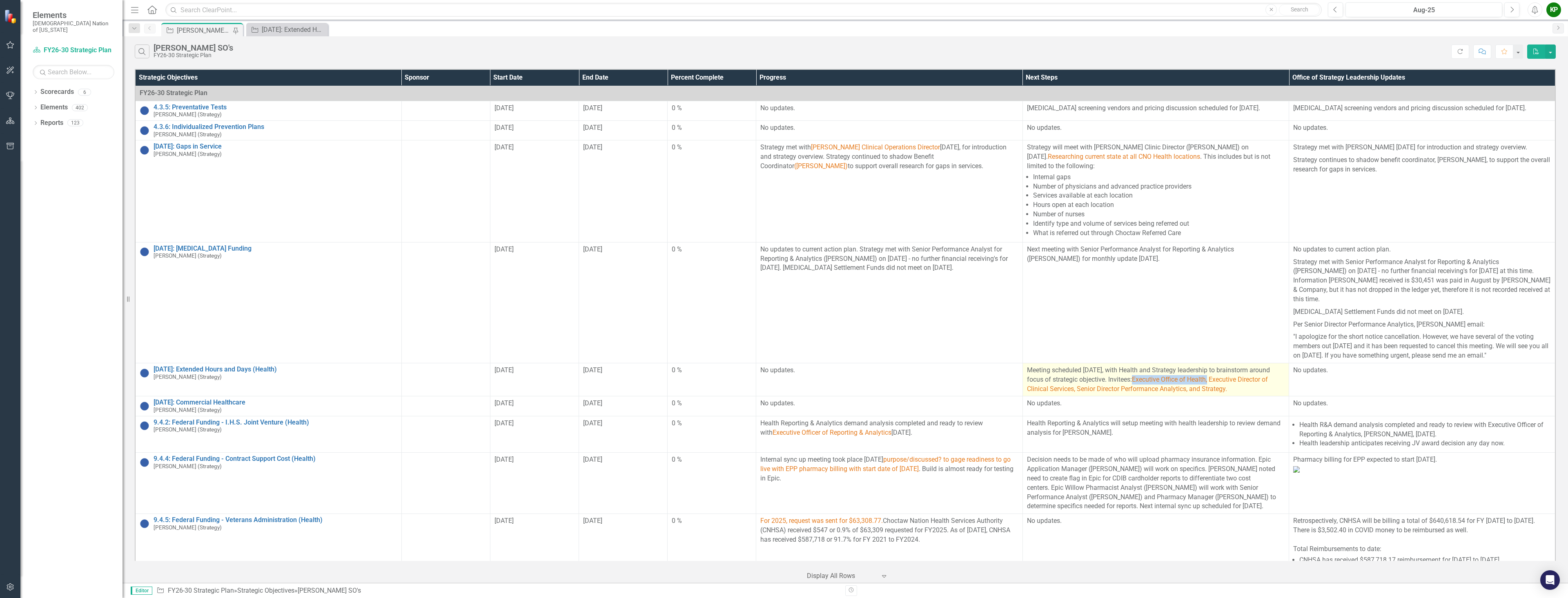
click at [1259, 375] on span "Executive Office of Health, Executive Director of Clinical Services, Senior Dir…" at bounding box center [1147, 384] width 241 height 17
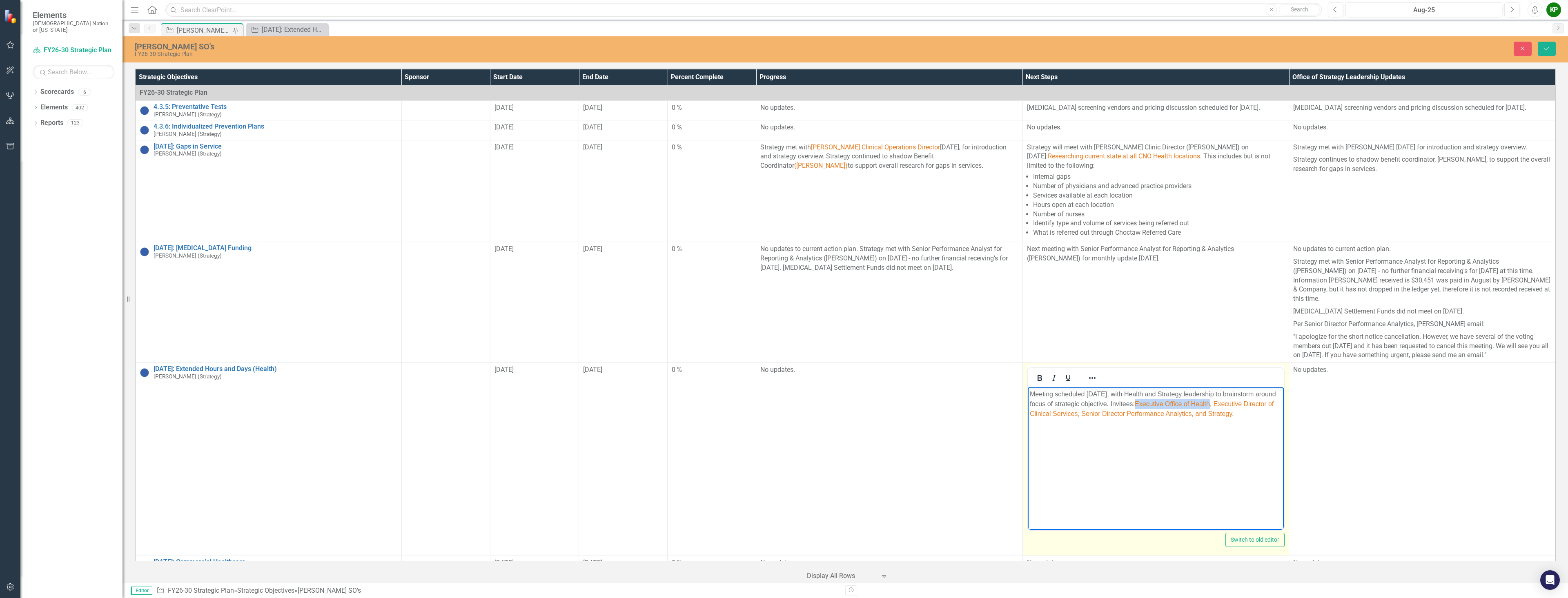
drag, startPoint x: 1192, startPoint y: 403, endPoint x: 1266, endPoint y: 401, distance: 74.0
click at [1266, 401] on span "Executive Office of Health, Executive Director of Clinical Services, Senior Dir…" at bounding box center [1151, 409] width 243 height 17
click at [1553, 52] on button "Save" at bounding box center [1547, 48] width 18 height 14
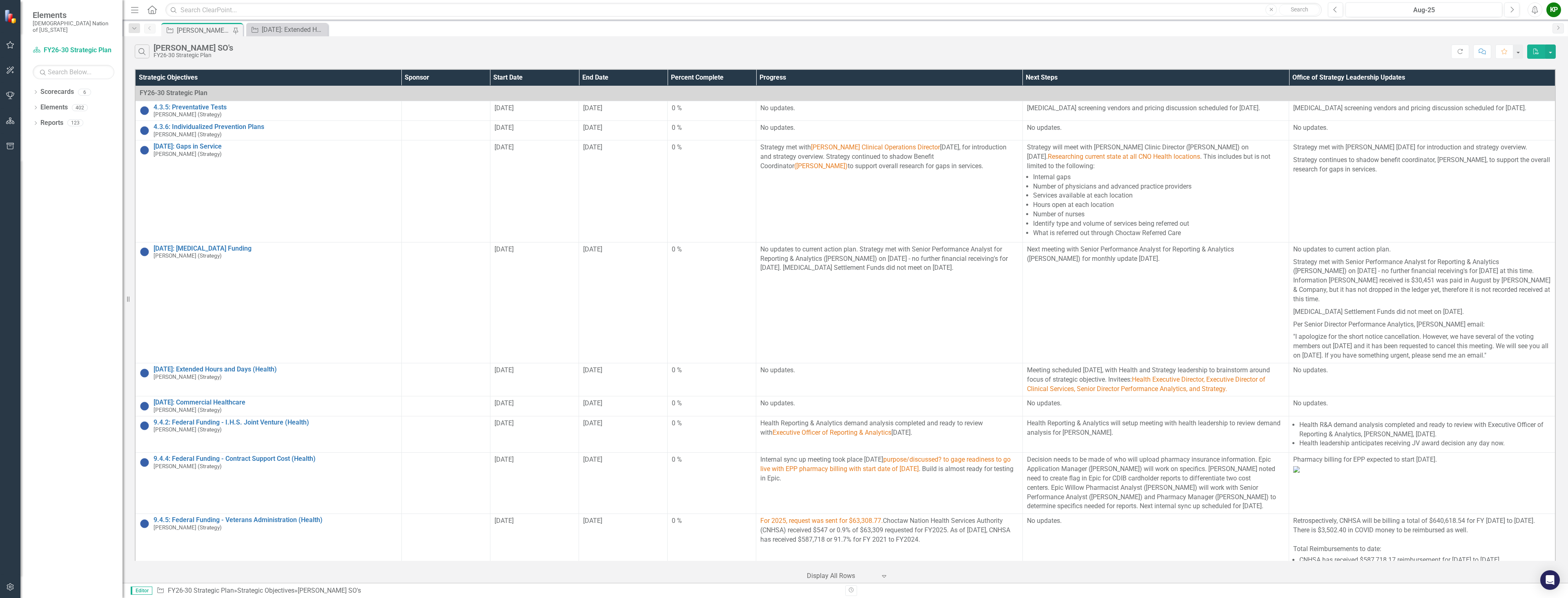
drag, startPoint x: 709, startPoint y: 32, endPoint x: 759, endPoint y: 10, distance: 54.6
click at [709, 32] on div "Strategic Objective Kelley SO's Pin Strategic Objective 4.3.15: Extended Hours …" at bounding box center [854, 29] width 1389 height 13
click at [1193, 377] on span "Health Executive Director, Executive Director of Clinical Services, Senior Dire…" at bounding box center [1146, 384] width 239 height 17
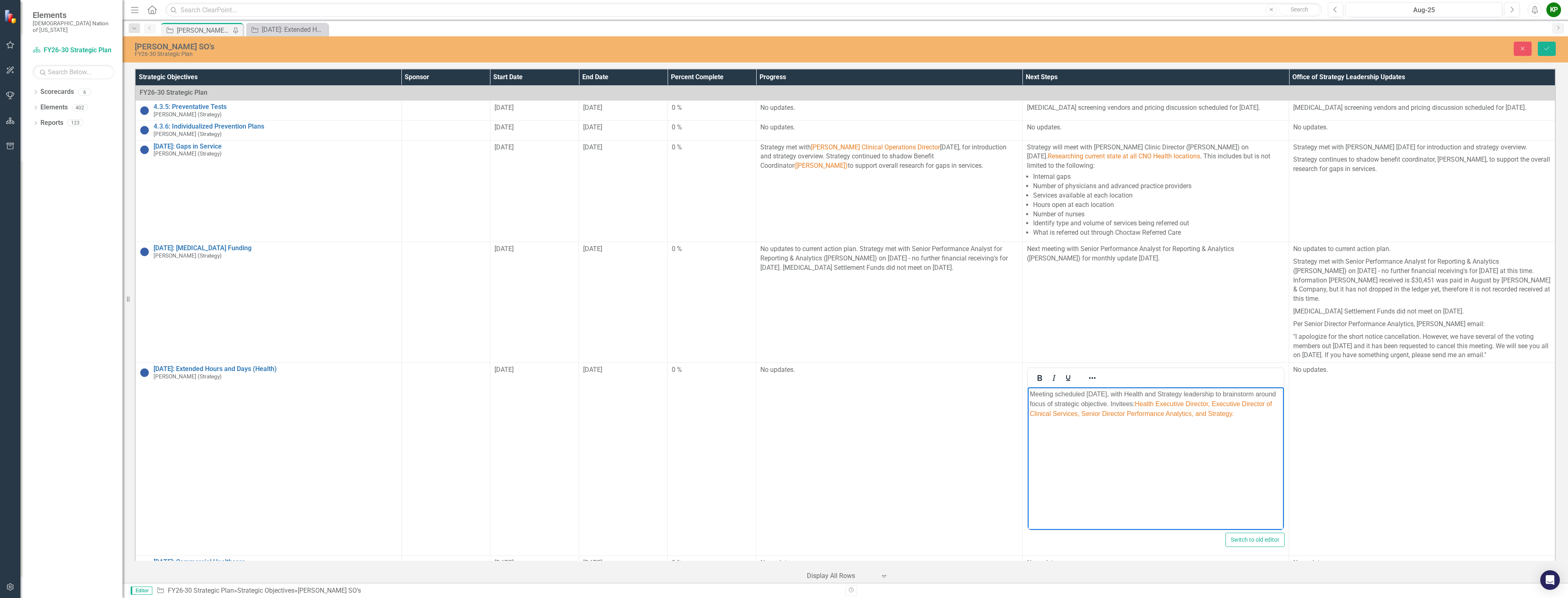
drag, startPoint x: 1266, startPoint y: 403, endPoint x: 1189, endPoint y: 402, distance: 77.0
click at [1189, 402] on p "Meeting scheduled September 2, 2025, with Health and Strategy leadership to bra…" at bounding box center [1155, 404] width 252 height 29
drag, startPoint x: 1191, startPoint y: 403, endPoint x: 1208, endPoint y: 434, distance: 35.4
click at [1208, 434] on body "Meeting scheduled September 2, 2025, with Health and Strategy leadership to bra…" at bounding box center [1155, 448] width 256 height 122
click at [1090, 373] on icon "Reveal or hide additional toolbar items" at bounding box center [1092, 378] width 10 height 10
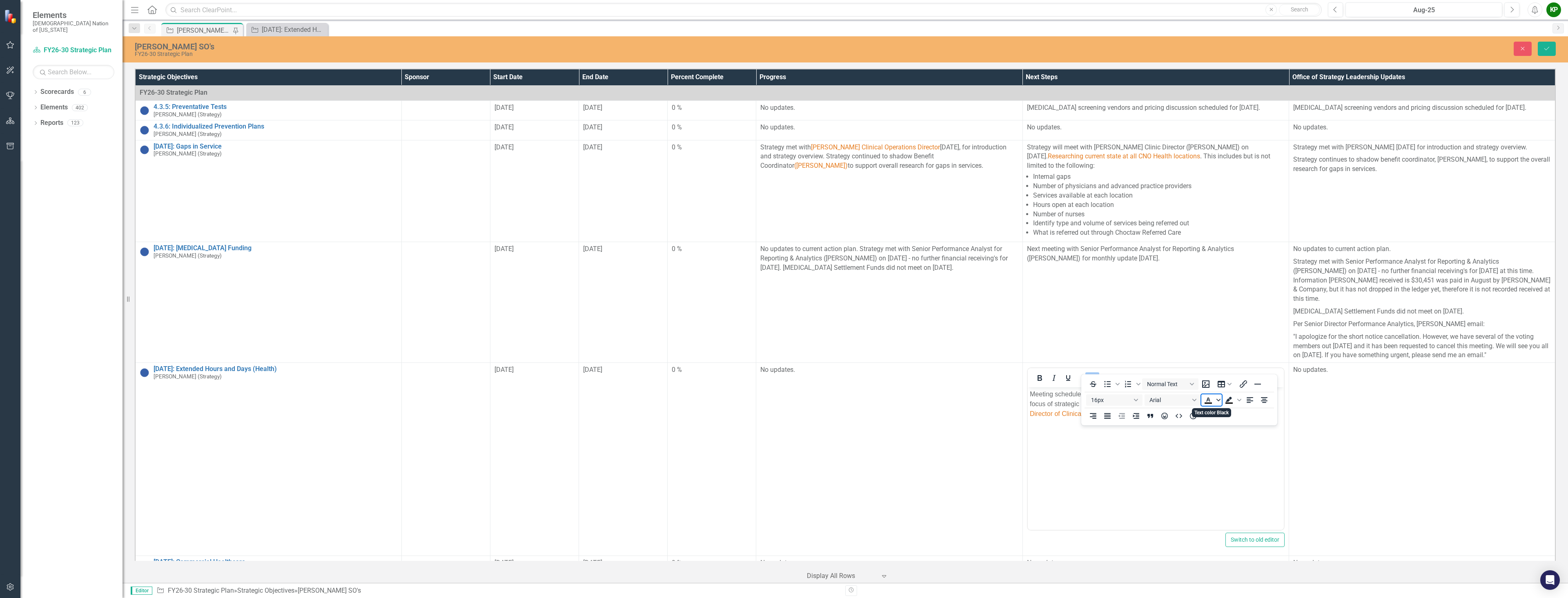
click at [1217, 398] on icon "Text color Black" at bounding box center [1218, 400] width 4 height 4
click at [1225, 434] on div "Orange" at bounding box center [1220, 437] width 10 height 10
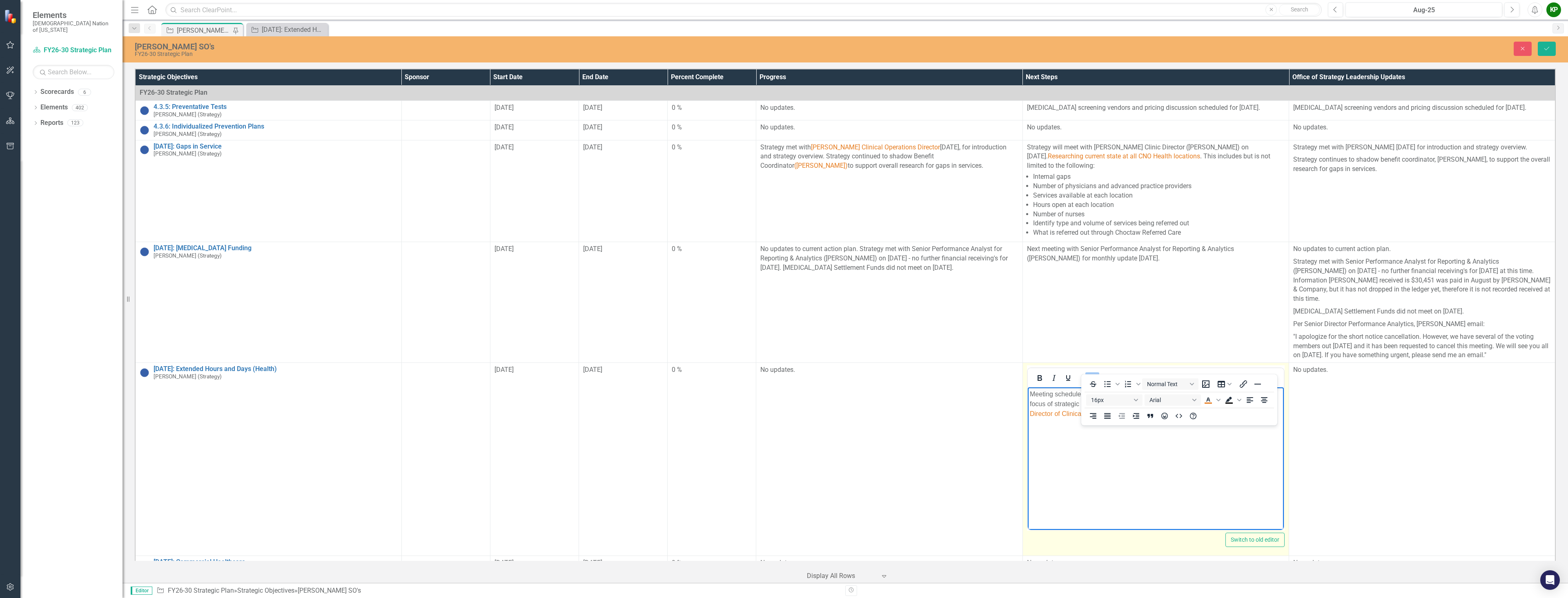
click at [1243, 457] on body "Meeting scheduled September 2, 2025, with Health and Strategy leadership to bra…" at bounding box center [1155, 448] width 256 height 122
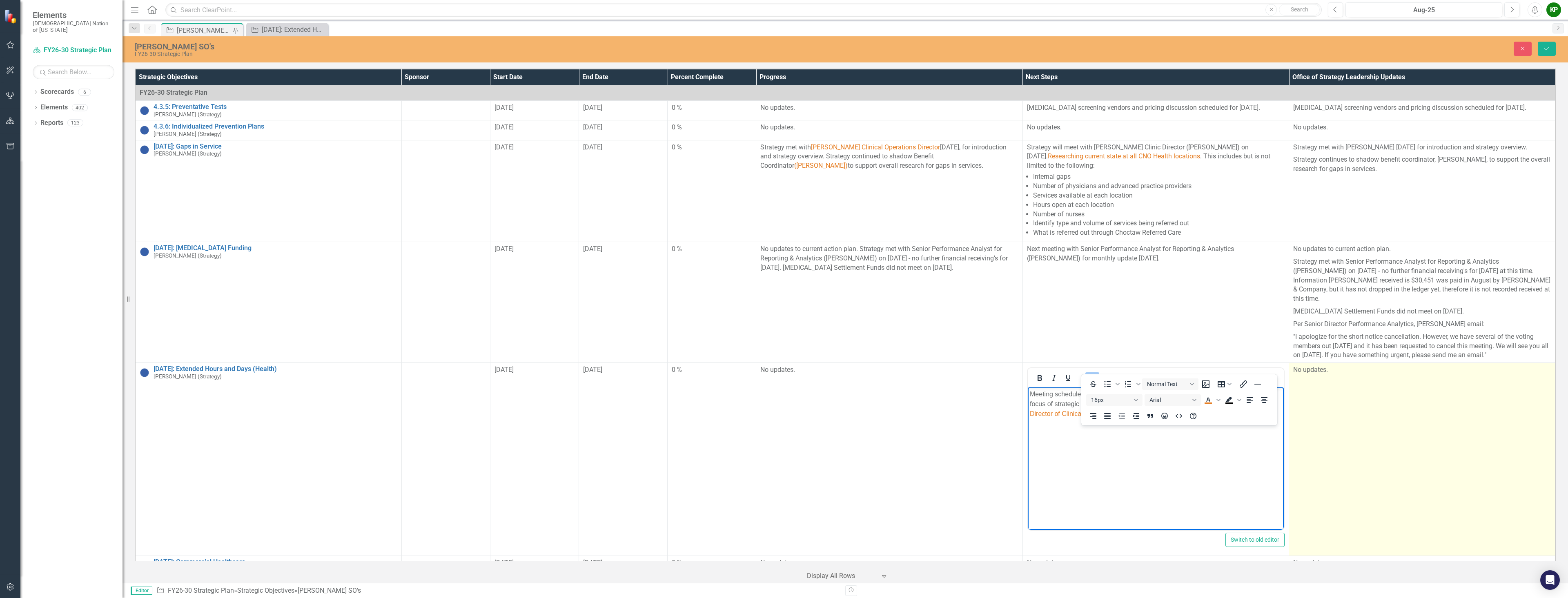
click at [1323, 470] on td "No updates." at bounding box center [1422, 459] width 266 height 193
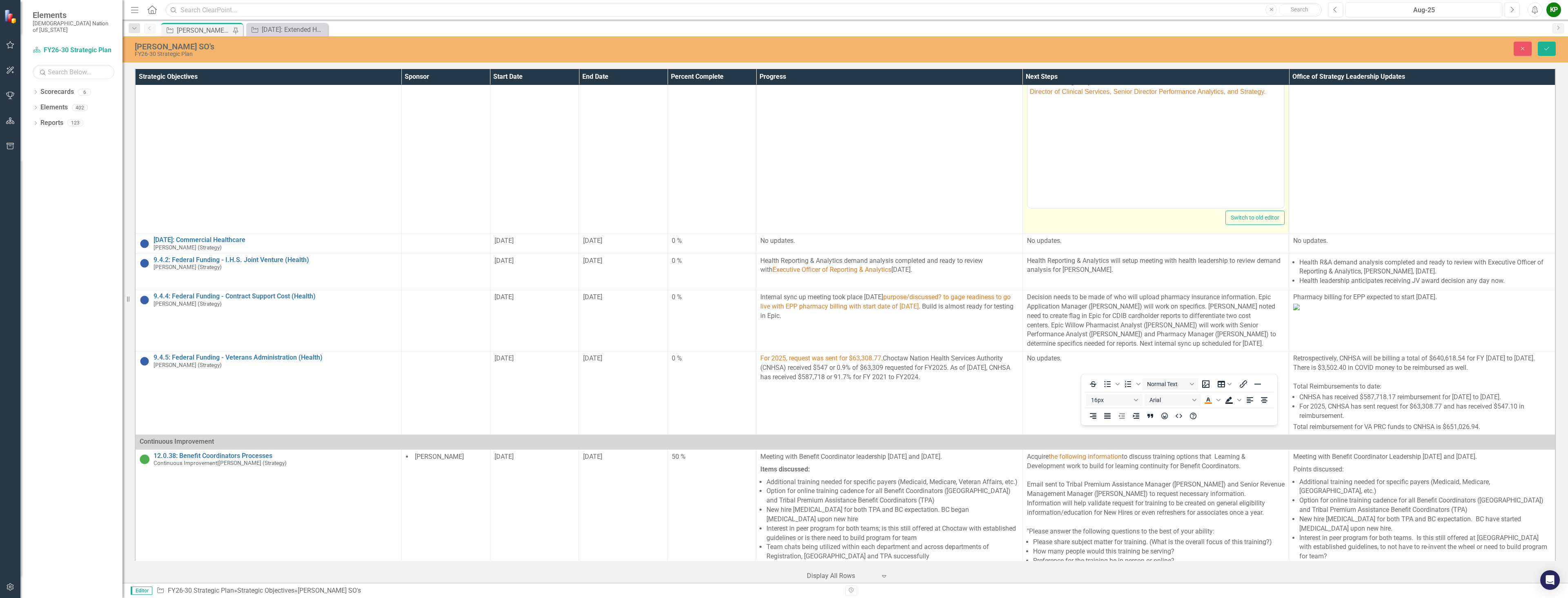
scroll to position [163, 0]
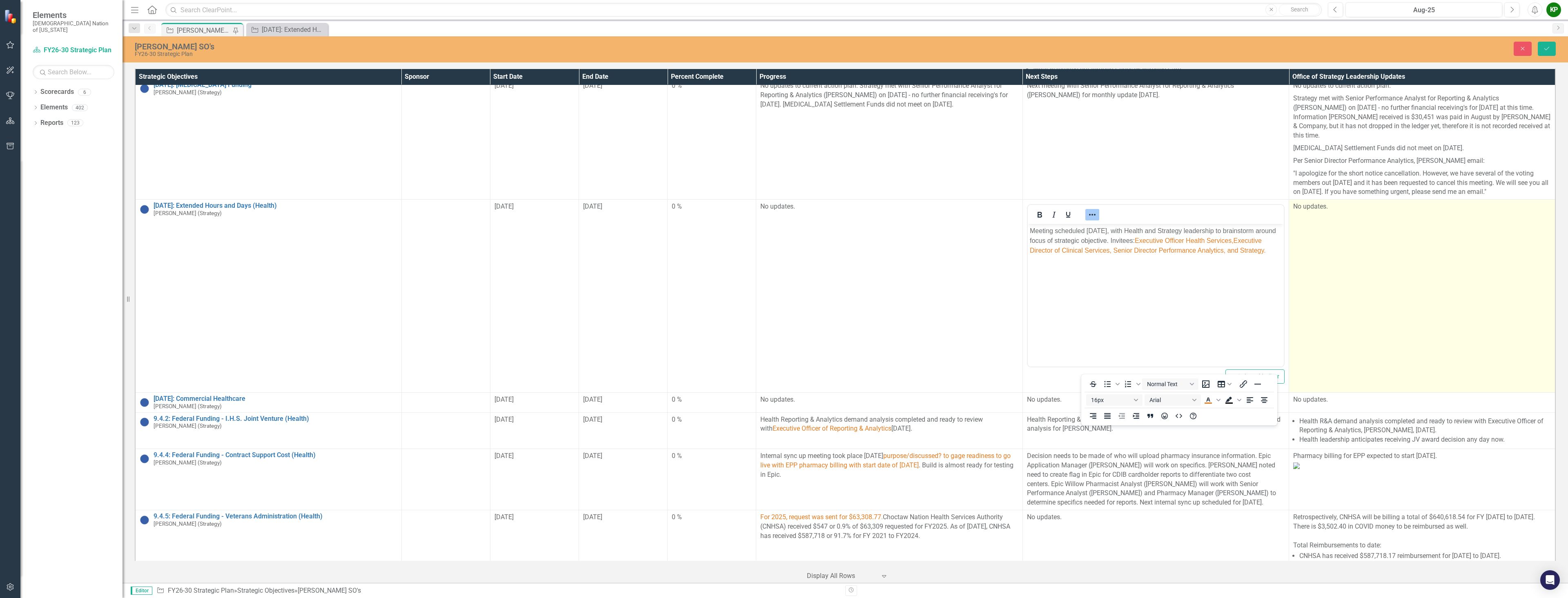
click at [1352, 293] on td "No updates." at bounding box center [1422, 296] width 266 height 193
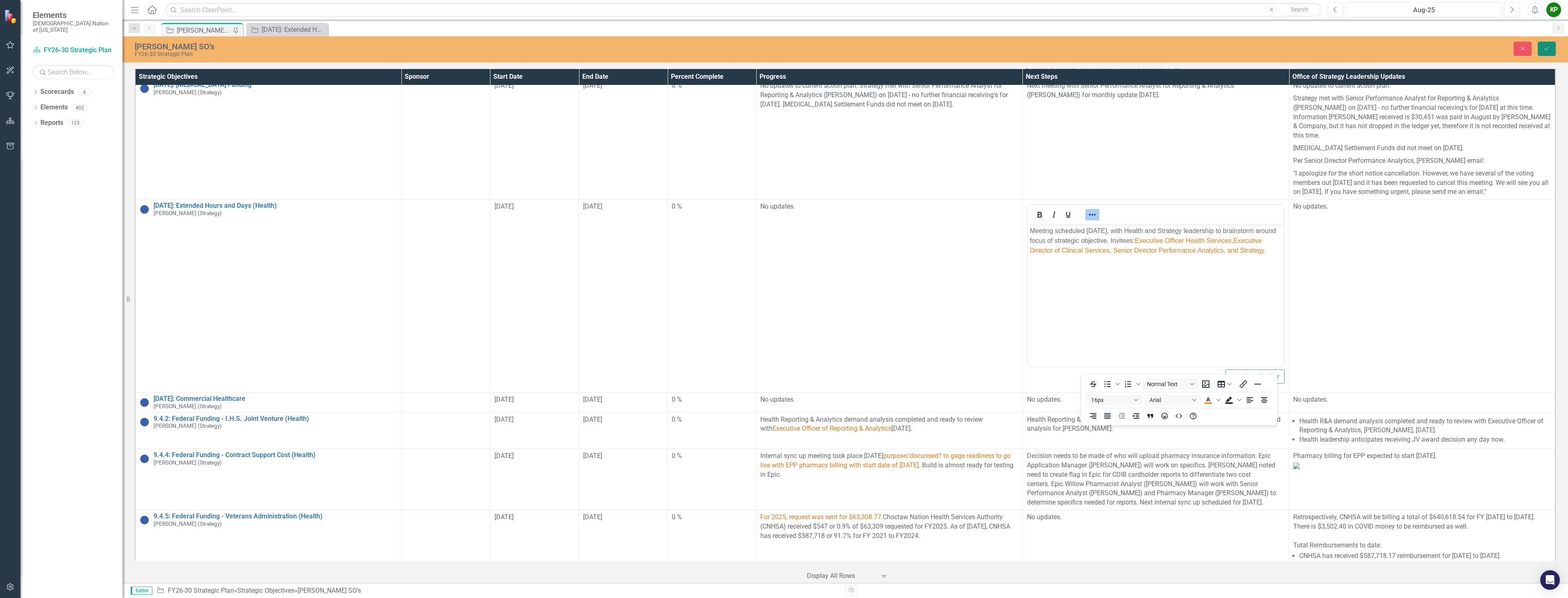
click at [1547, 54] on button "Save" at bounding box center [1547, 48] width 18 height 14
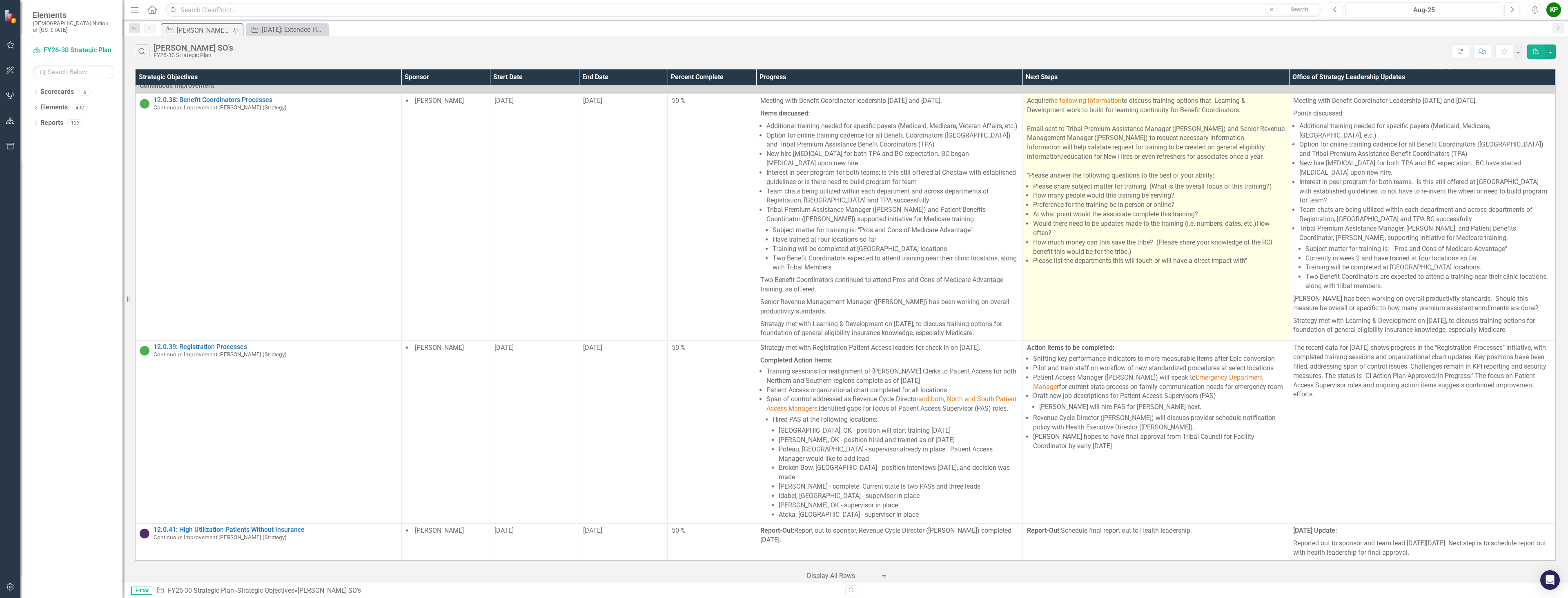
scroll to position [689, 0]
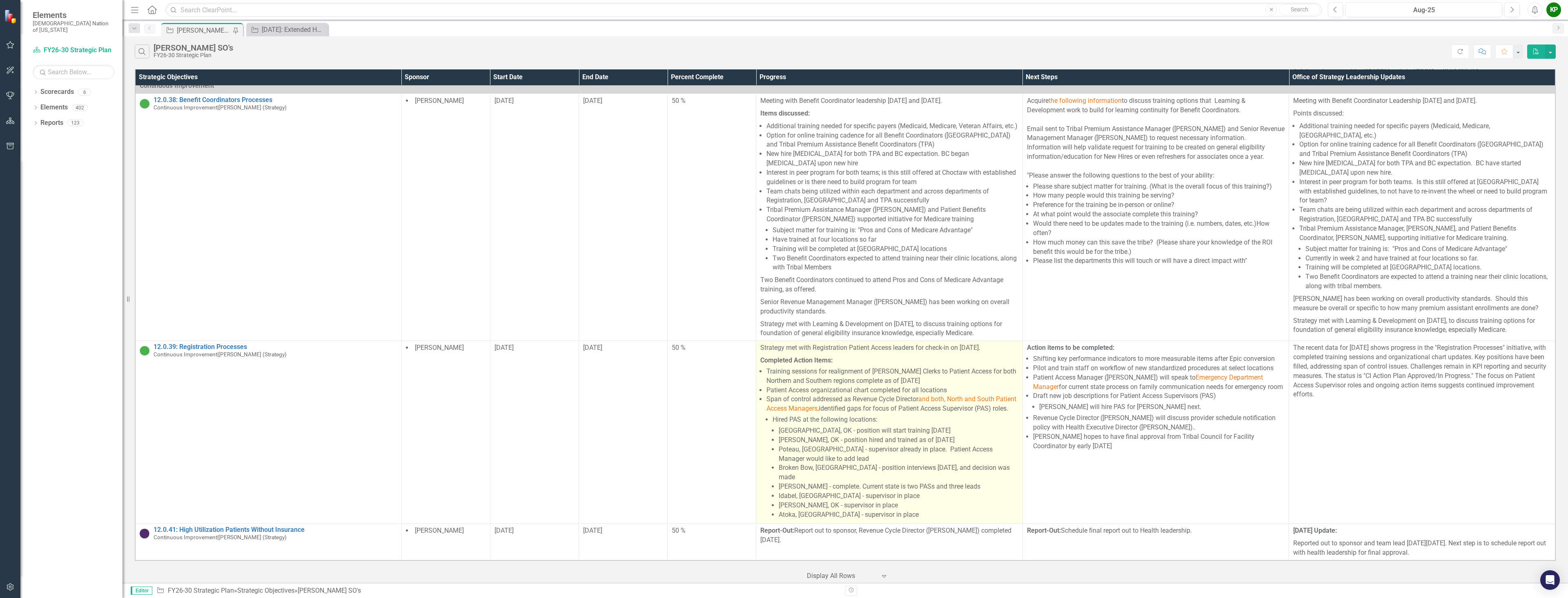
click at [882, 433] on li "Hired PAS at the following locations: Talihina, OK - position will start traini…" at bounding box center [895, 467] width 245 height 104
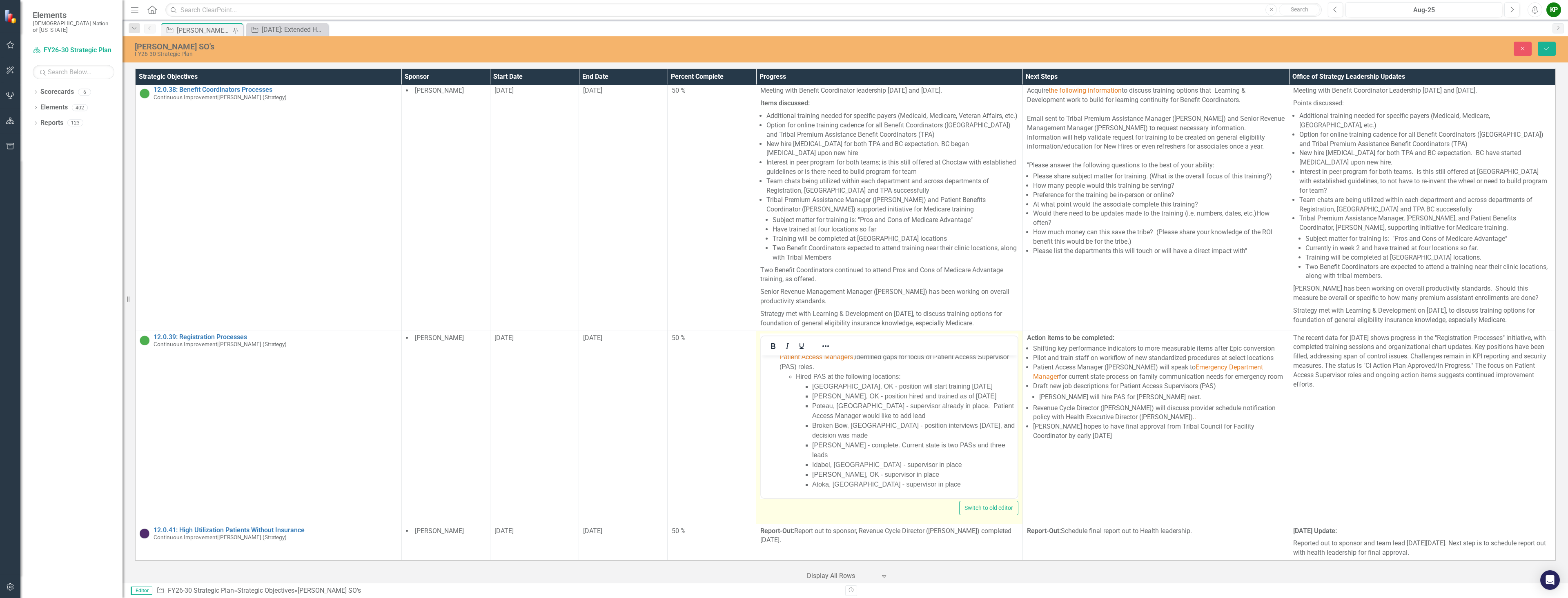
scroll to position [0, 0]
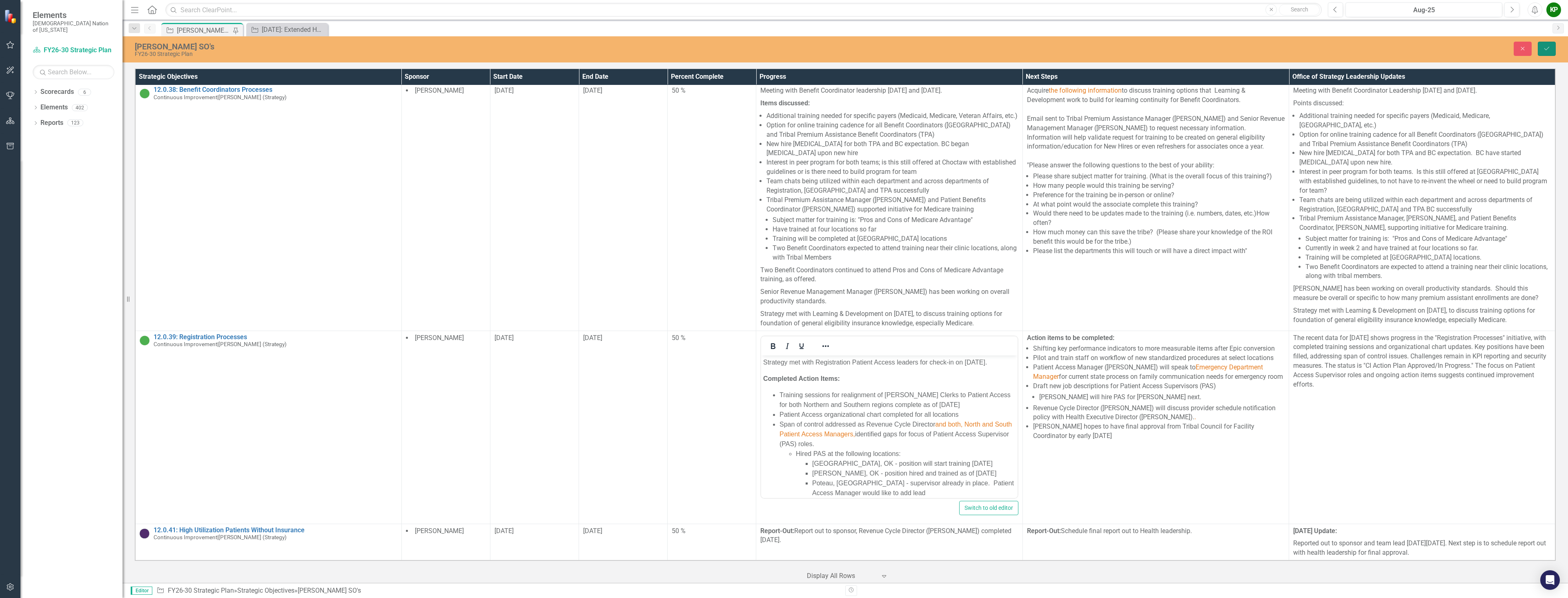
click at [1547, 46] on icon "Save" at bounding box center [1547, 48] width 7 height 5
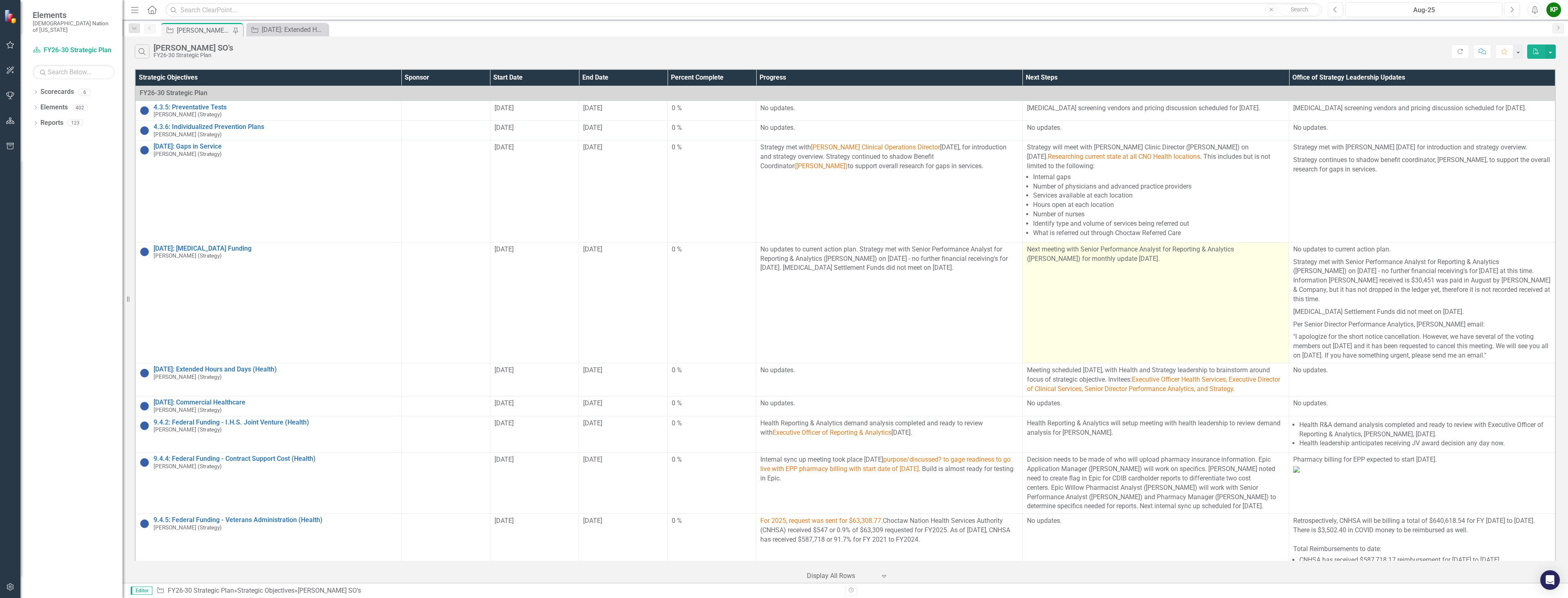
drag, startPoint x: 1275, startPoint y: 232, endPoint x: 1183, endPoint y: 288, distance: 107.7
click at [1183, 288] on td "Next meeting with Senior Performance Analyst for Reporting & Analytics ([PERSON…" at bounding box center [1155, 302] width 266 height 121
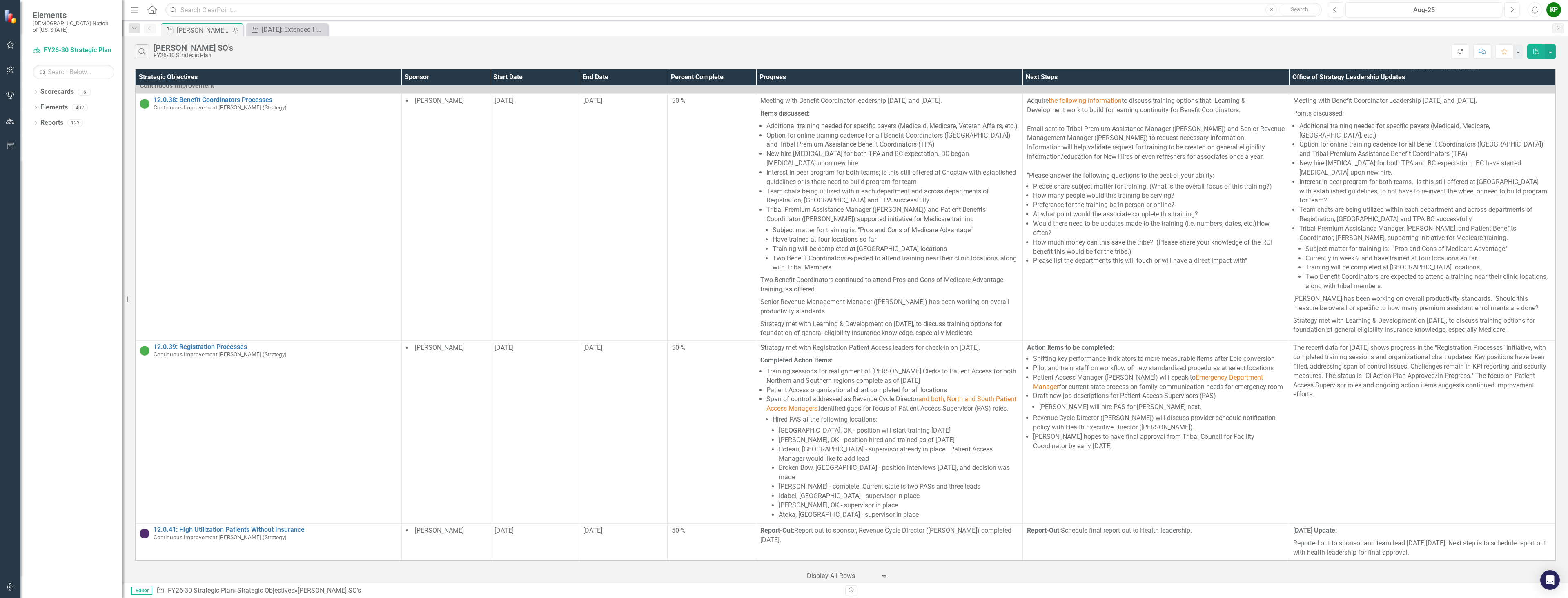
scroll to position [689, 0]
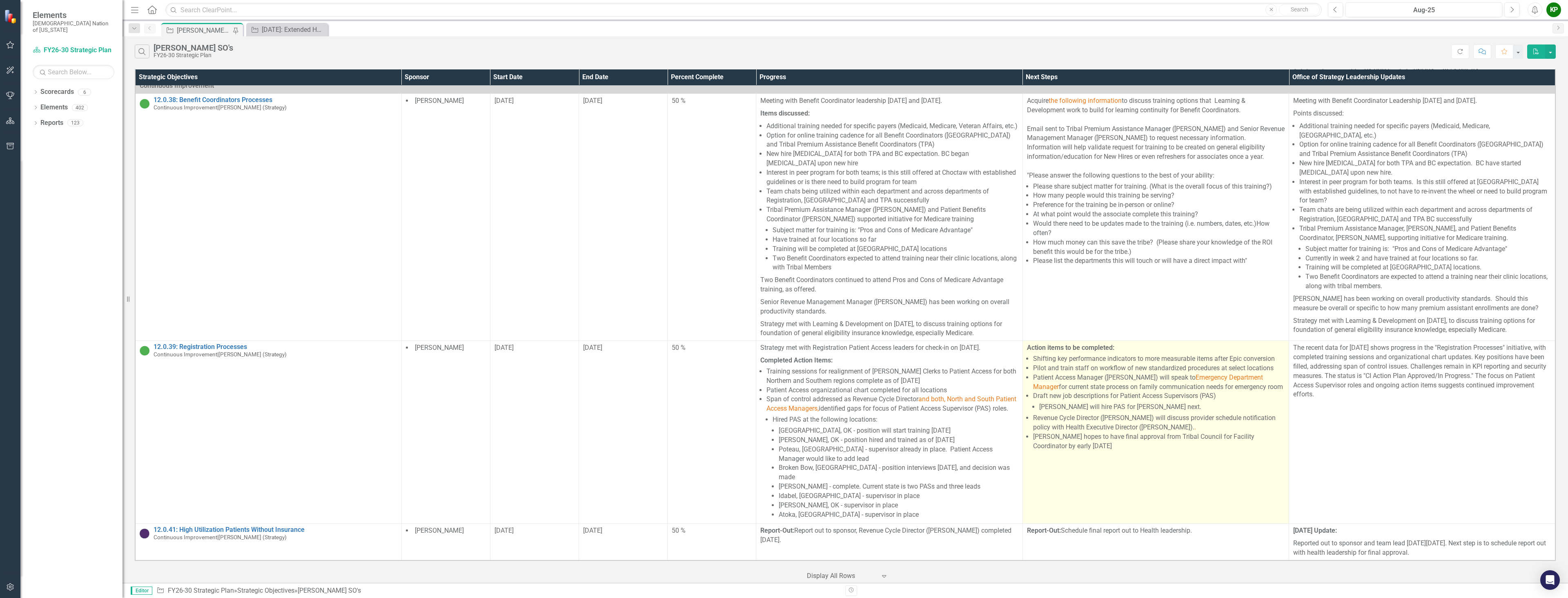
click at [1217, 432] on li "Revenue Cycle Director (Paul Nelson) will discuss provider schedule notificatio…" at bounding box center [1158, 423] width 251 height 19
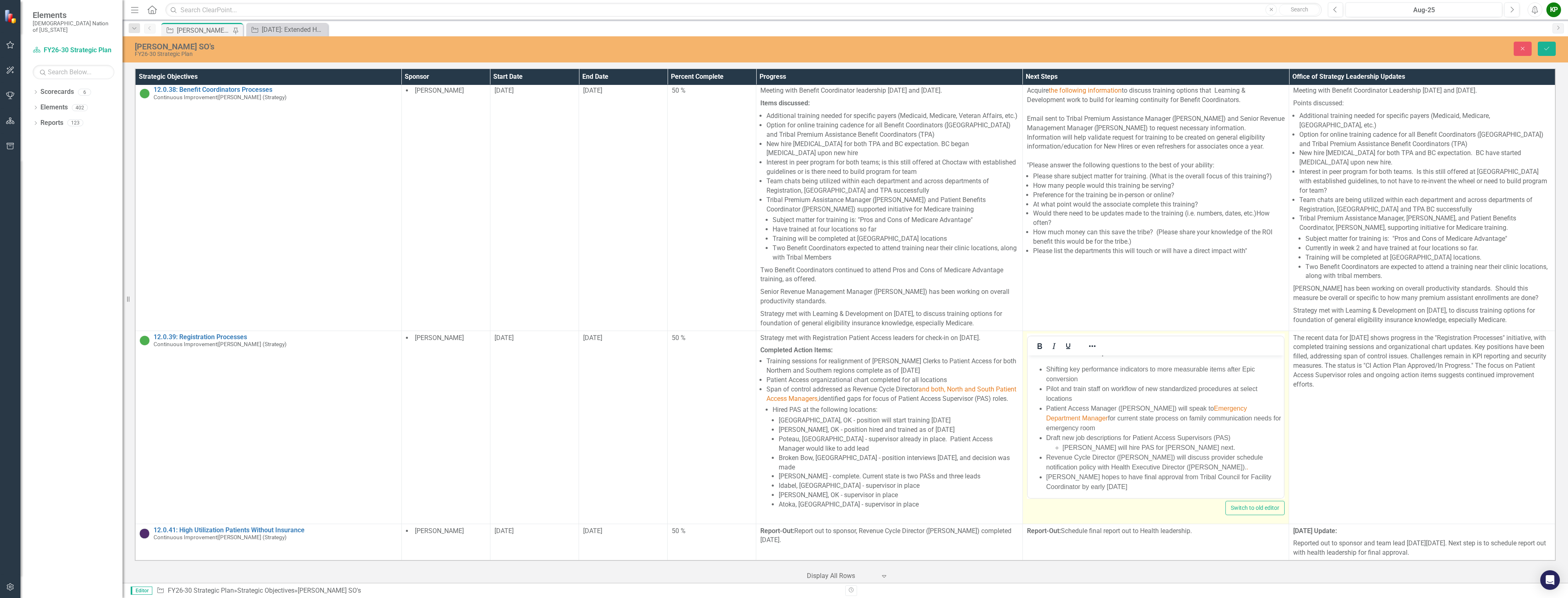
scroll to position [12, 0]
drag, startPoint x: 1113, startPoint y: 450, endPoint x: 1186, endPoint y: 468, distance: 75.2
click at [1186, 468] on li "Revenue Cycle Director (Paul Nelson) will discuss provider schedule notificatio…" at bounding box center [1163, 459] width 236 height 19
click at [1161, 464] on li "Revenue Cycle Director (Paul Nelson) will discuss provider schedule notificatio…" at bounding box center [1163, 459] width 236 height 19
drag, startPoint x: 1113, startPoint y: 462, endPoint x: 1185, endPoint y: 464, distance: 72.0
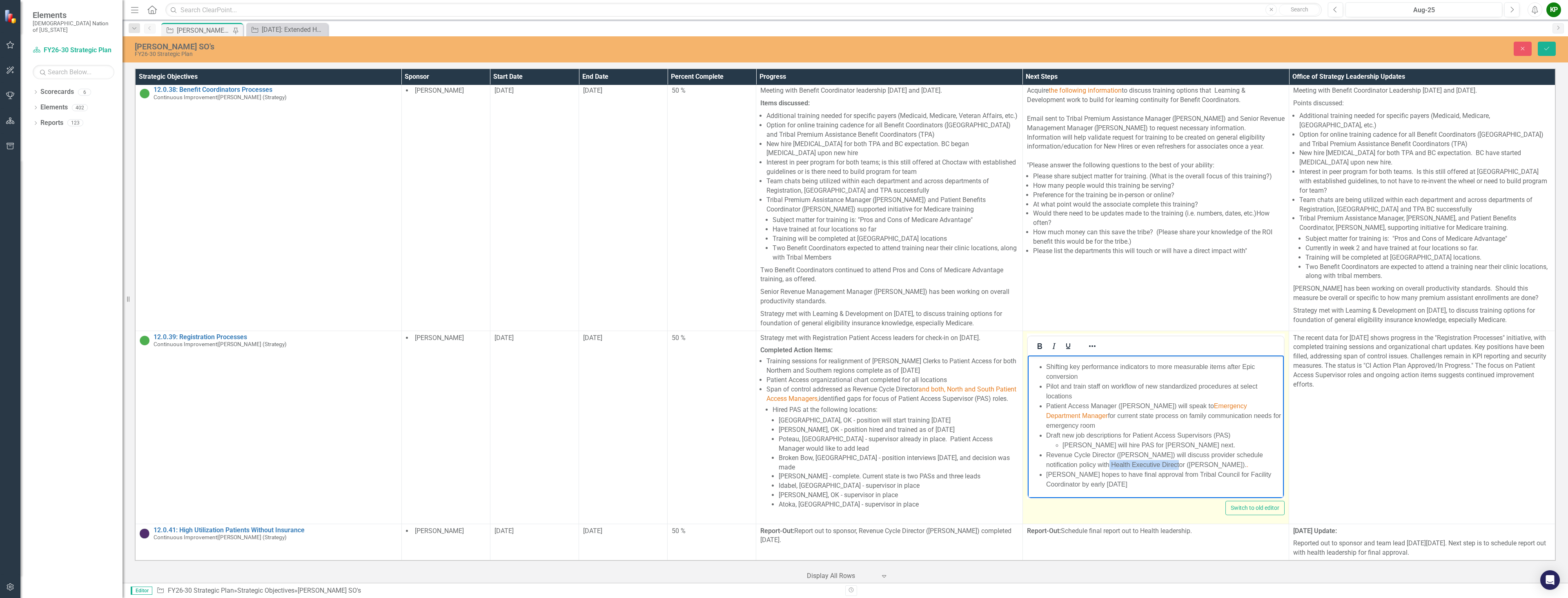
click at [1185, 464] on li "Revenue Cycle Director (Paul Nelson) will discuss provider schedule notificatio…" at bounding box center [1163, 459] width 236 height 19
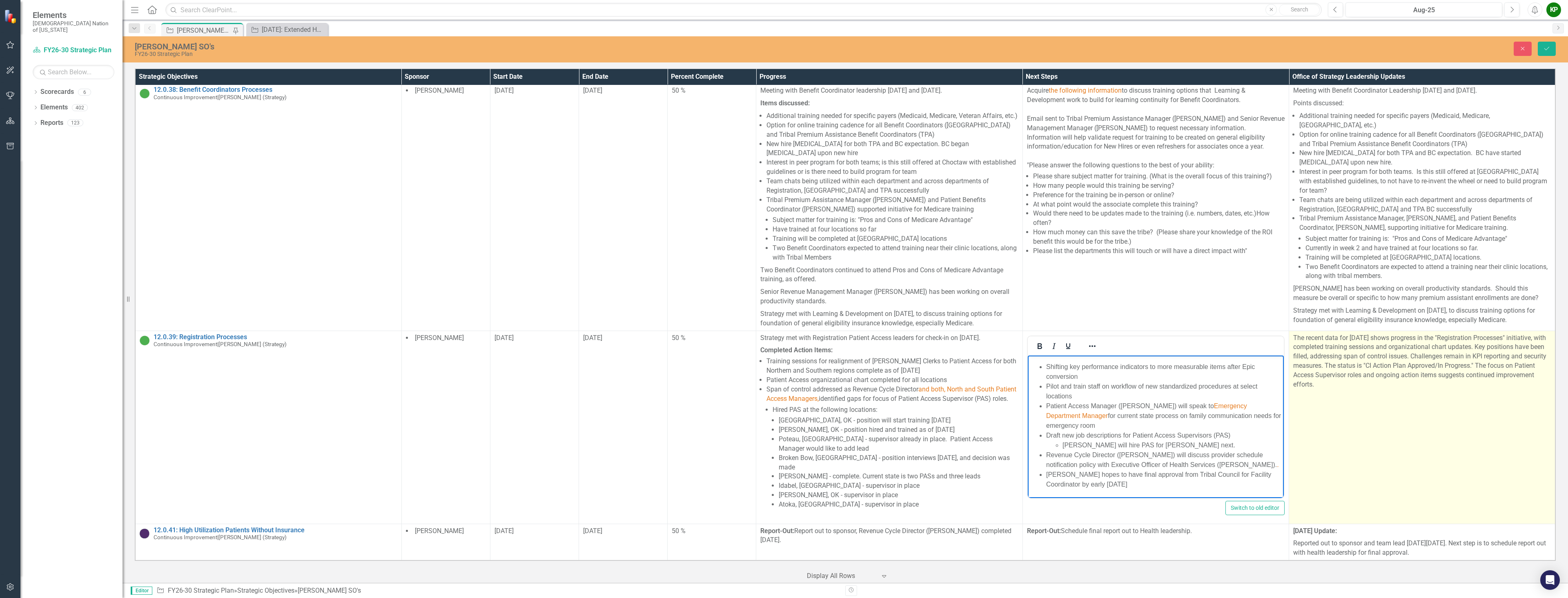
click at [1310, 480] on td "The recent data for [DATE] shows progress in the "Registration Processes" initi…" at bounding box center [1422, 426] width 266 height 193
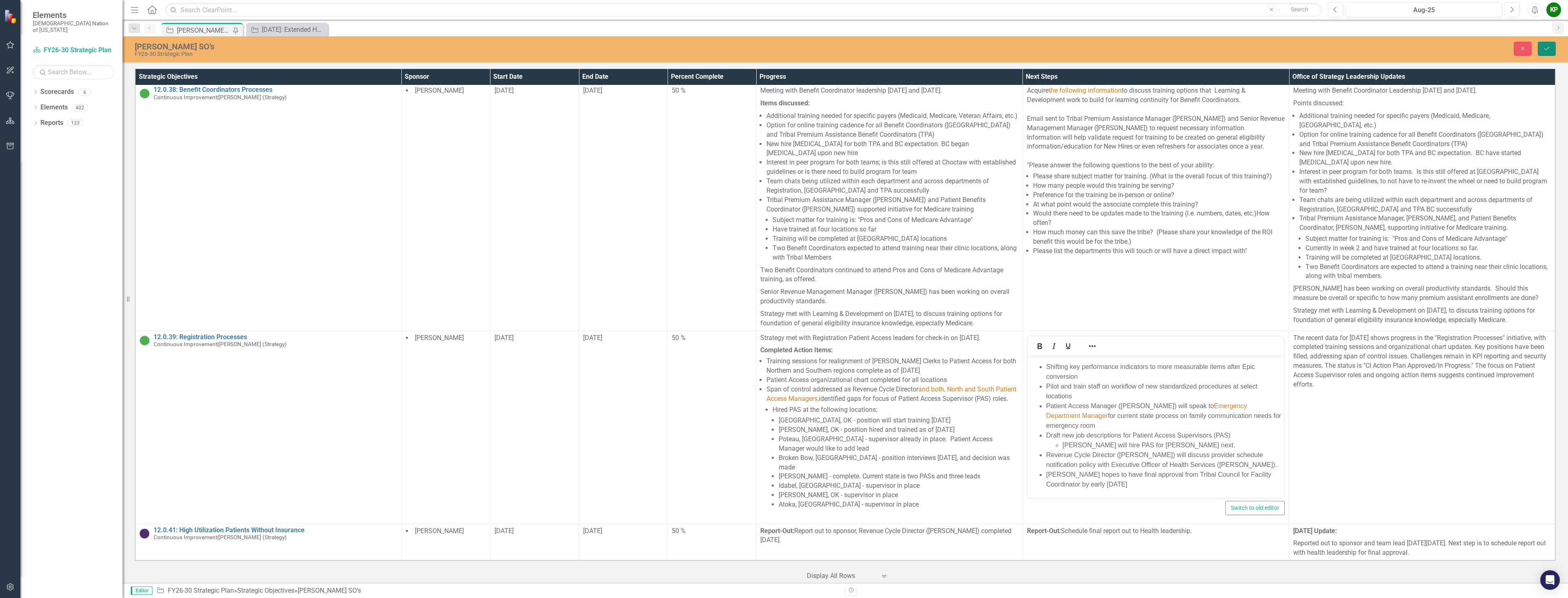
click at [1551, 53] on button "Save" at bounding box center [1547, 48] width 18 height 14
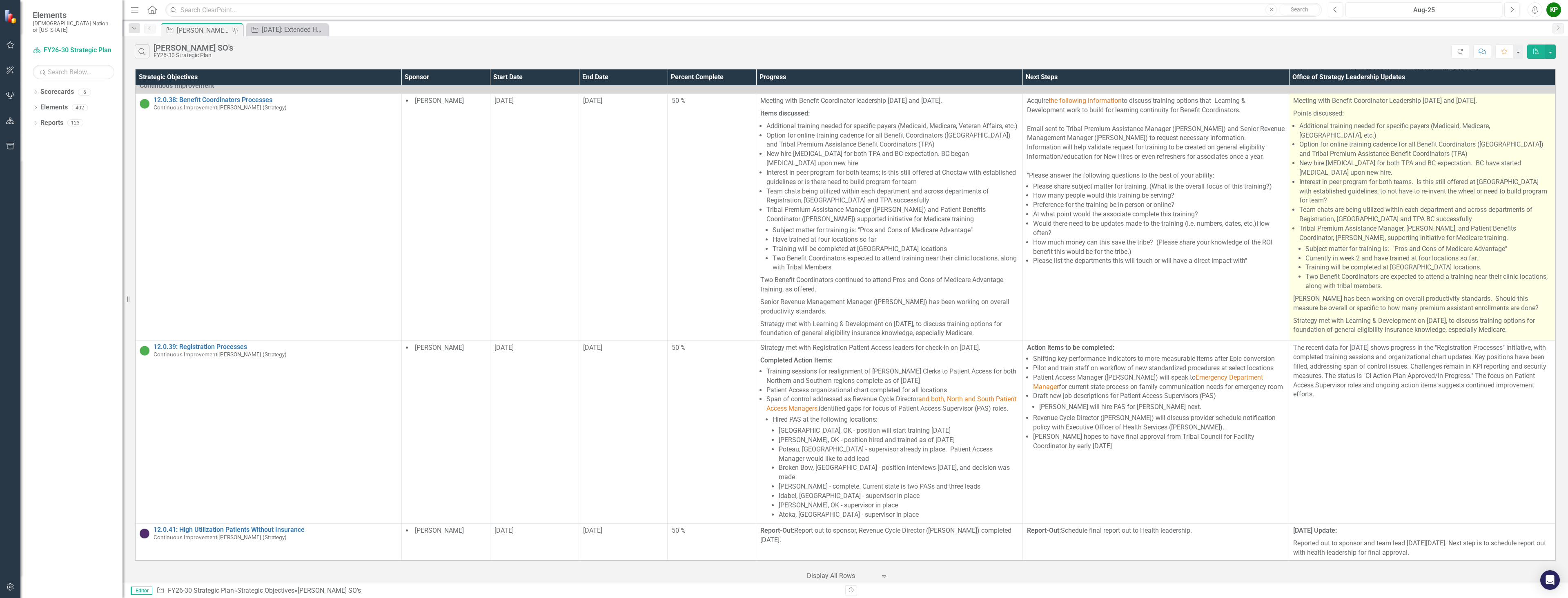
scroll to position [689, 0]
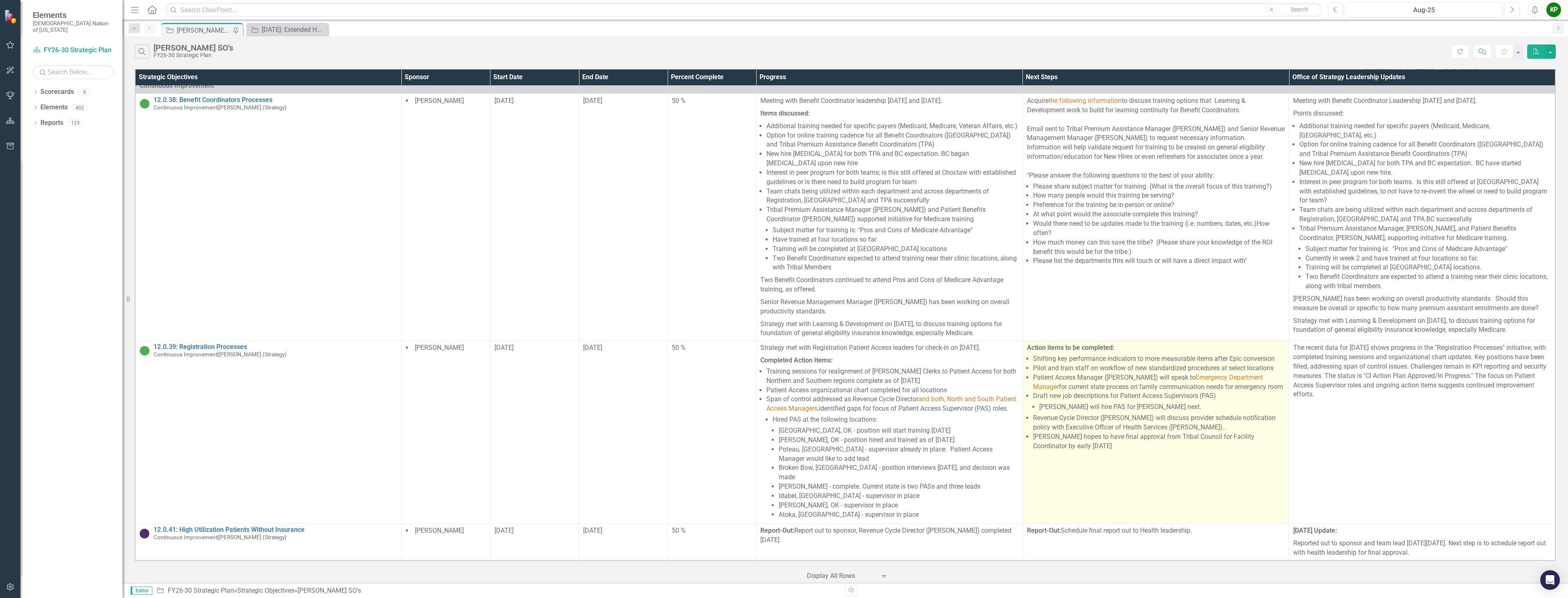
click at [1106, 432] on li "Revenue Cycle Director (Paul Nelson) will discuss provider schedule notificatio…" at bounding box center [1158, 423] width 251 height 19
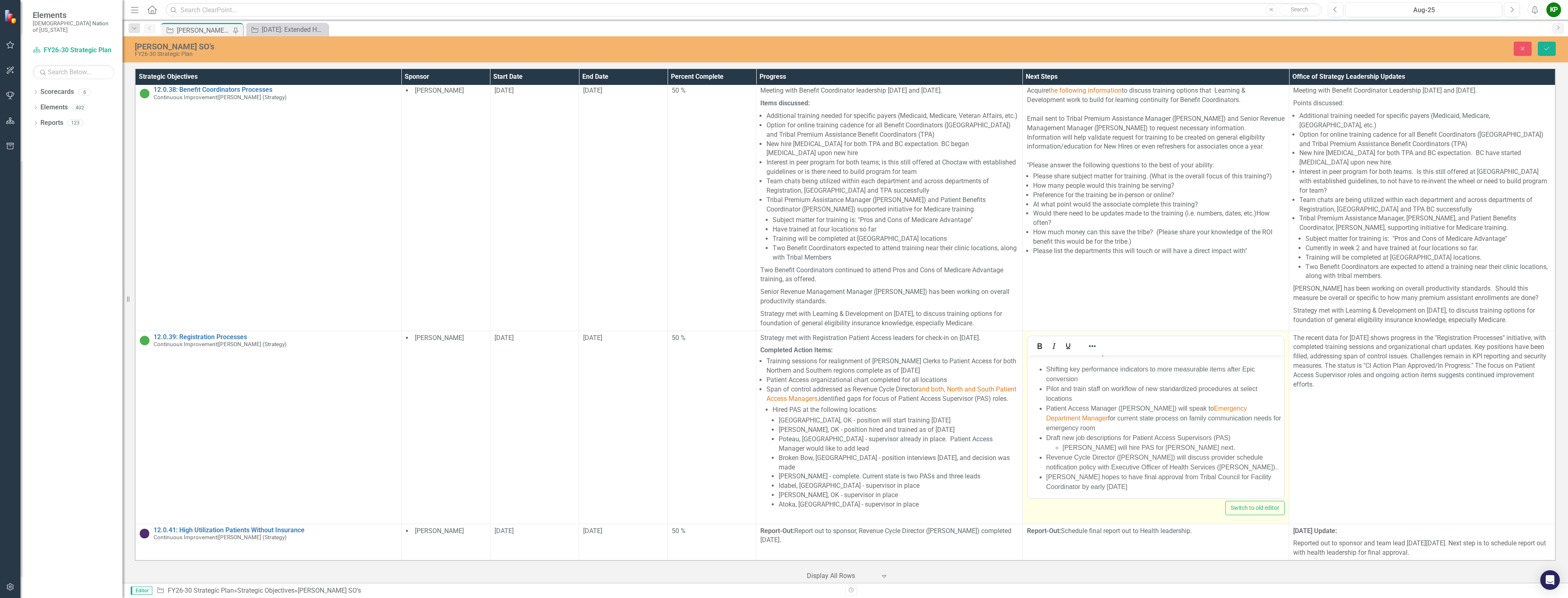
scroll to position [12, 0]
drag, startPoint x: 1217, startPoint y: 462, endPoint x: 1112, endPoint y: 464, distance: 105.0
click at [1111, 465] on li "Revenue Cycle Director (Paul Nelson) will discuss provider schedule notificatio…" at bounding box center [1163, 459] width 236 height 19
click at [1089, 351] on icon "Reveal or hide additional toolbar items" at bounding box center [1092, 346] width 10 height 10
click at [1210, 386] on icon "Text color Black" at bounding box center [1208, 387] width 10 height 10
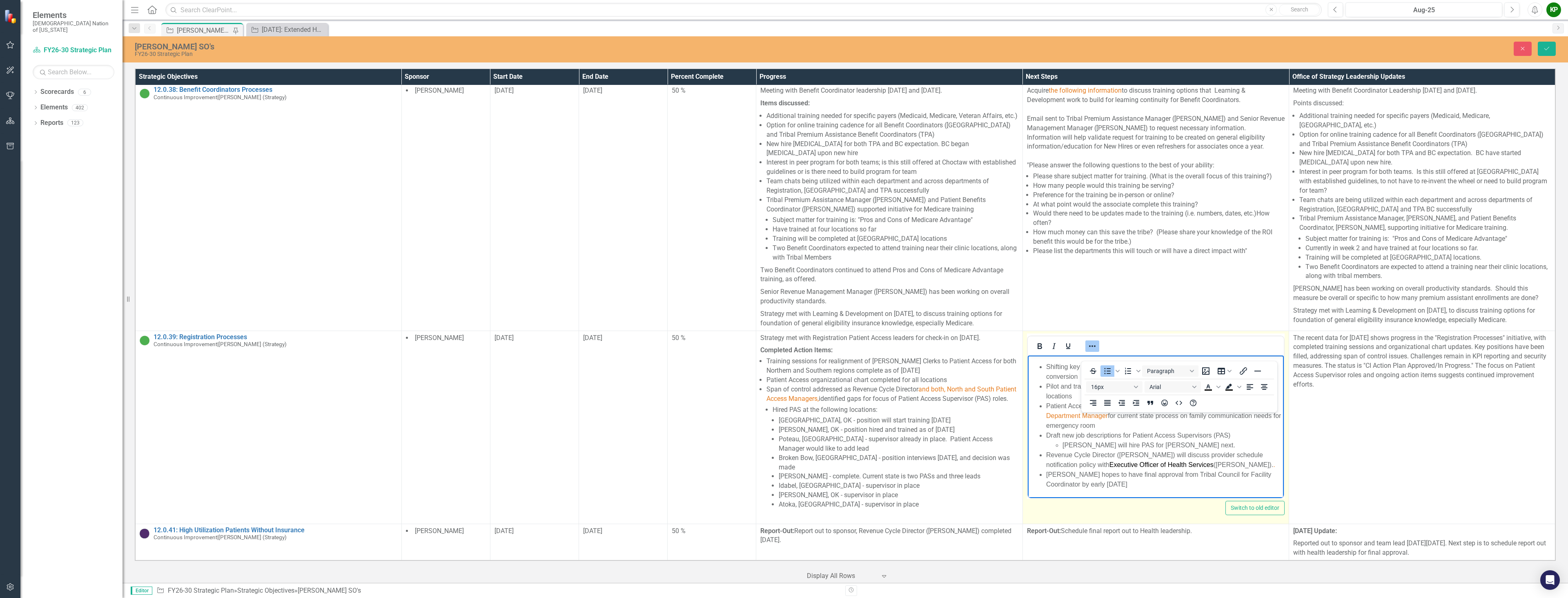
click at [1247, 494] on body "Action items to be completed: Shifting key performance indicators to more measu…" at bounding box center [1155, 420] width 256 height 155
drag, startPoint x: 1214, startPoint y: 465, endPoint x: 1112, endPoint y: 464, distance: 102.0
click at [1112, 464] on span "Executive Officer of Health Services" at bounding box center [1161, 464] width 104 height 7
click at [1220, 386] on span "Text color Black" at bounding box center [1218, 387] width 7 height 12
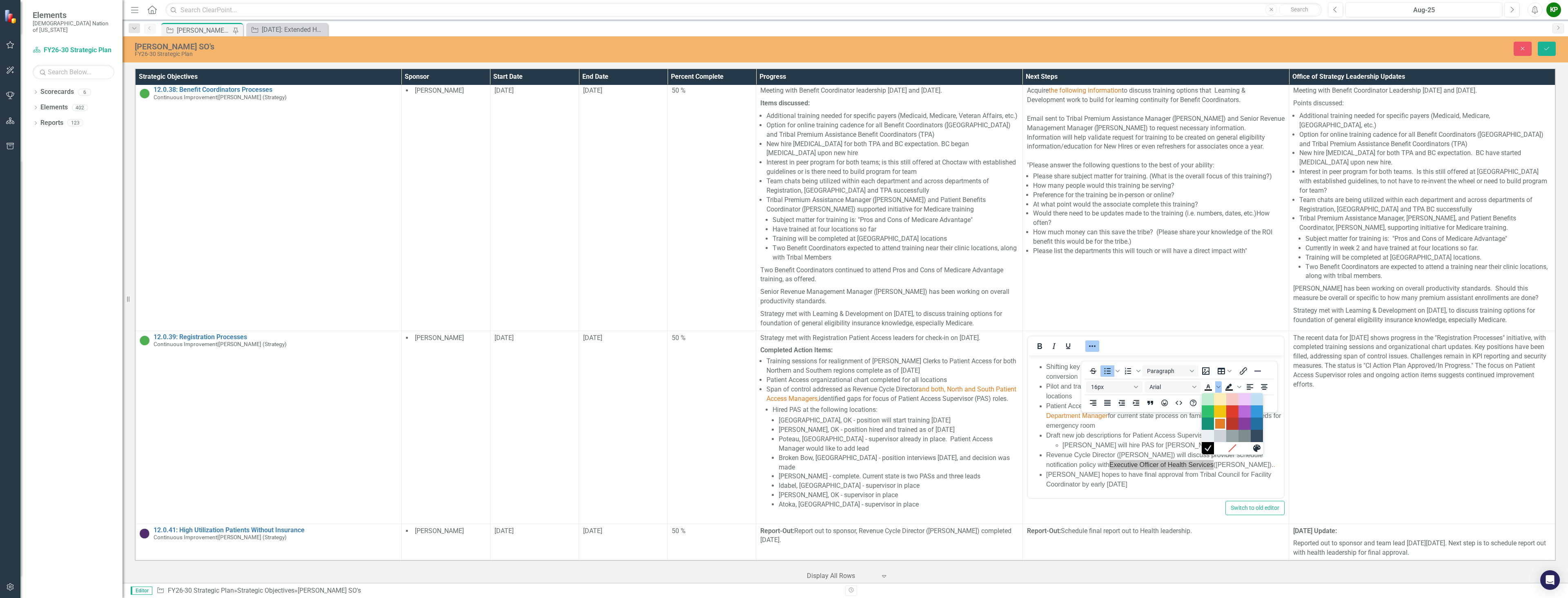
click at [1225, 423] on div "Orange" at bounding box center [1220, 423] width 10 height 10
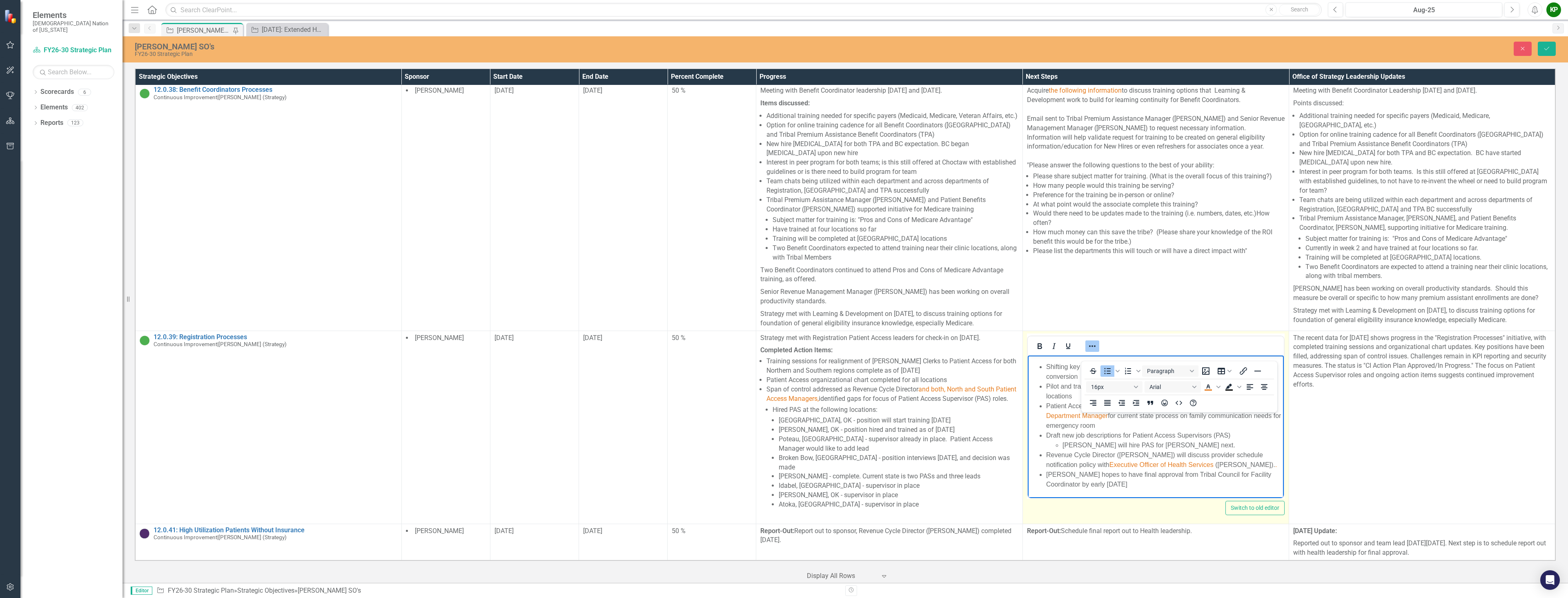
click at [1238, 485] on li "[PERSON_NAME] hopes to have final approval from Tribal Council for Facility Coo…" at bounding box center [1163, 479] width 236 height 19
click at [1275, 466] on span "." at bounding box center [1275, 464] width 2 height 7
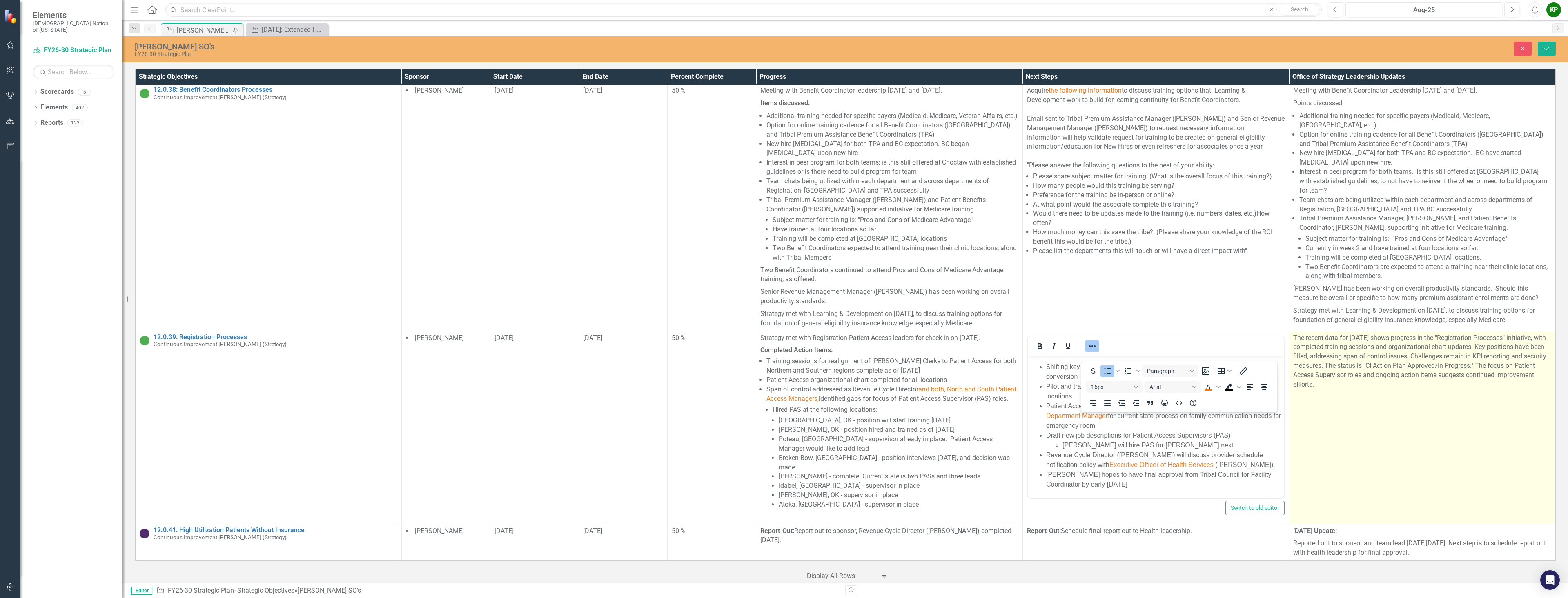
click at [1345, 494] on td "The recent data for [DATE] shows progress in the "Registration Processes" initi…" at bounding box center [1422, 426] width 266 height 193
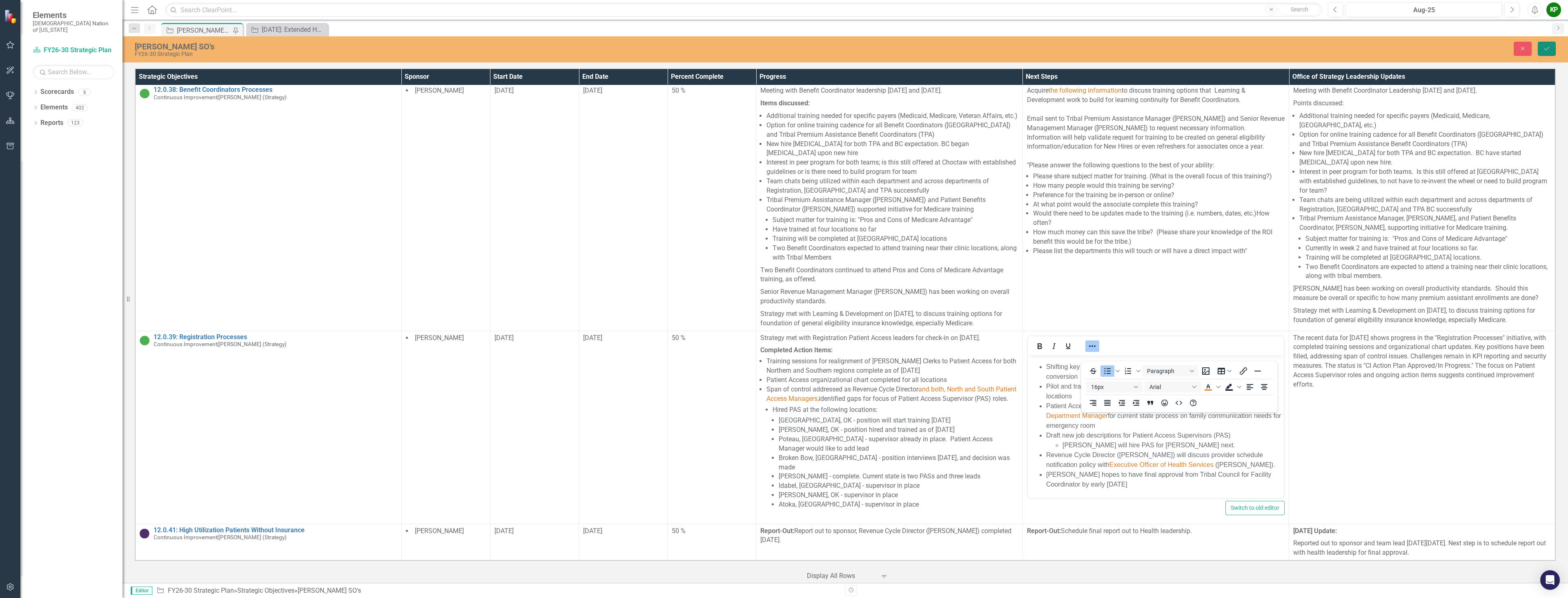
click at [1545, 46] on icon "Save" at bounding box center [1547, 48] width 7 height 5
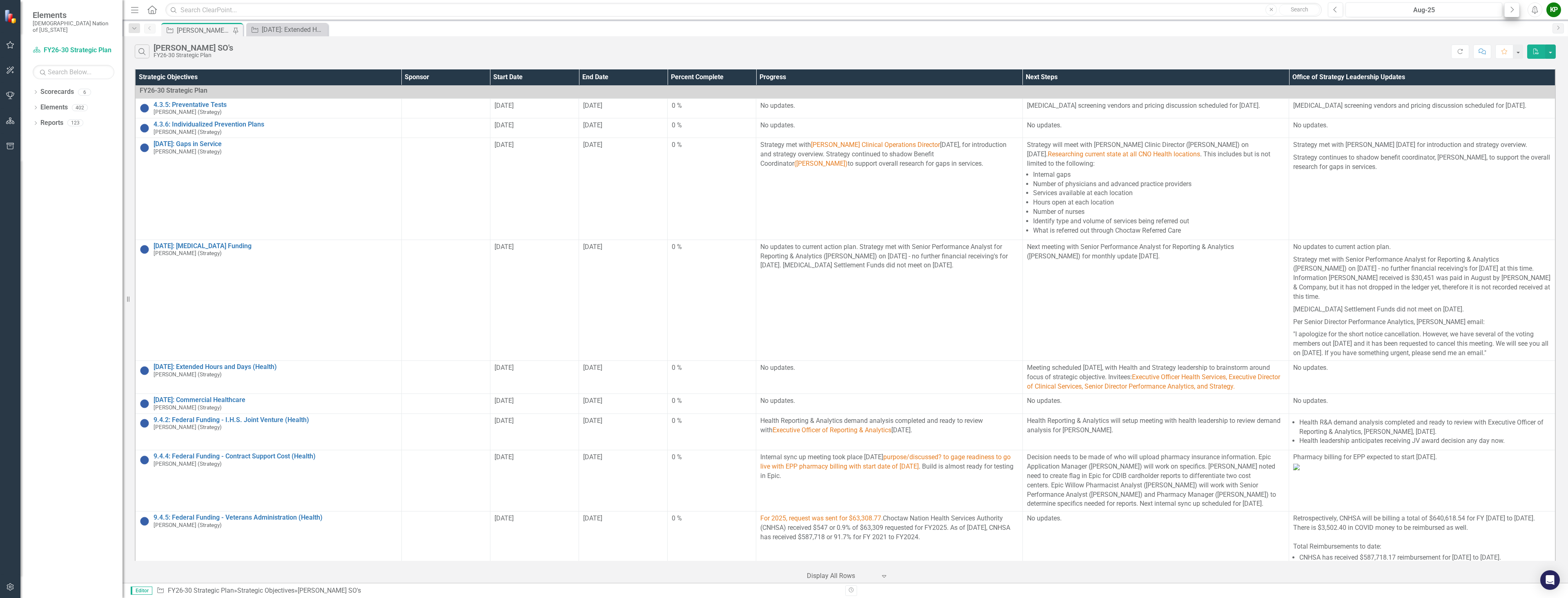
scroll to position [0, 0]
